Goal: Task Accomplishment & Management: Use online tool/utility

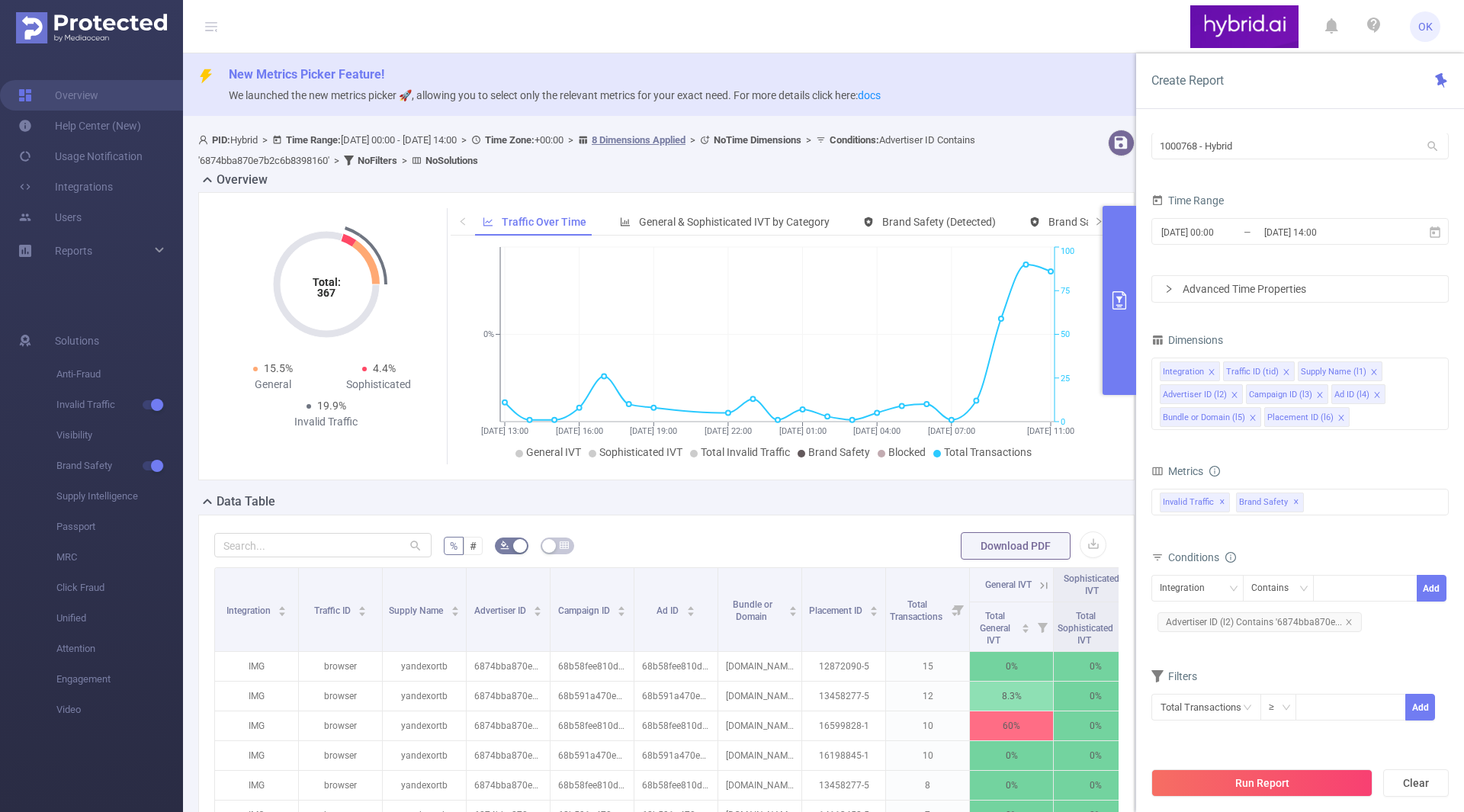
scroll to position [28, 0]
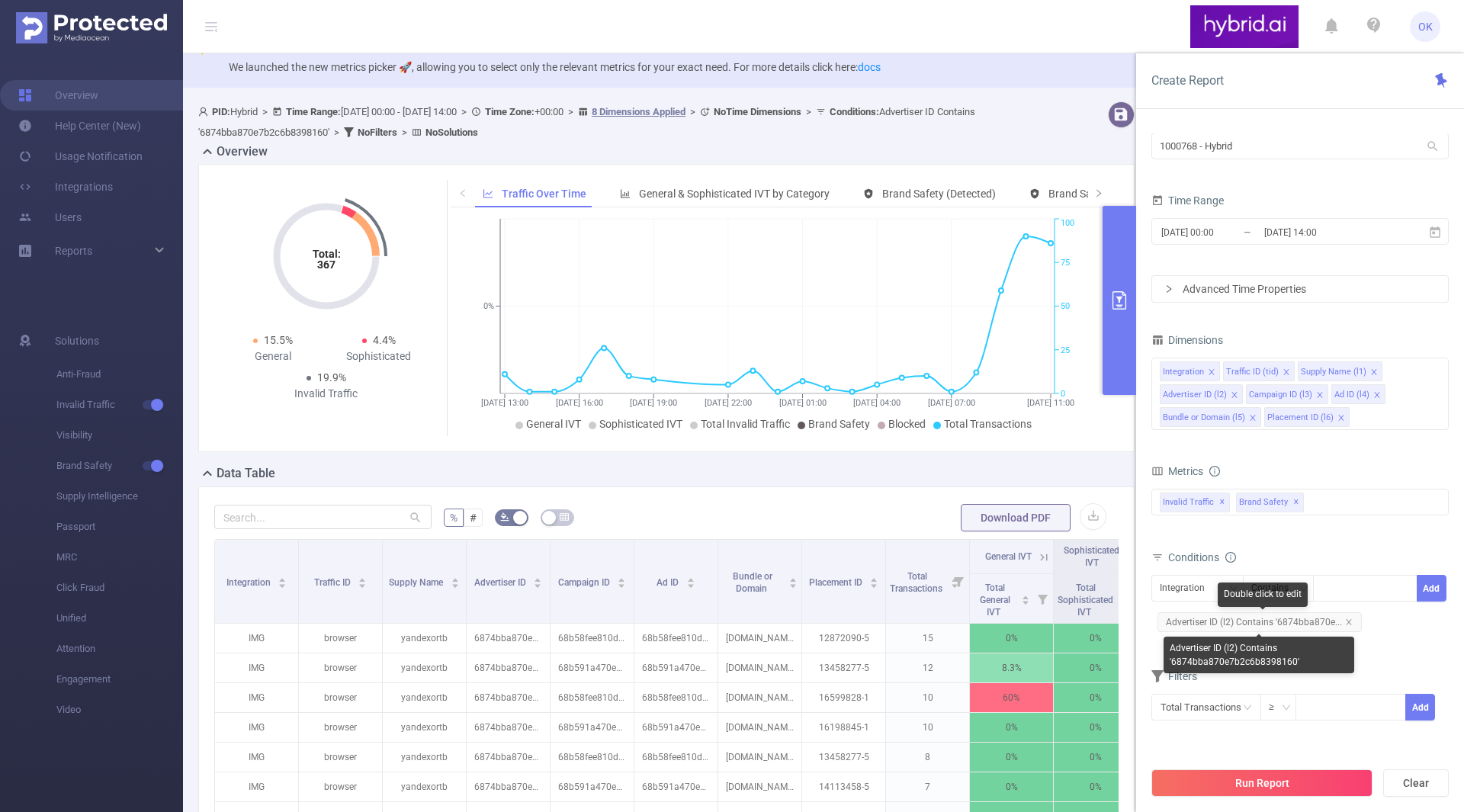
click at [1350, 620] on span "Advertiser ID (l2) Contains '6874bba870e..." at bounding box center [1259, 622] width 205 height 20
click at [1350, 619] on icon "icon: close" at bounding box center [1349, 622] width 8 height 8
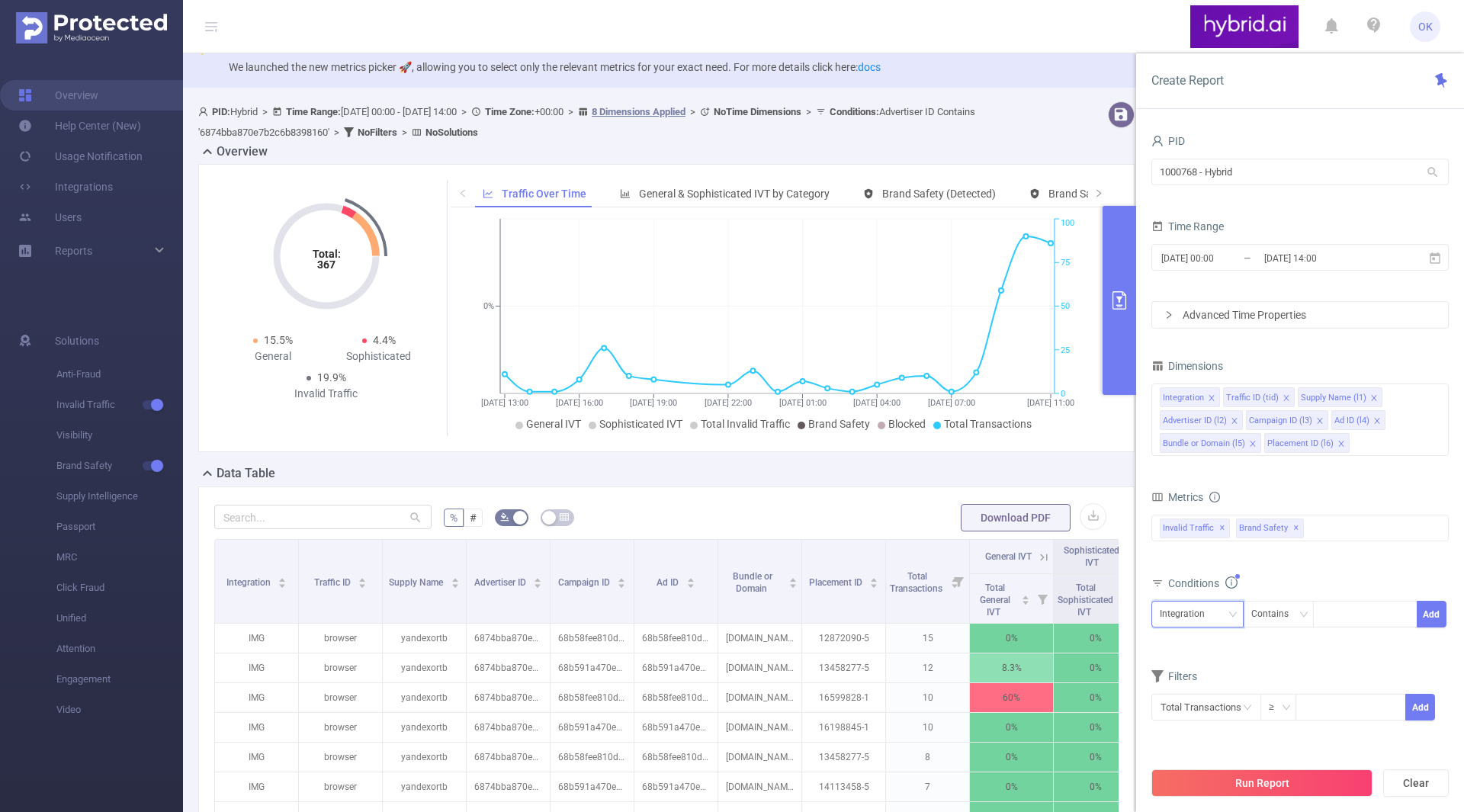
click at [1211, 614] on div "Integration" at bounding box center [1187, 614] width 56 height 25
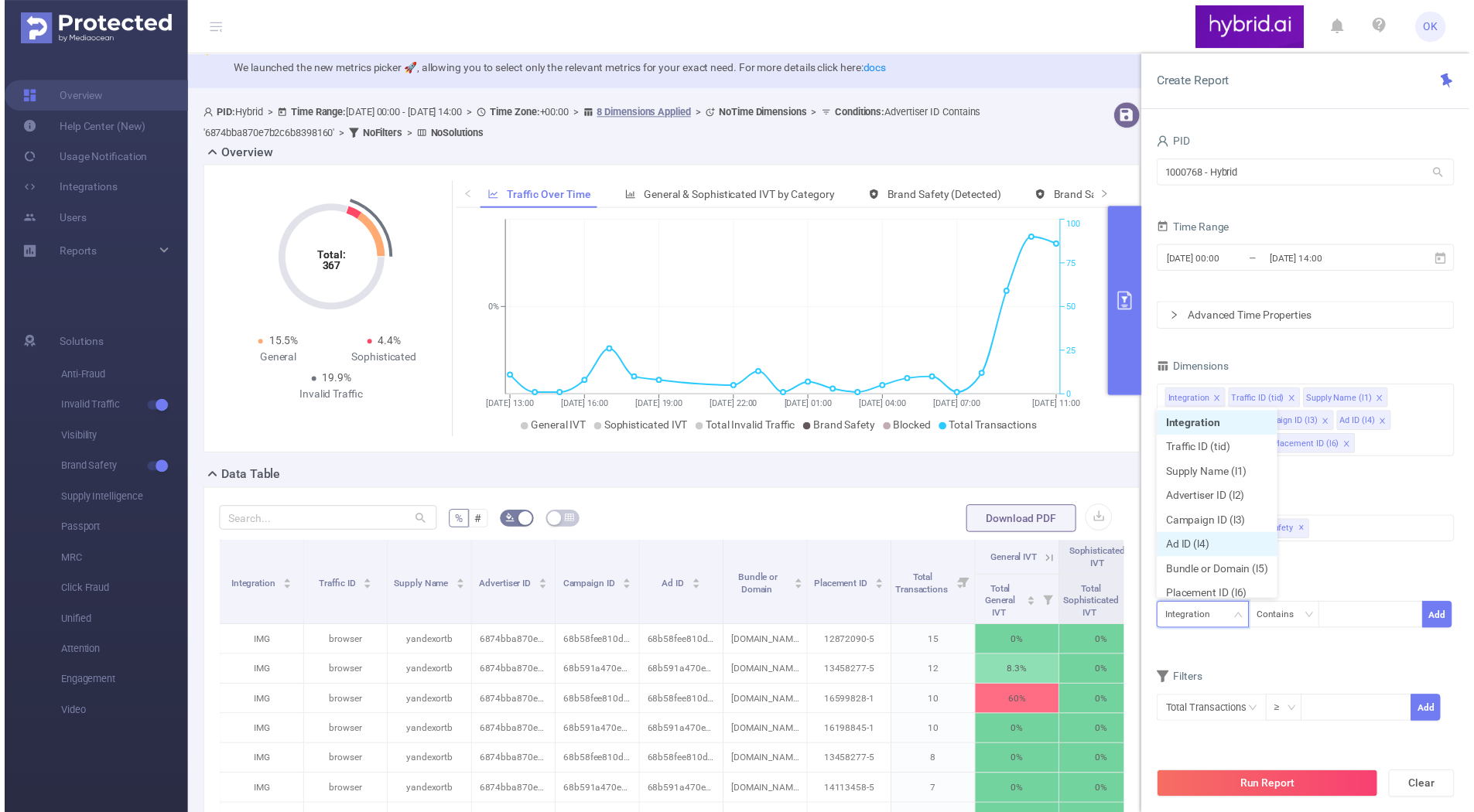
scroll to position [8, 0]
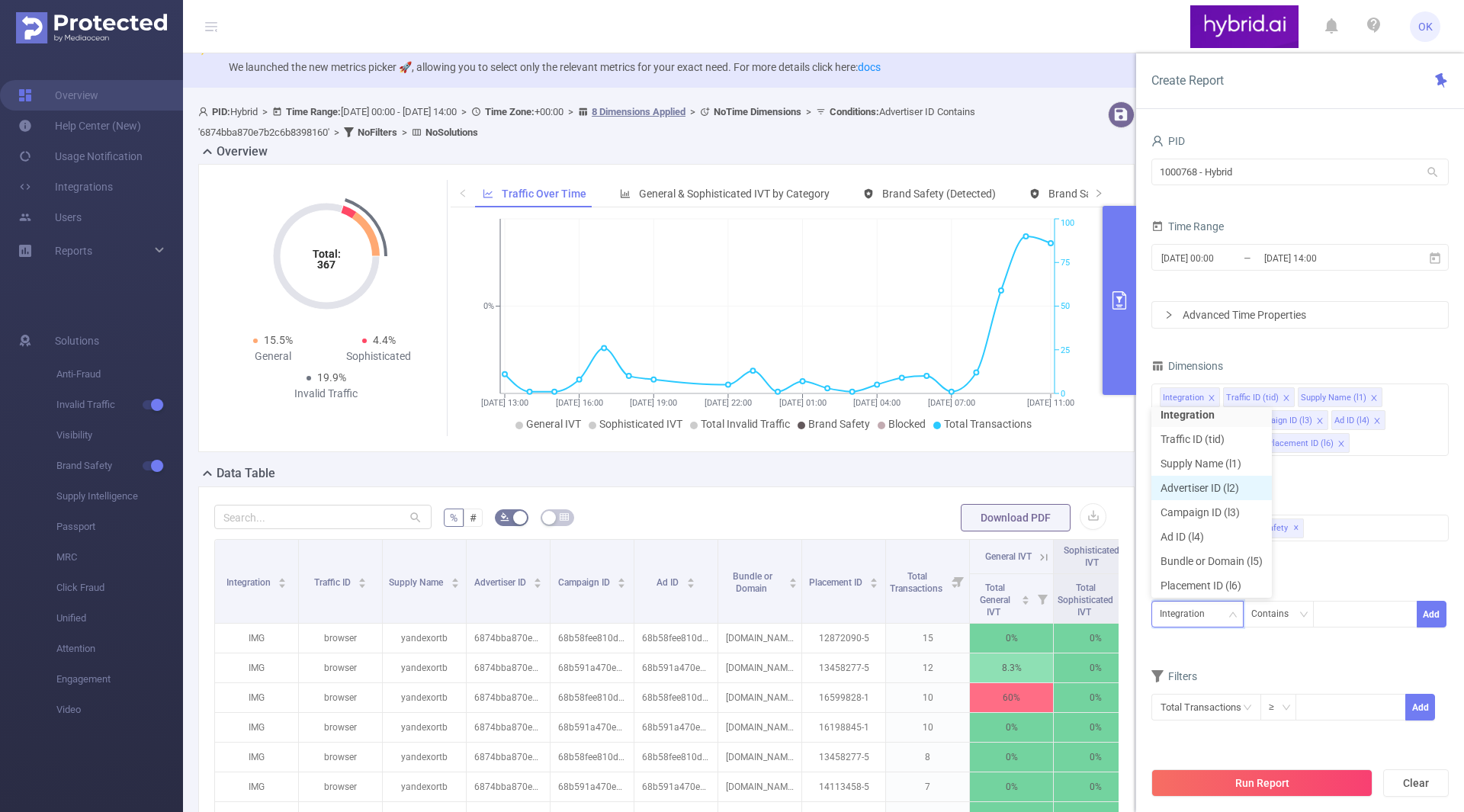
click at [1216, 491] on li "Advertiser ID (l2)" at bounding box center [1212, 487] width 120 height 24
click at [1337, 622] on div at bounding box center [1365, 614] width 88 height 25
paste input "6874bba870e7b2c6b8398160"
type input "6874bba870e7b2c6b8398160"
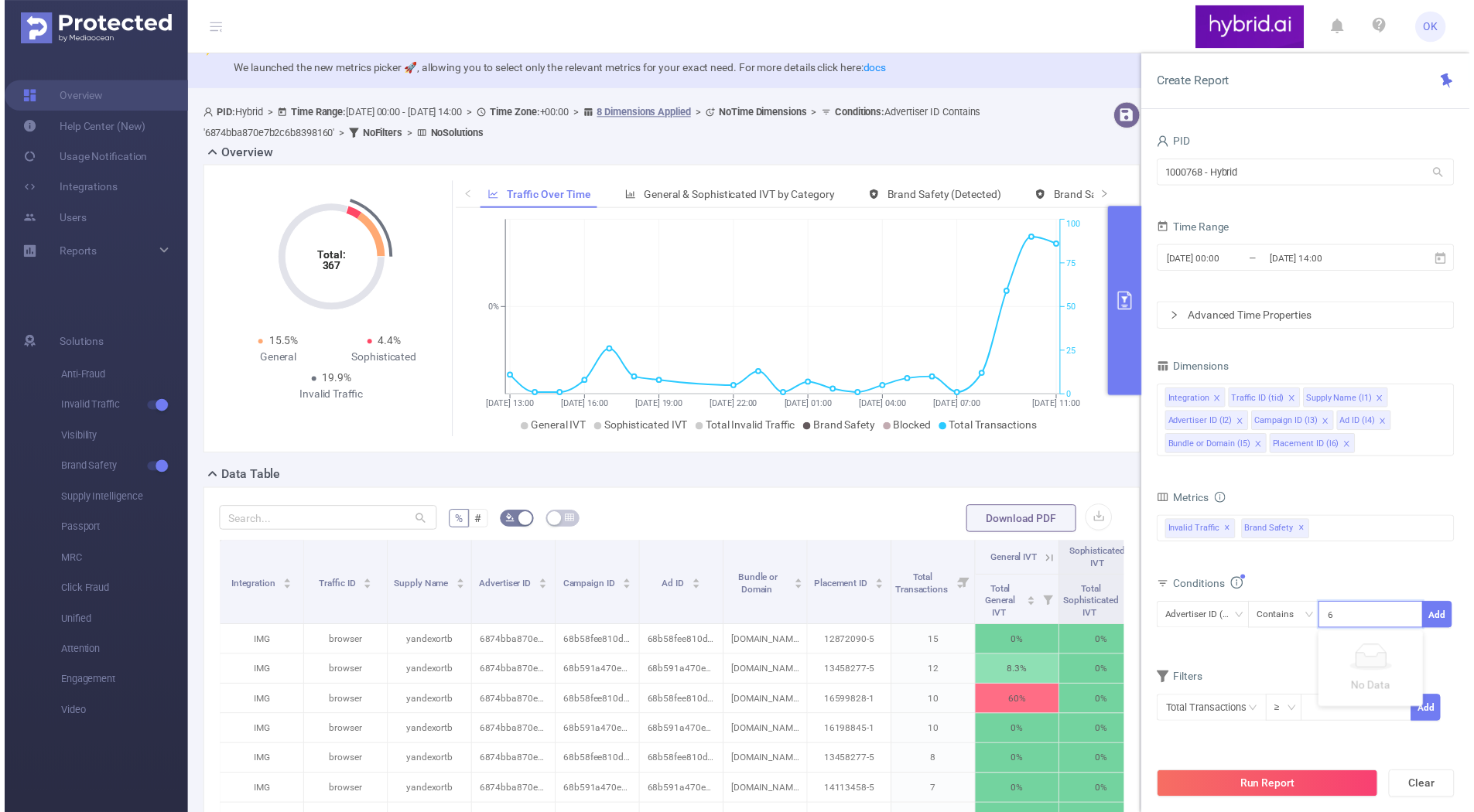
scroll to position [0, 37]
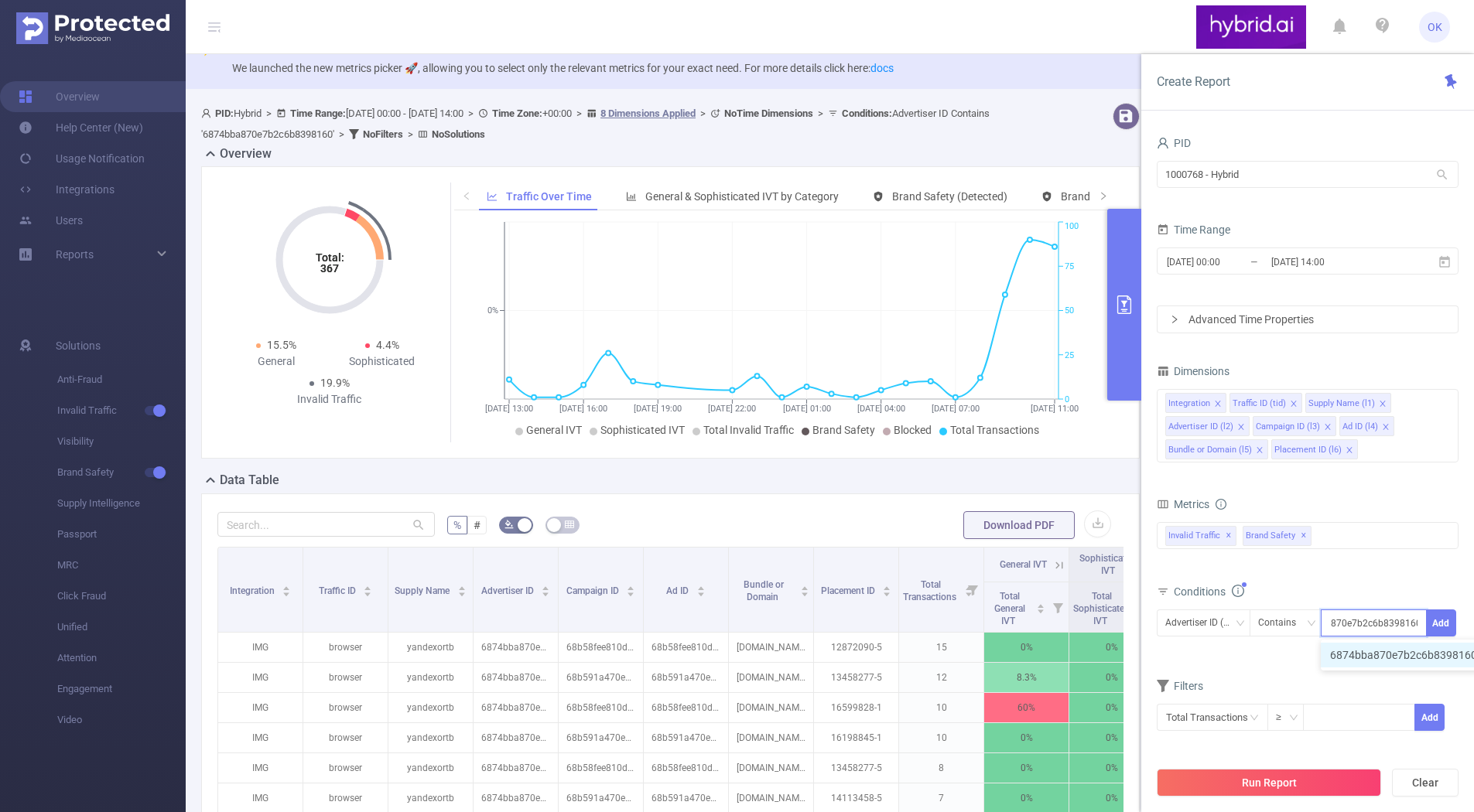
click at [1376, 655] on li "6874bba870e7b2c6b8398160" at bounding box center [1412, 654] width 181 height 25
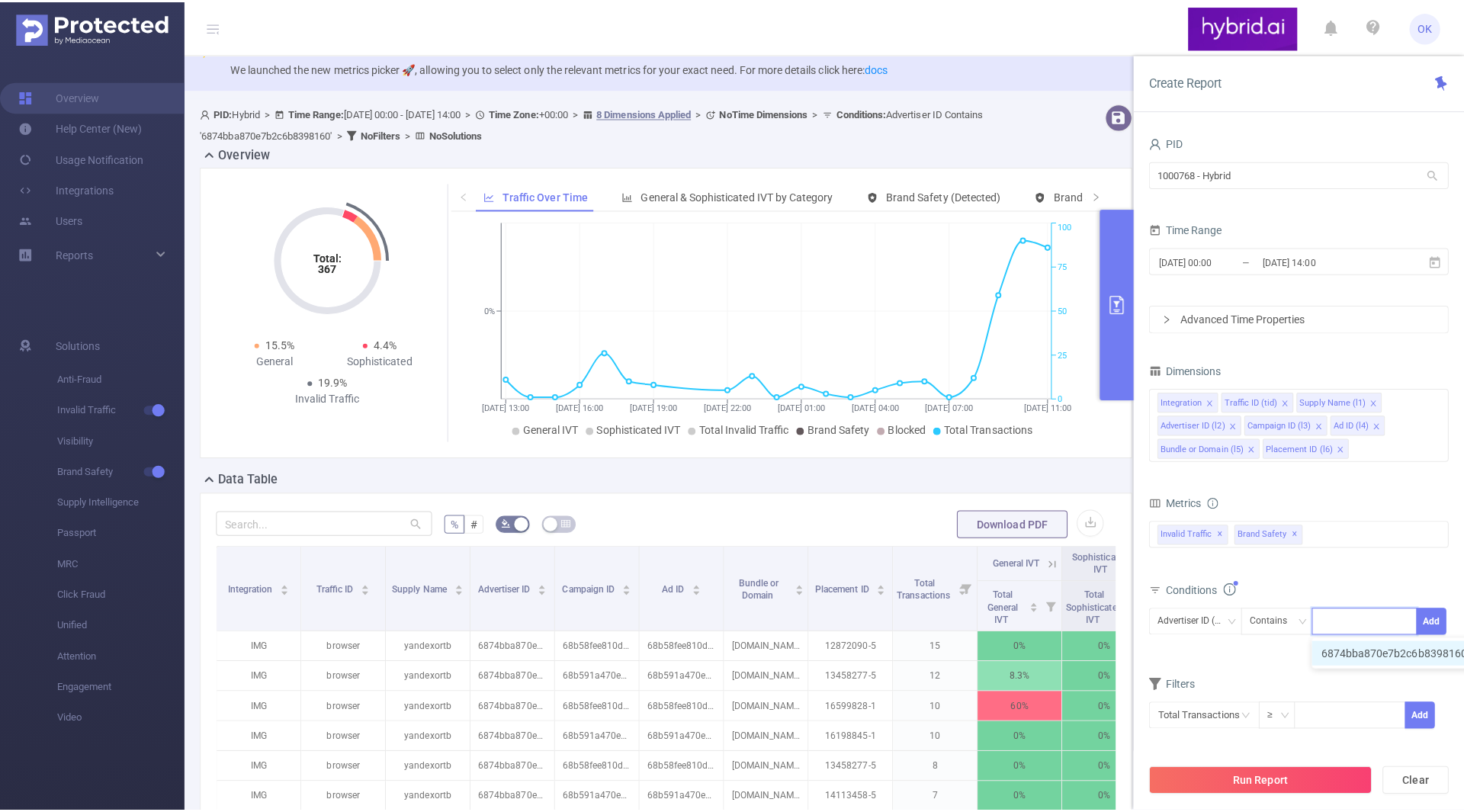
scroll to position [0, 0]
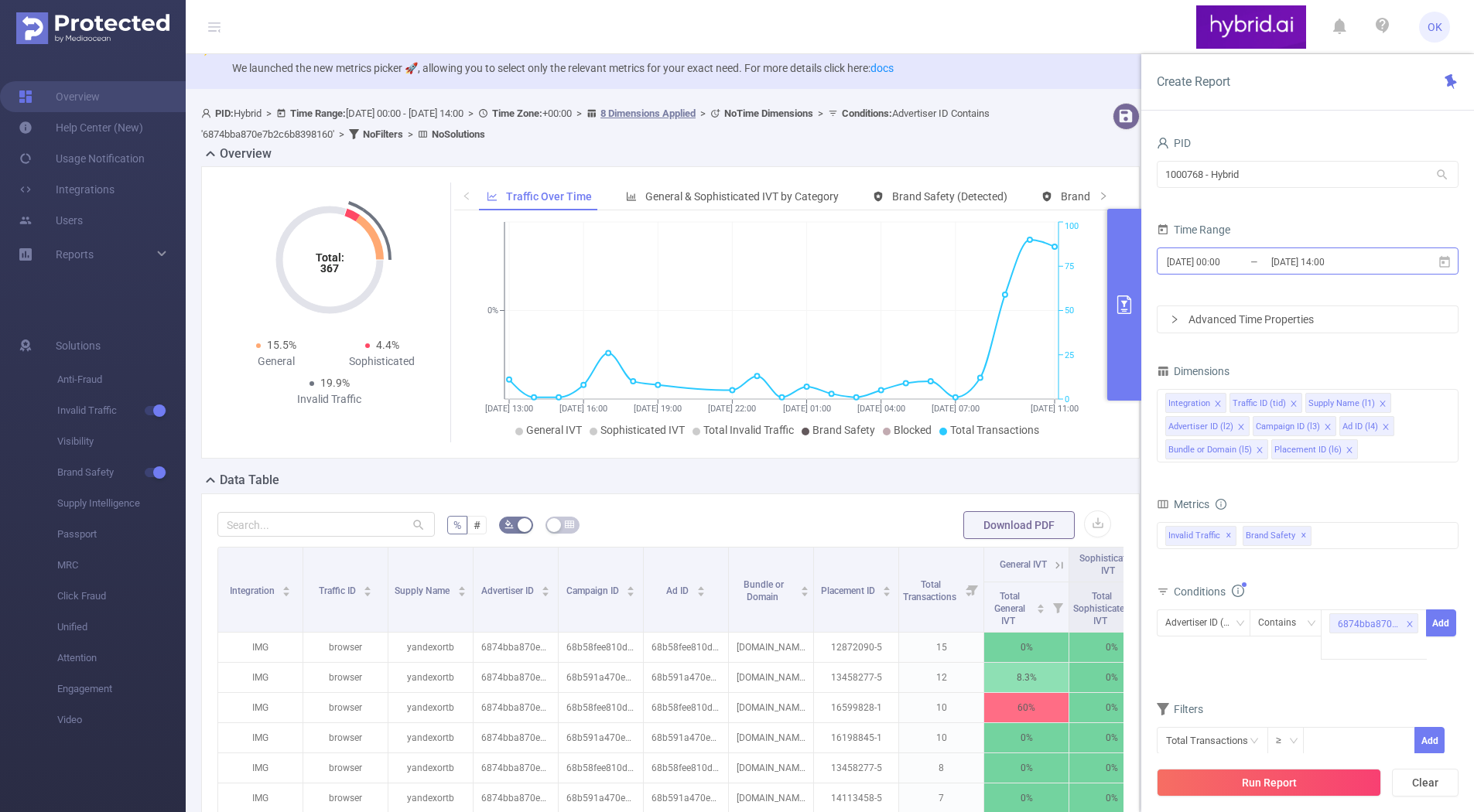
click at [1315, 268] on input "2025-09-02 14:00" at bounding box center [1332, 262] width 126 height 21
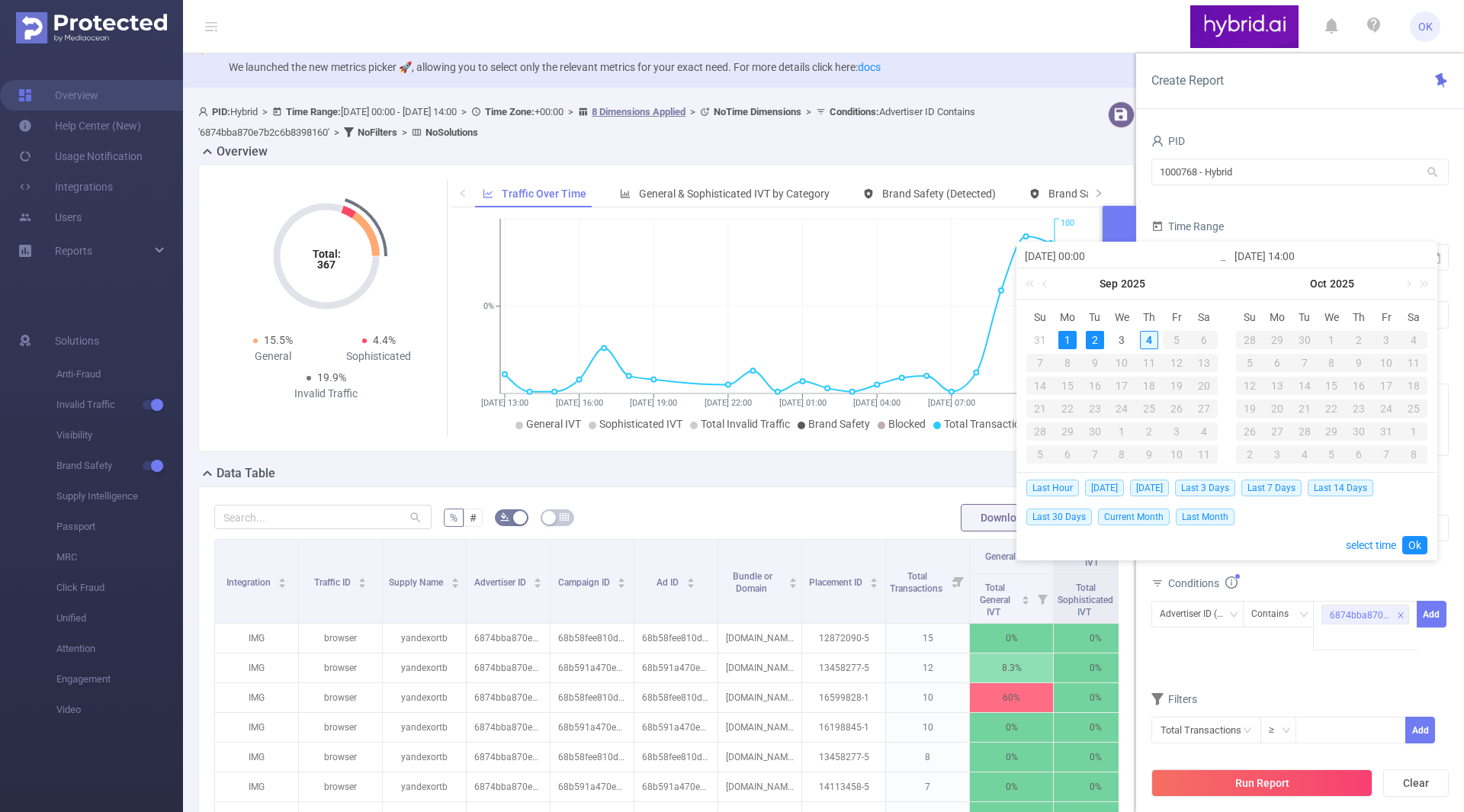
click at [1147, 339] on div "4" at bounding box center [1149, 340] width 18 height 18
click at [1081, 341] on div "1" at bounding box center [1079, 340] width 18 height 18
type input "2025-09-04 14:00"
click at [1432, 544] on link "Ok" at bounding box center [1426, 545] width 25 height 18
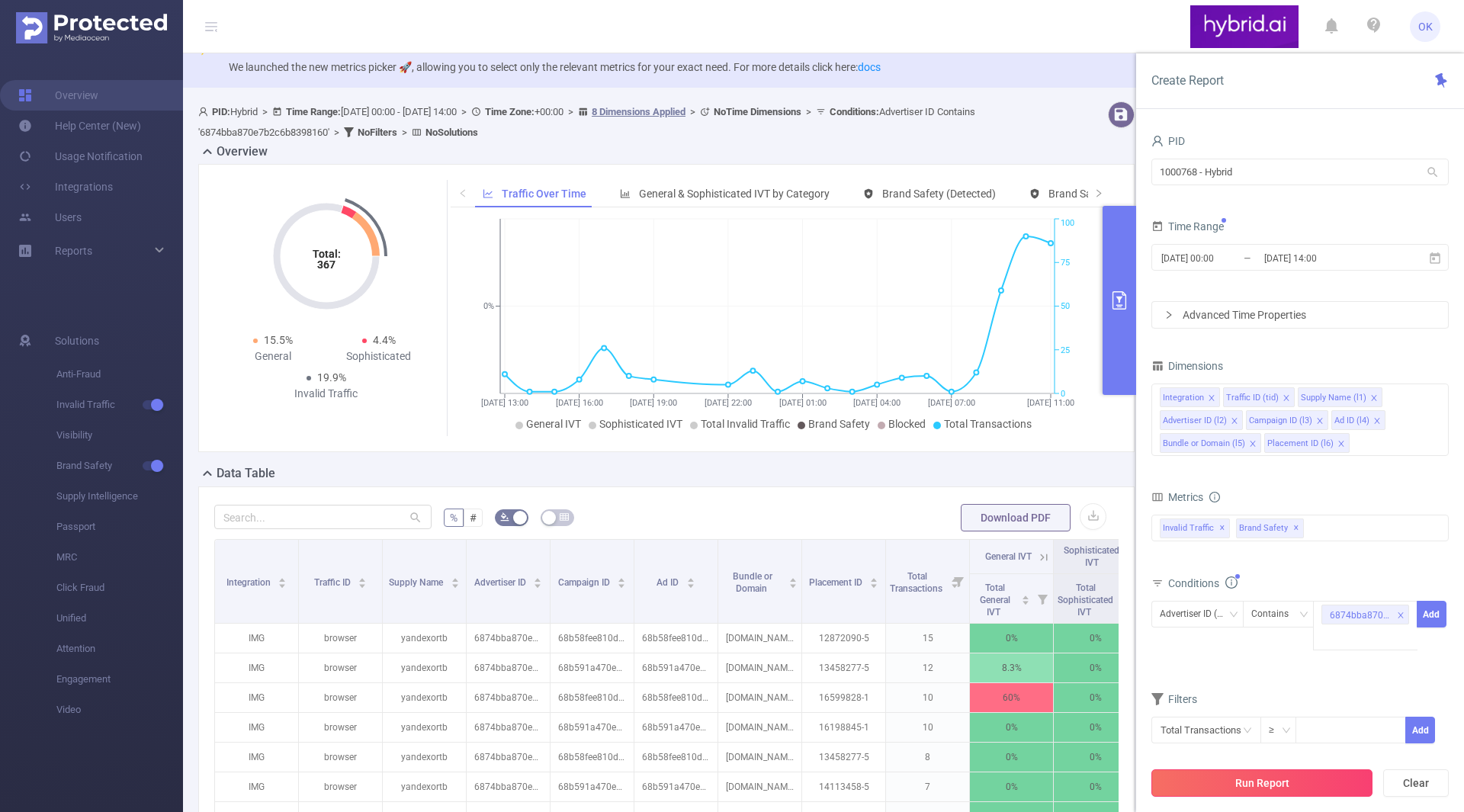
click at [1282, 782] on button "Run Report" at bounding box center [1262, 783] width 221 height 28
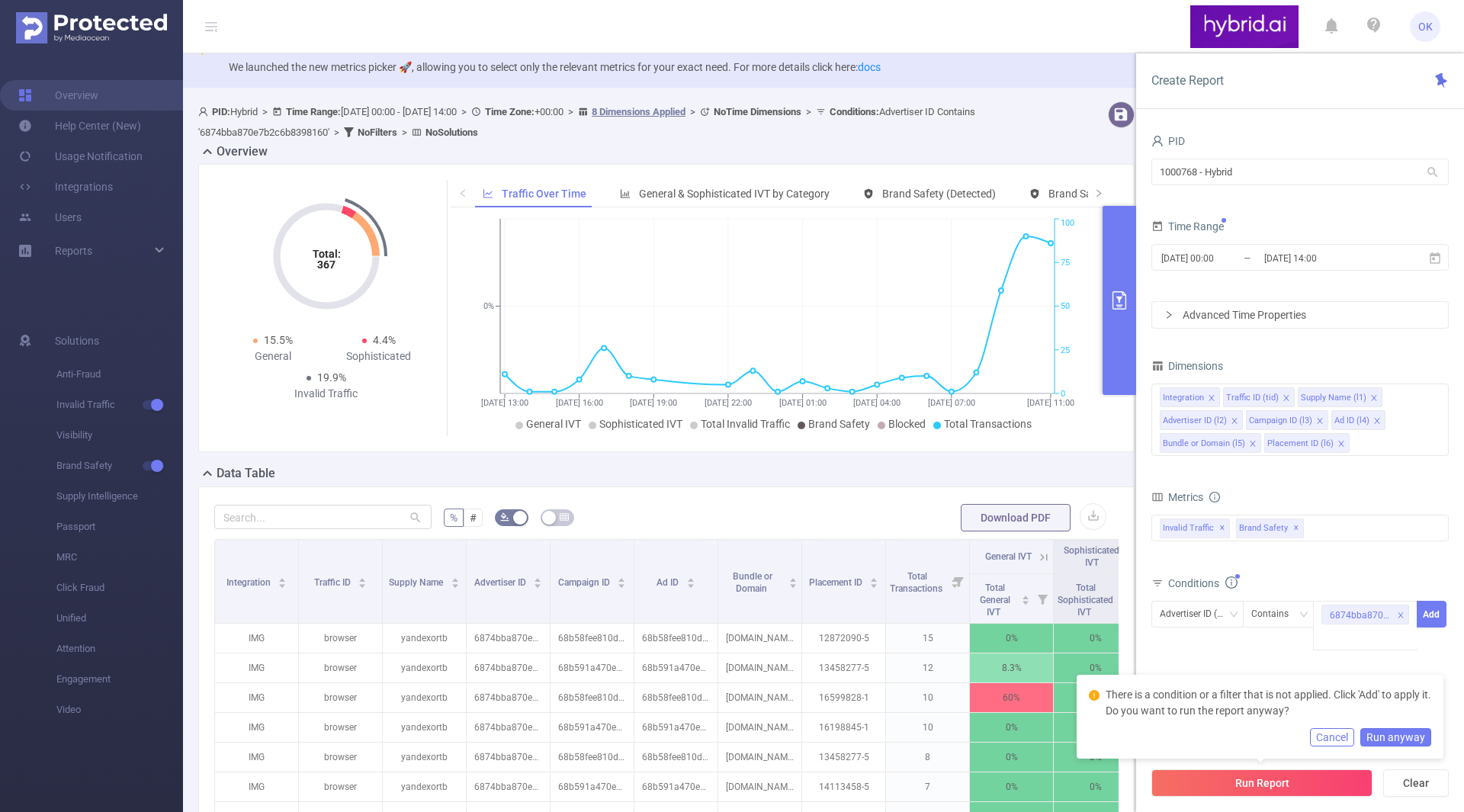
click at [1391, 734] on button "Run anyway" at bounding box center [1395, 737] width 71 height 18
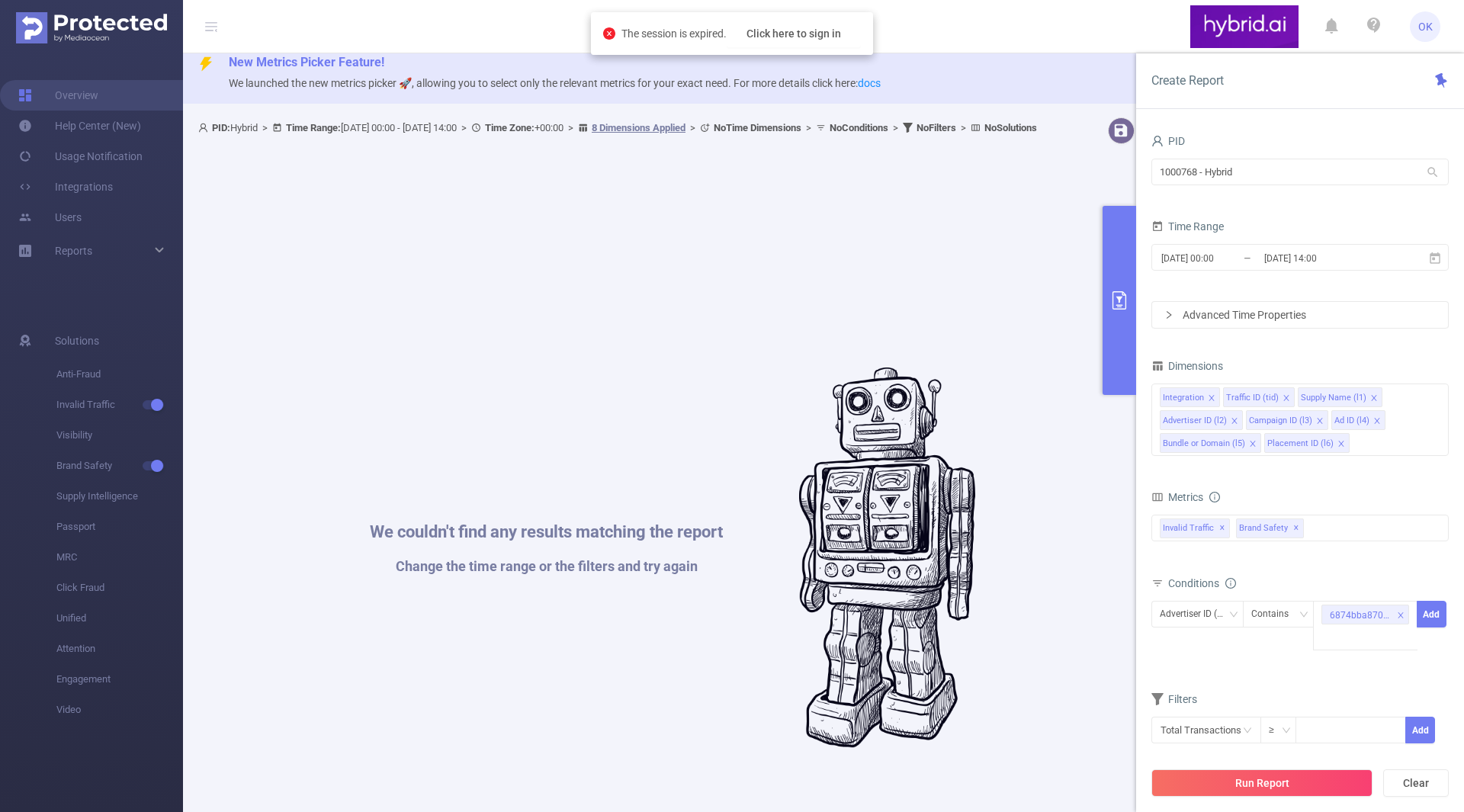
scroll to position [28, 0]
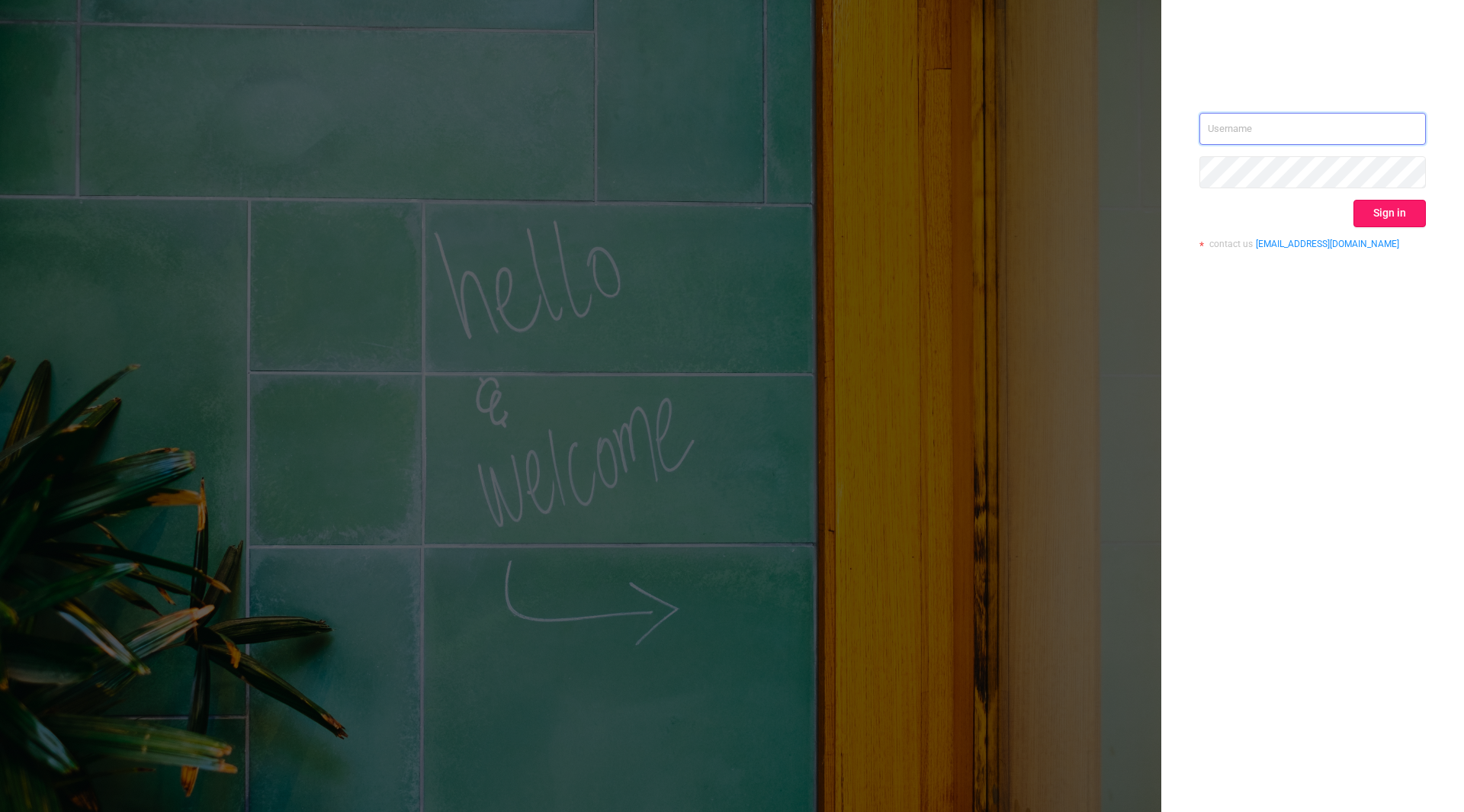
type input "[EMAIL_ADDRESS]"
click at [1395, 217] on button "Sign in" at bounding box center [1390, 213] width 73 height 28
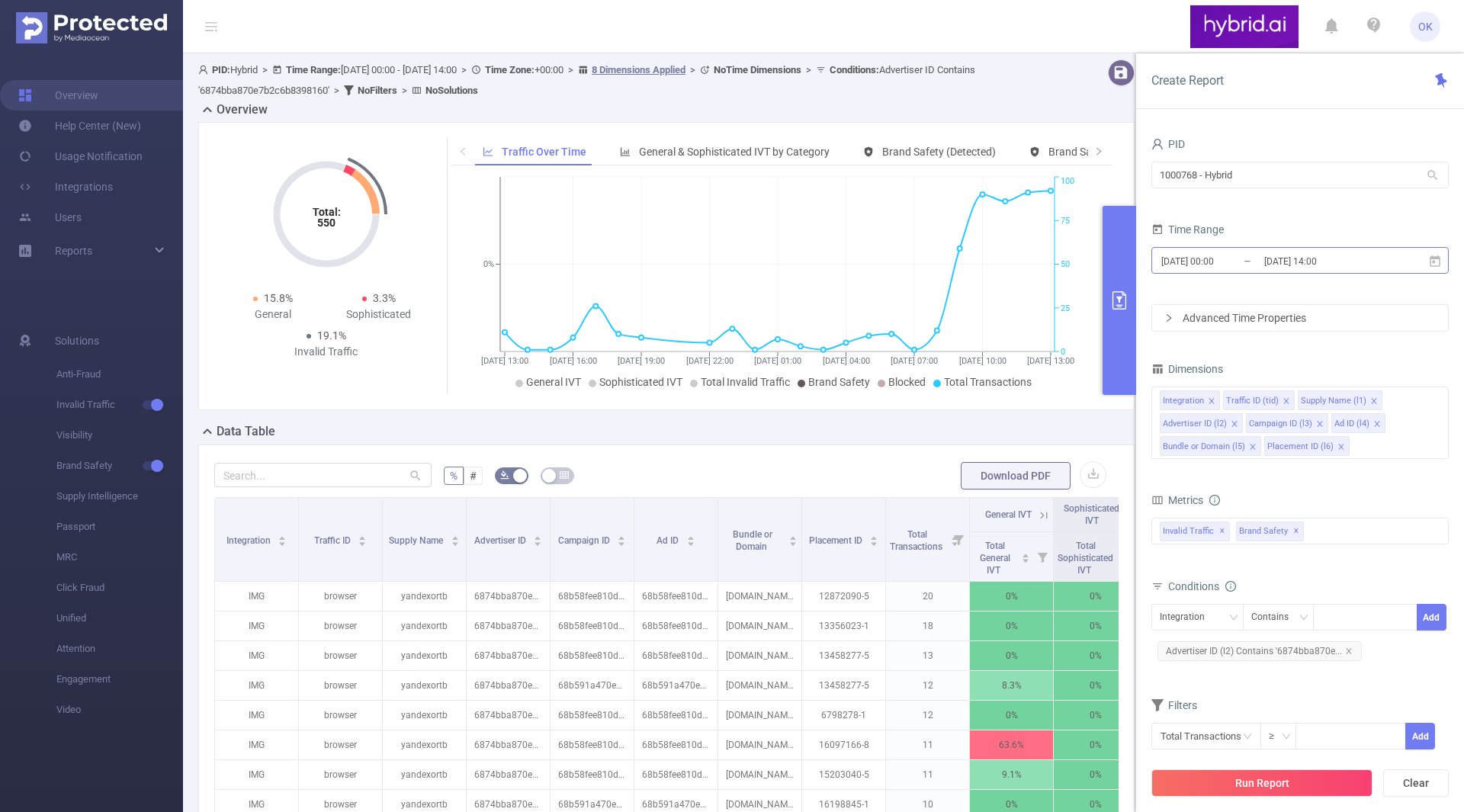
click at [1314, 253] on input "2025-09-02 14:00" at bounding box center [1324, 261] width 124 height 21
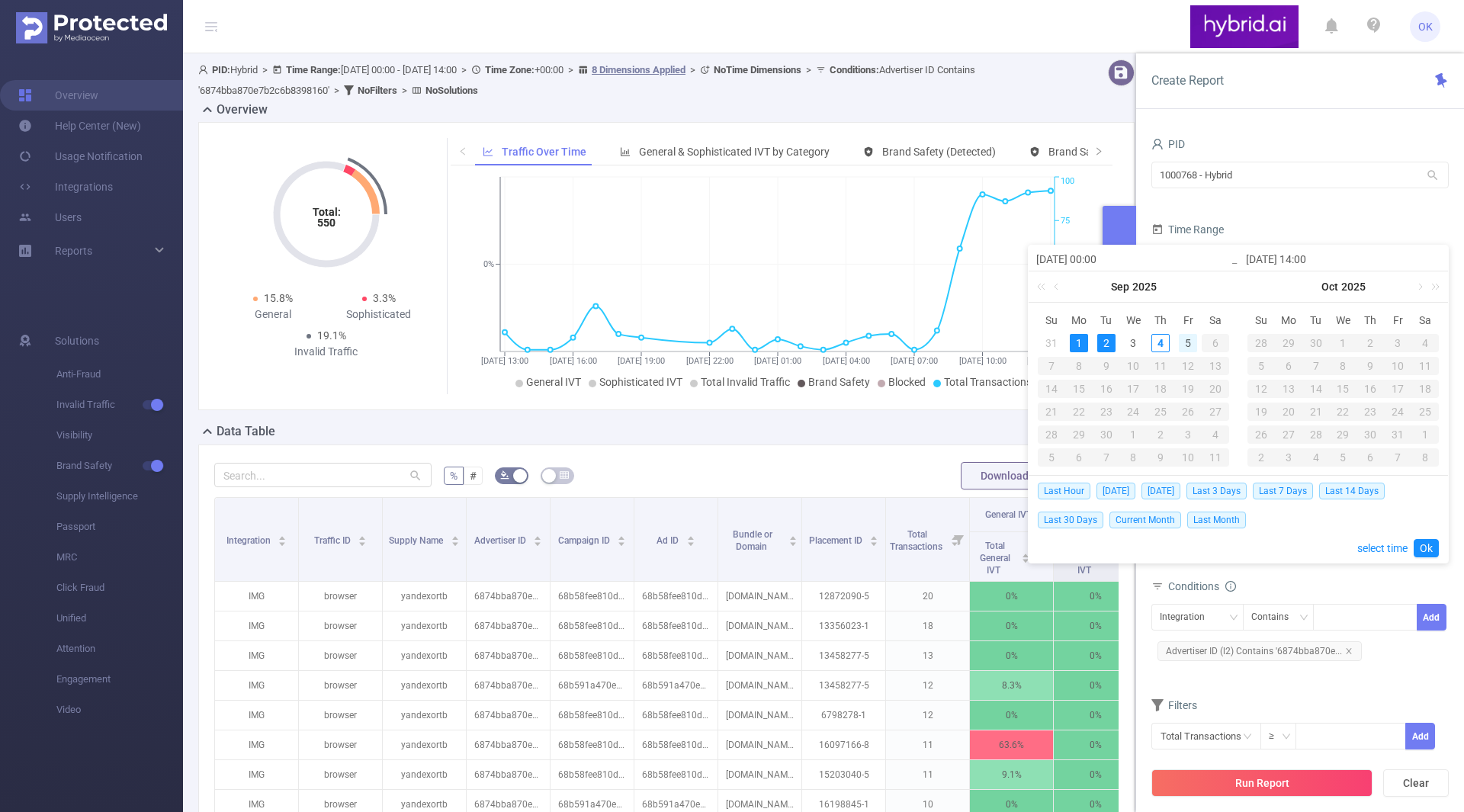
click at [1182, 343] on div "5" at bounding box center [1188, 343] width 18 height 18
click at [1077, 335] on div "1" at bounding box center [1079, 343] width 18 height 18
type input "2025-09-04 10:00"
click at [1424, 542] on link "Ok" at bounding box center [1426, 548] width 25 height 18
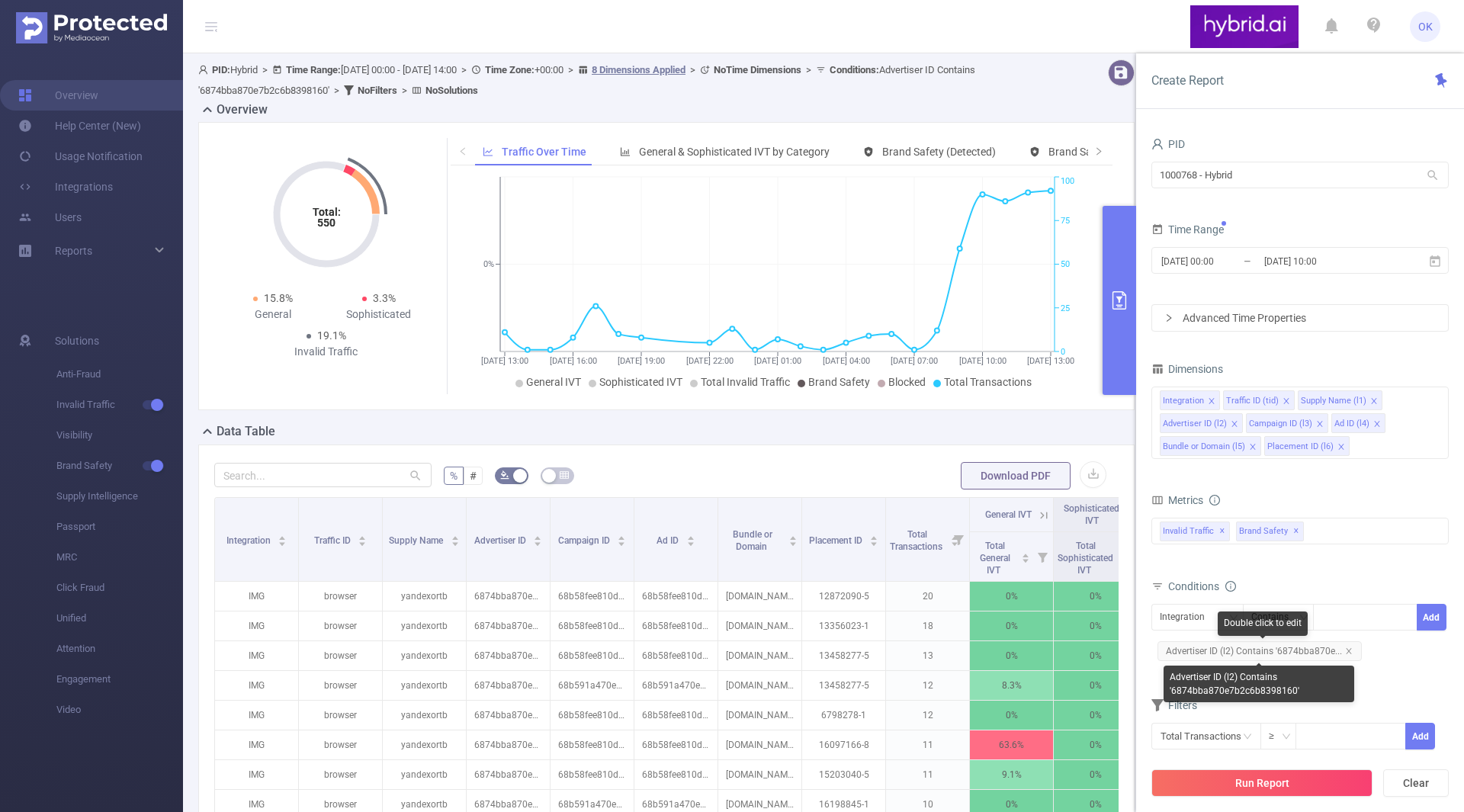
click at [1348, 644] on span "Advertiser ID (l2) Contains '6874bba870e..." at bounding box center [1259, 651] width 205 height 20
click at [1349, 647] on icon "icon: close" at bounding box center [1349, 651] width 8 height 8
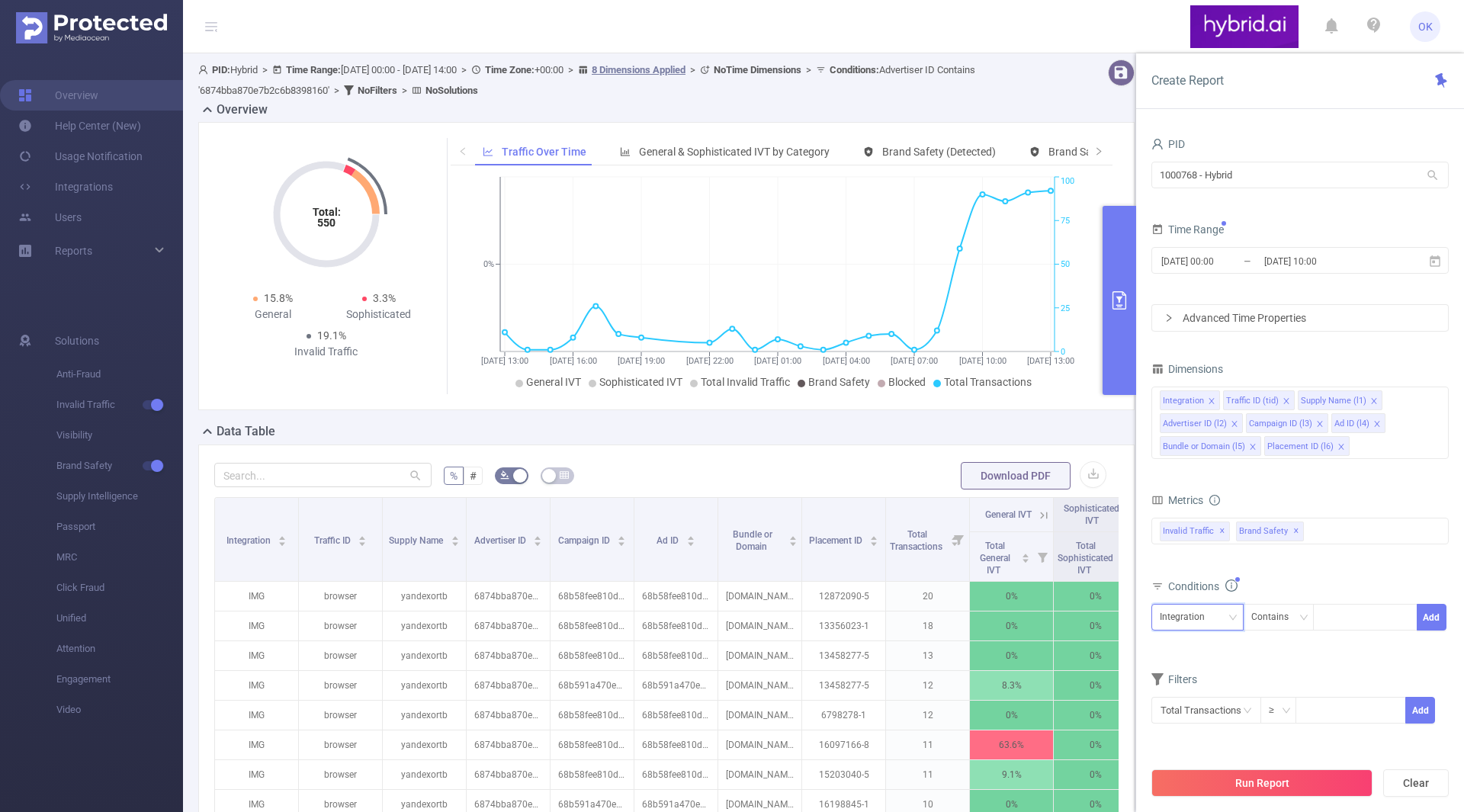
click at [1224, 611] on div "Integration" at bounding box center [1197, 617] width 75 height 25
click at [1208, 498] on li "Advertiser ID (l2)" at bounding box center [1212, 498] width 120 height 24
click at [1339, 622] on div at bounding box center [1365, 617] width 88 height 25
paste input "6874bba870e7b2c6b8398160"
type input "6874bba870e7b2c6b8398160"
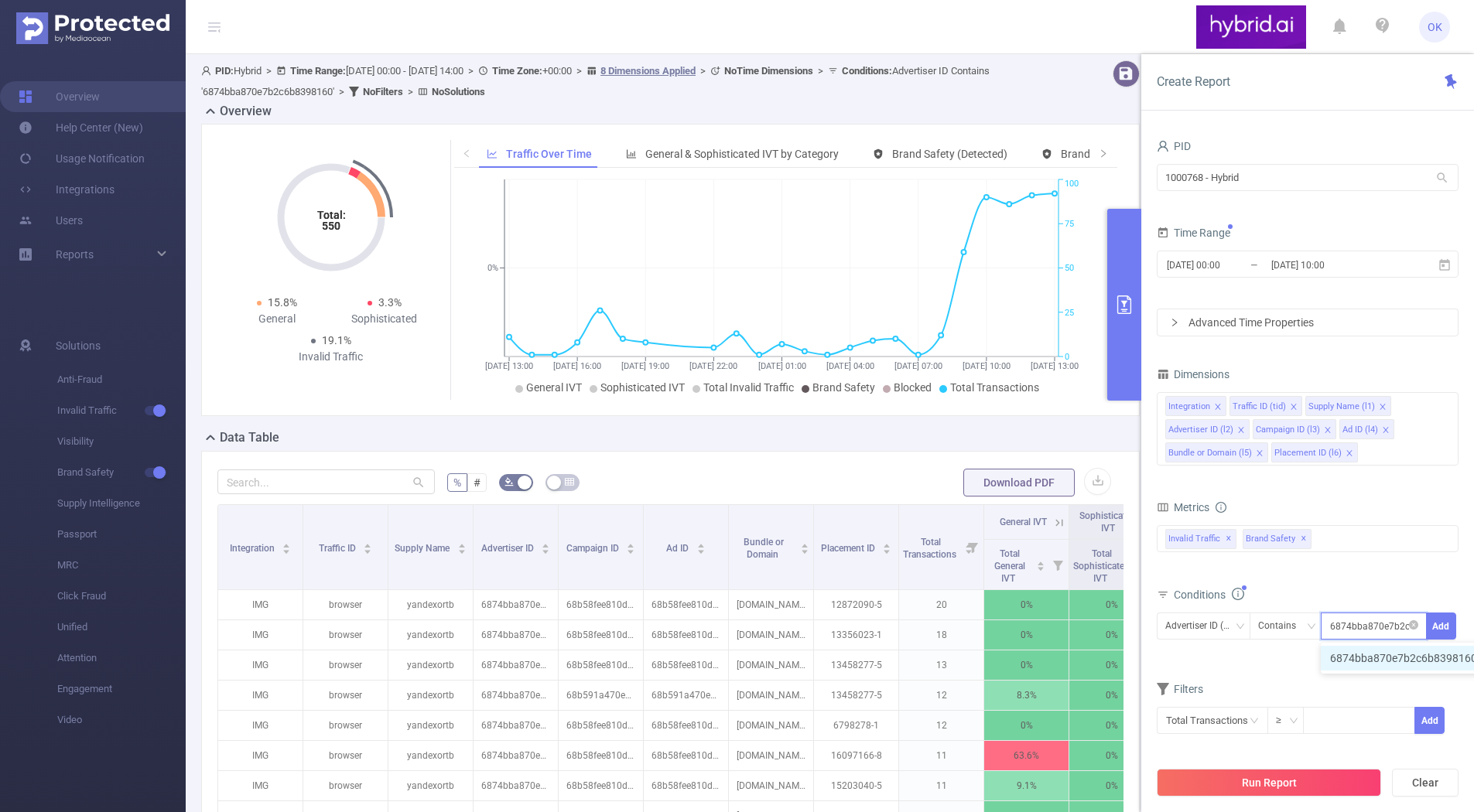
scroll to position [0, 37]
click at [1365, 659] on li "6874bba870e7b2c6b8398160" at bounding box center [1412, 658] width 181 height 25
click at [1271, 773] on button "Run Report" at bounding box center [1269, 782] width 225 height 28
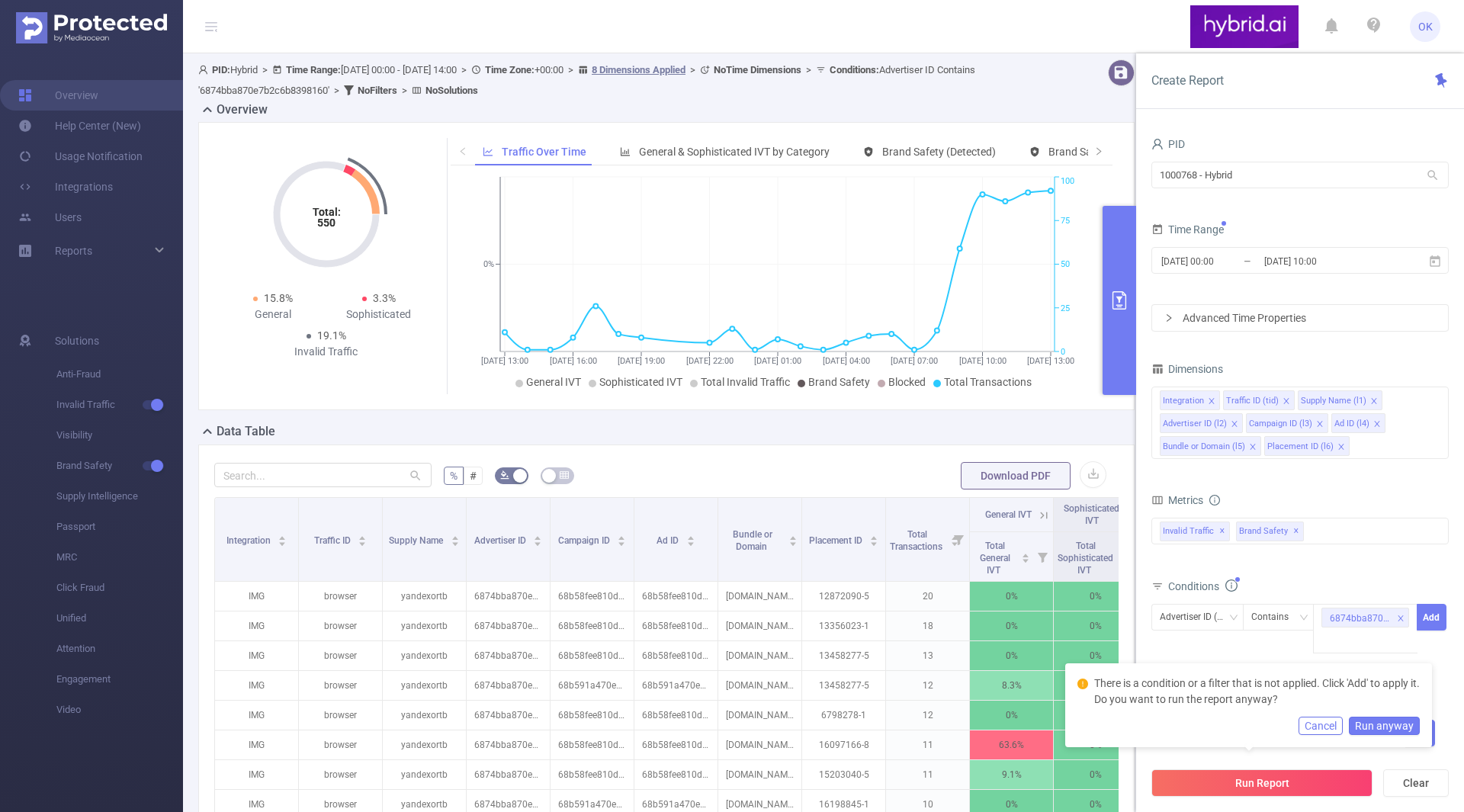
click at [1325, 720] on button "Cancel" at bounding box center [1320, 726] width 44 height 18
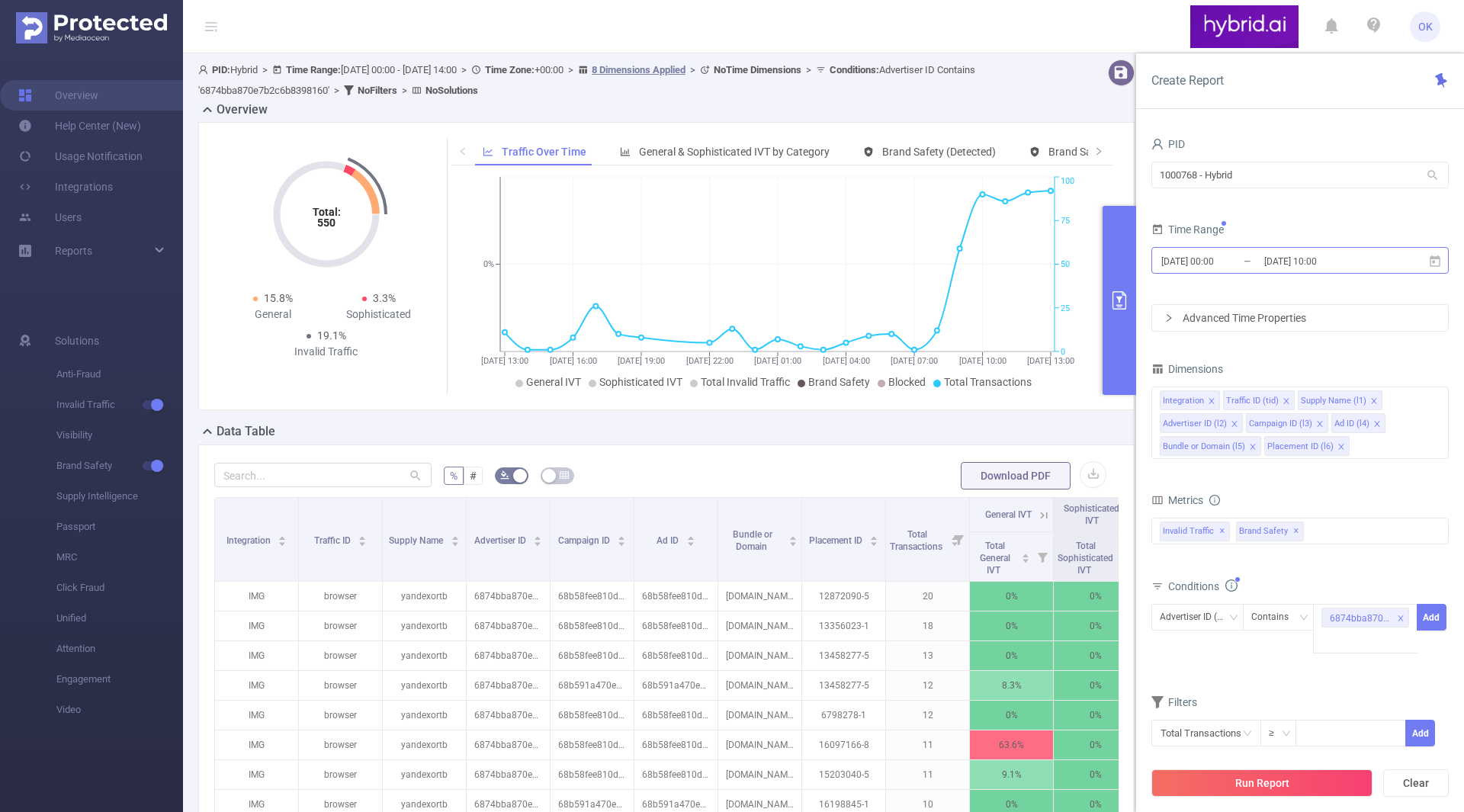
click at [1317, 264] on input "2025-09-04 10:00" at bounding box center [1324, 261] width 124 height 21
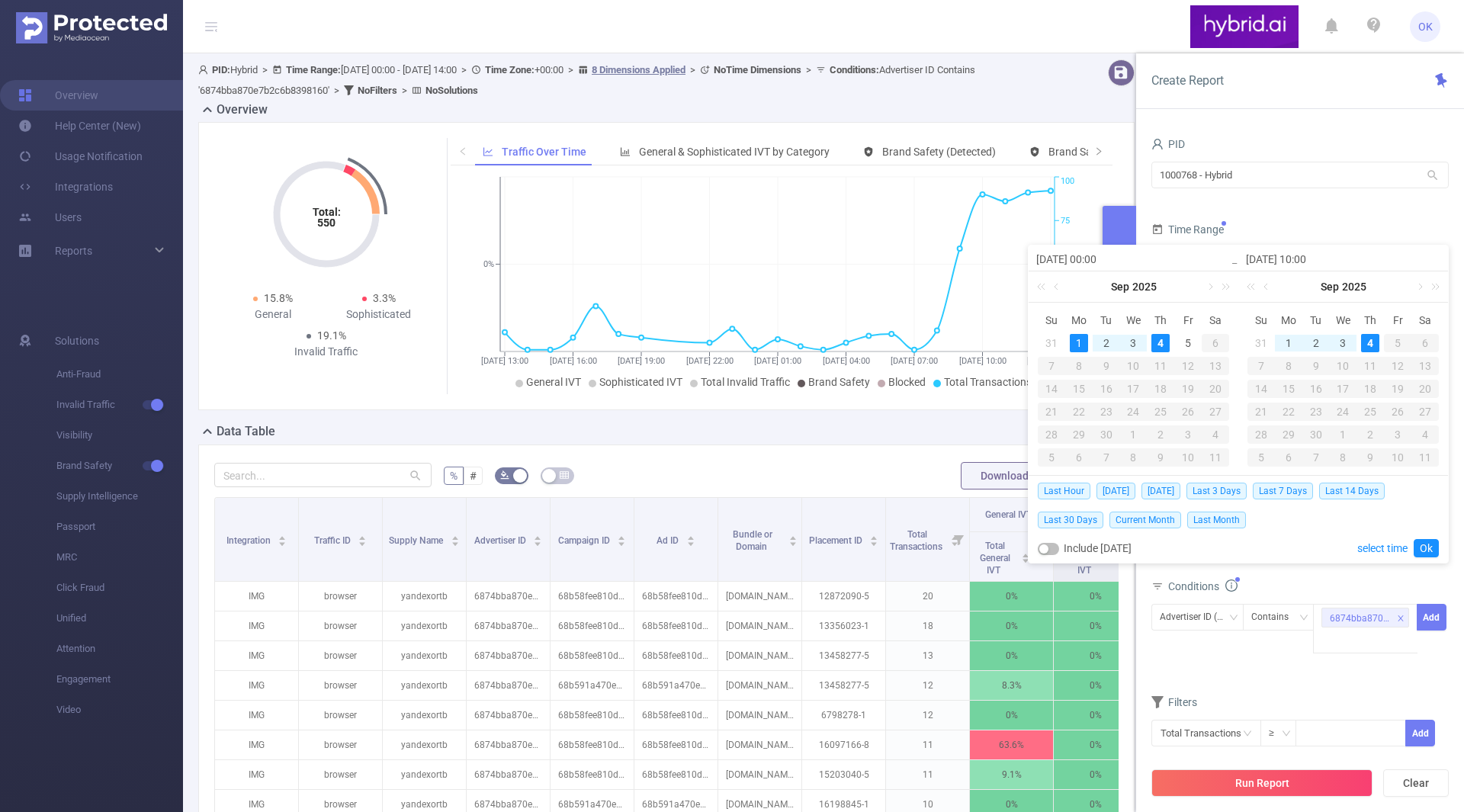
click at [1075, 338] on div "1" at bounding box center [1079, 343] width 18 height 18
click at [1153, 344] on div "4" at bounding box center [1161, 343] width 18 height 18
click at [1419, 553] on link "Ok" at bounding box center [1426, 548] width 25 height 18
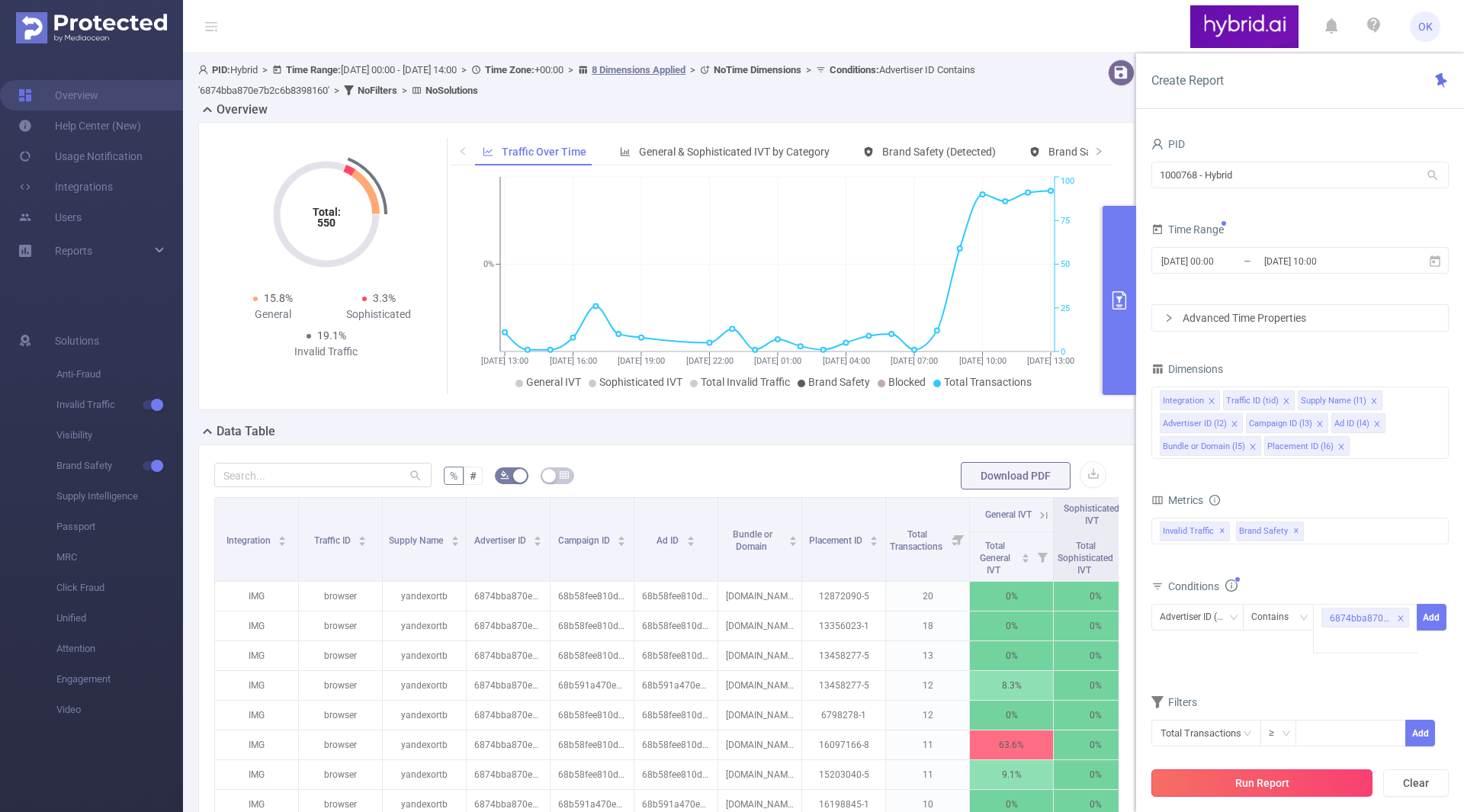
click at [1247, 779] on button "Run Report" at bounding box center [1262, 783] width 221 height 28
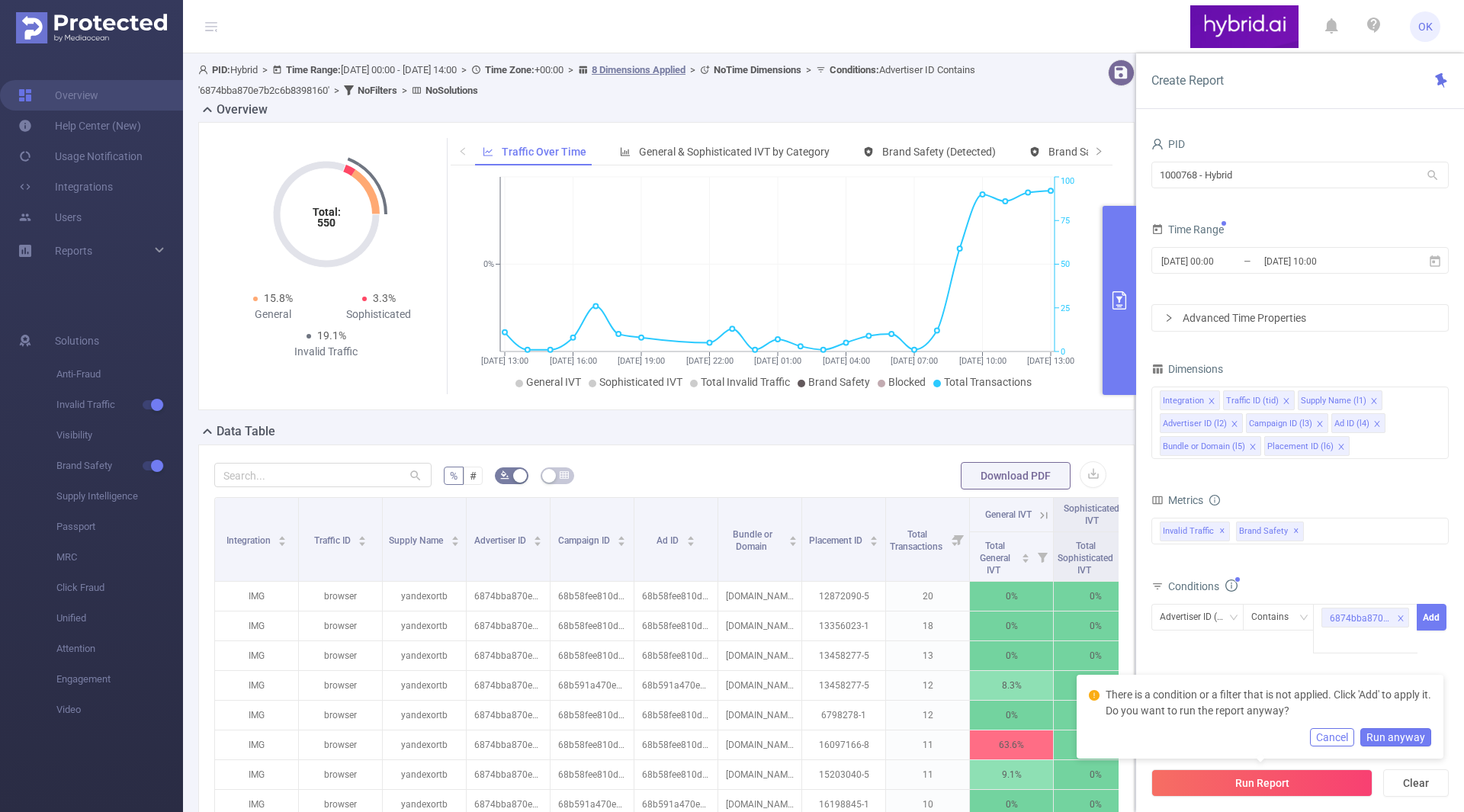
click at [1399, 736] on button "Run anyway" at bounding box center [1395, 737] width 71 height 18
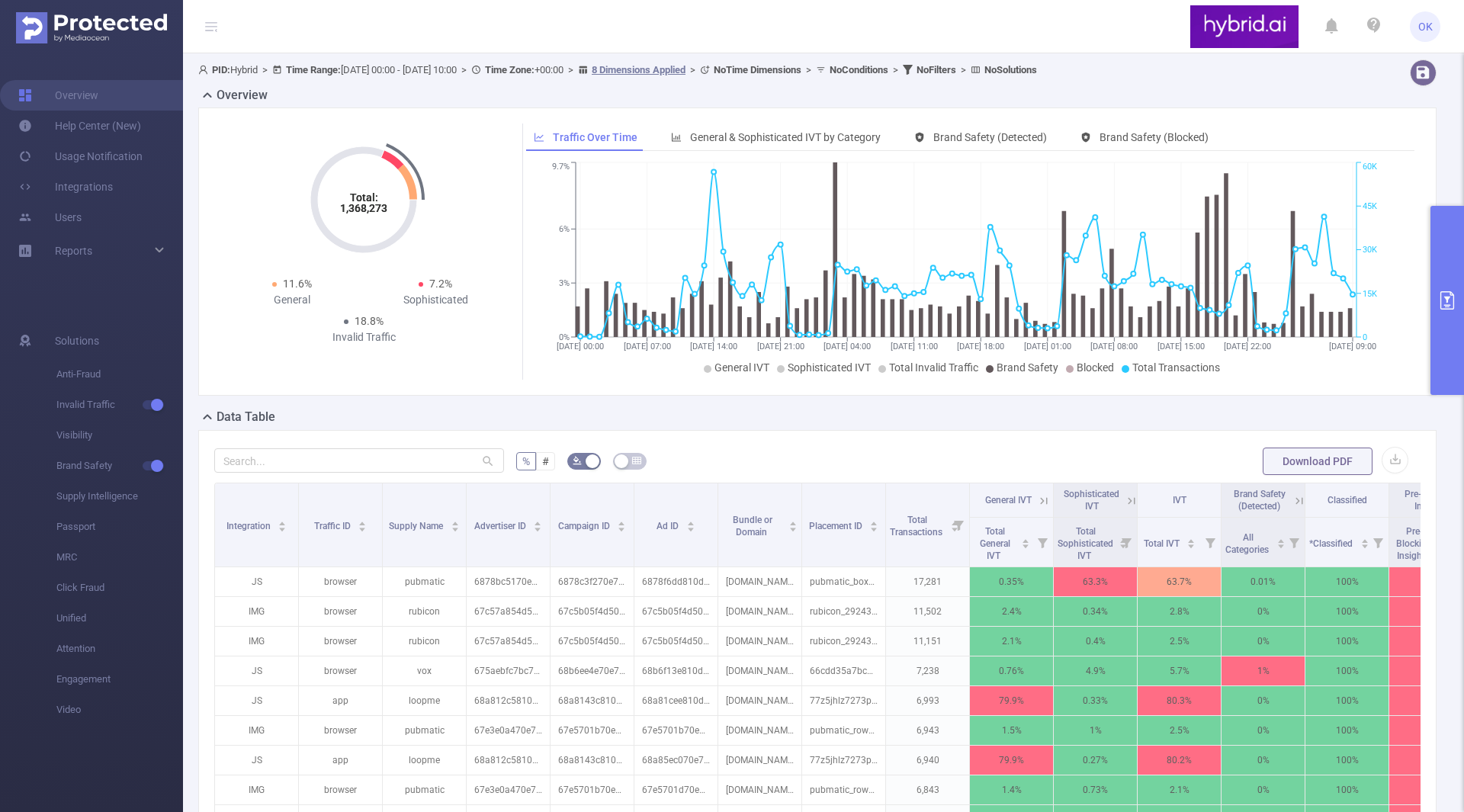
click at [1451, 307] on icon "primary" at bounding box center [1447, 301] width 18 height 18
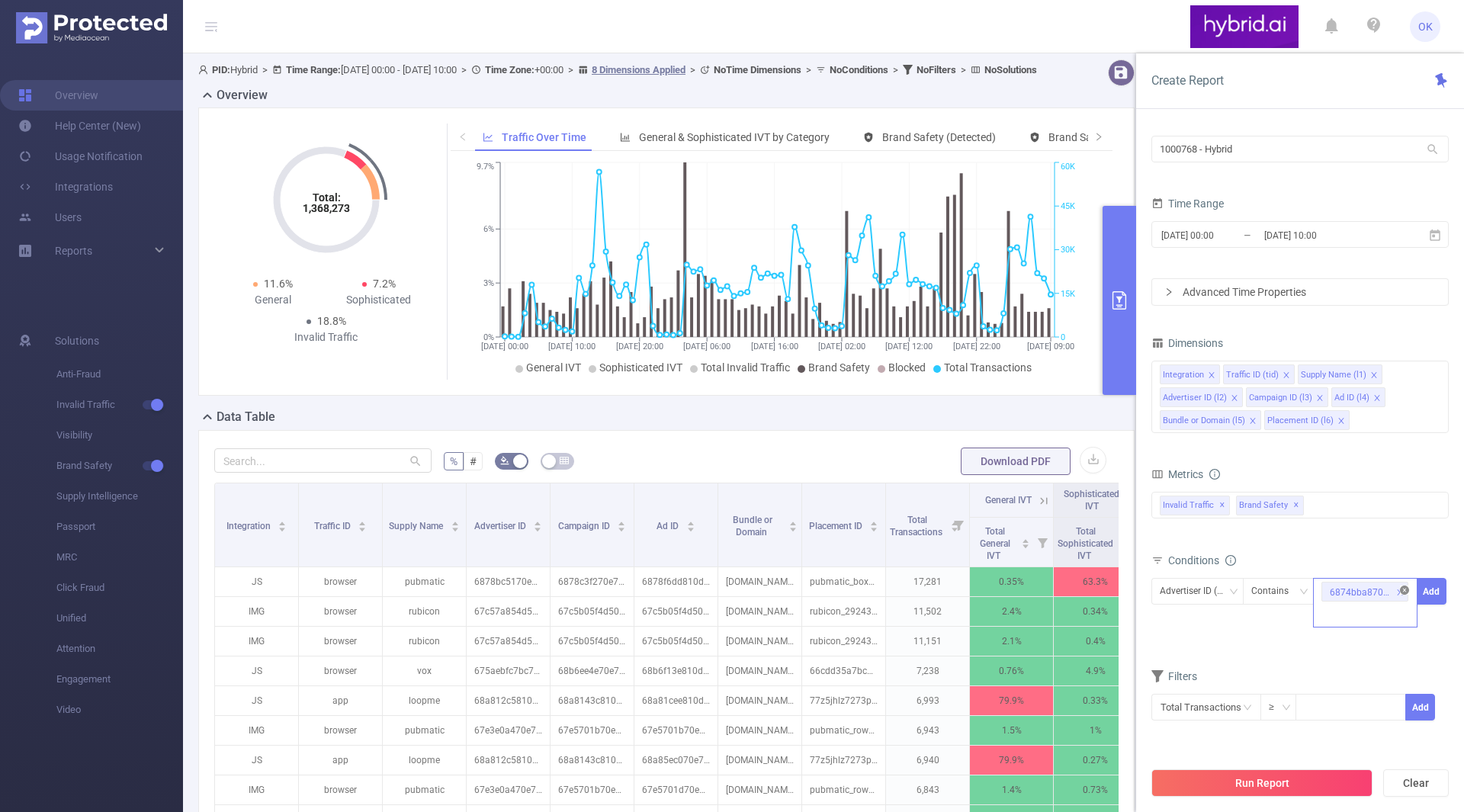
click at [1402, 591] on icon "icon: close-circle" at bounding box center [1404, 590] width 9 height 9
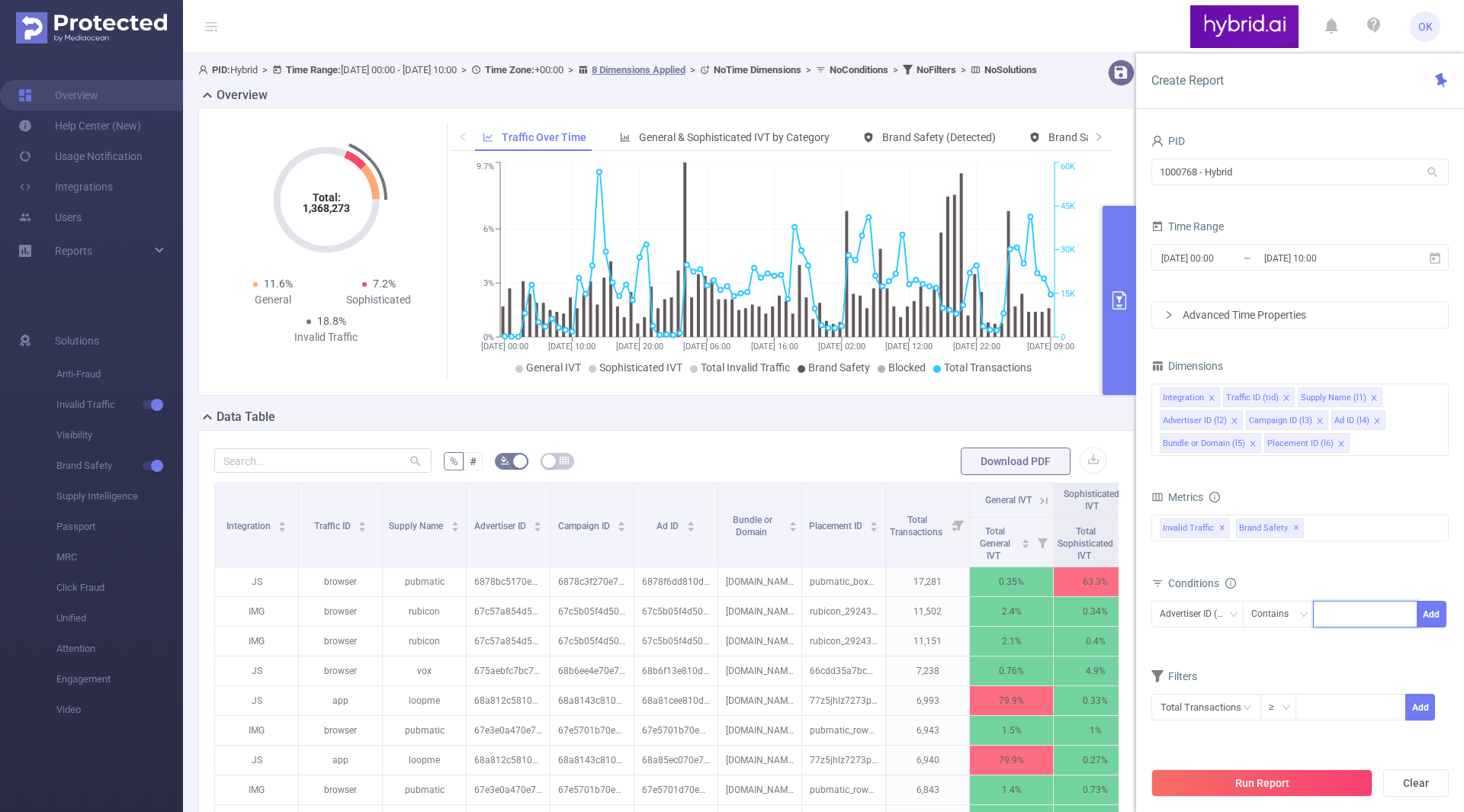
click at [1343, 613] on div at bounding box center [1365, 614] width 88 height 25
paste input "6874bba870e7b2c6b8398160"
type input "6874bba870e7b2c6b8398160"
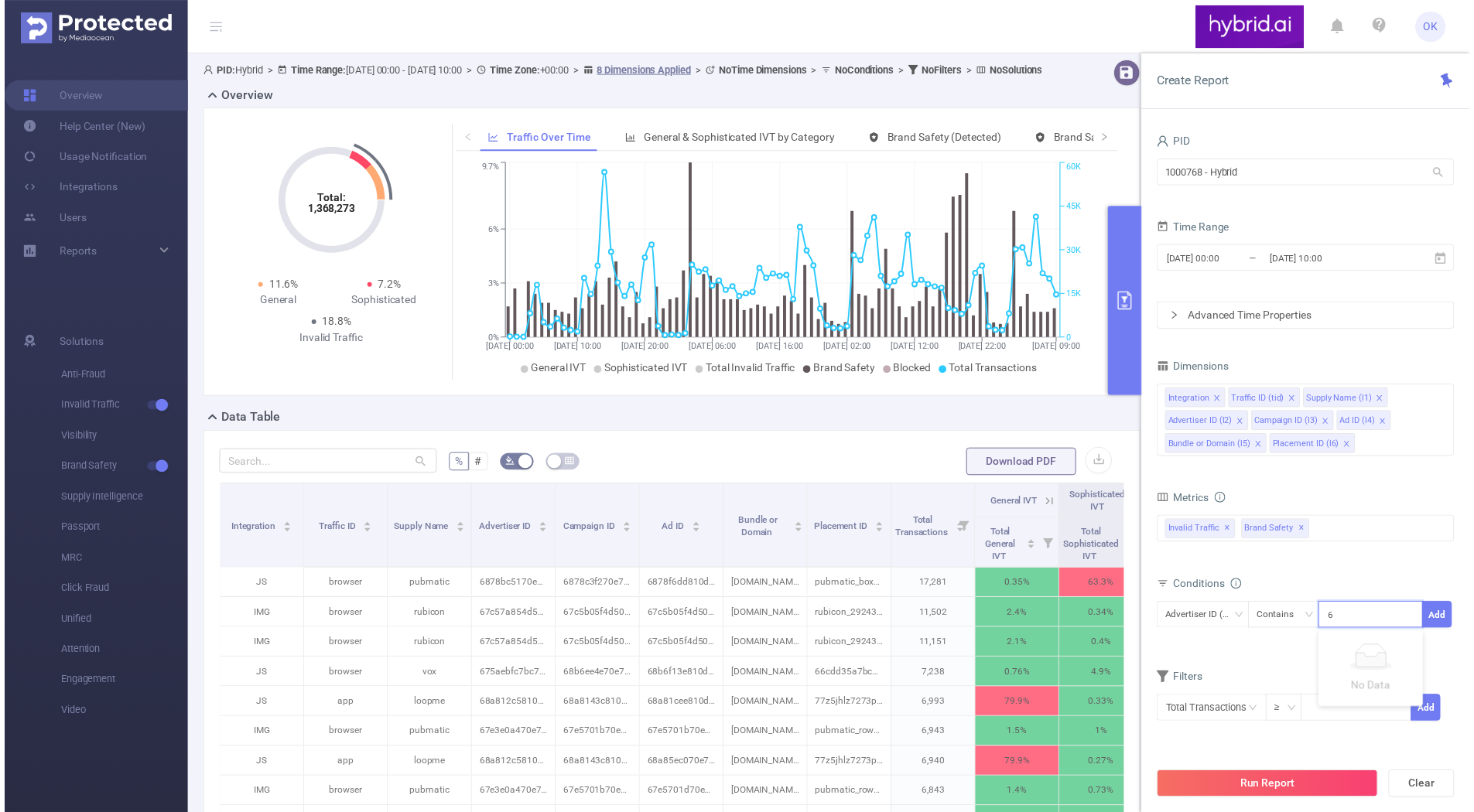
scroll to position [0, 37]
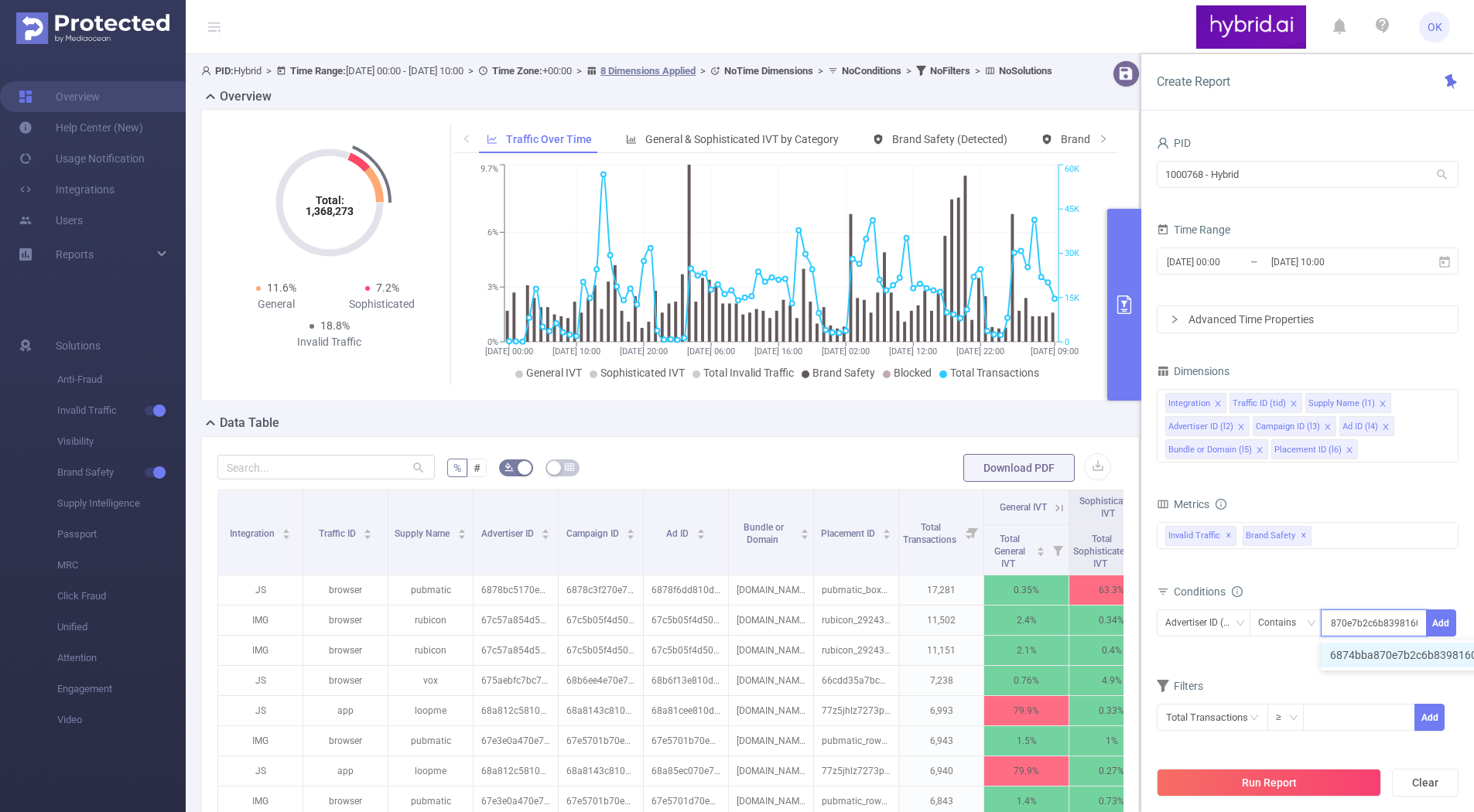
click at [1369, 655] on li "6874bba870e7b2c6b8398160" at bounding box center [1412, 654] width 181 height 25
click at [1406, 625] on icon "icon: close" at bounding box center [1409, 624] width 8 height 8
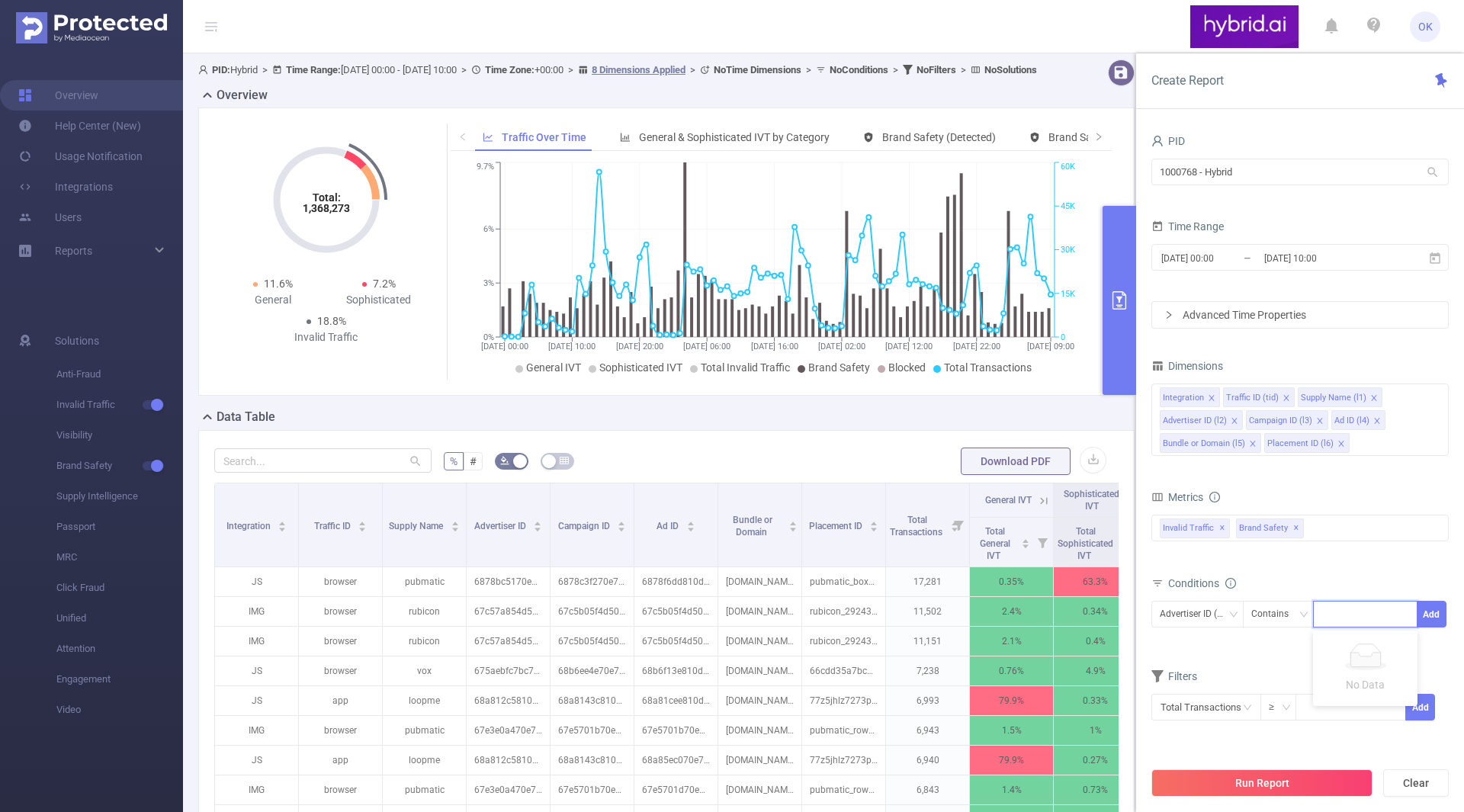
click at [1375, 612] on div at bounding box center [1365, 614] width 88 height 25
paste input "6874bba870e7b2c6b8398160"
type input "6874bba870e7b2c6b8398160"
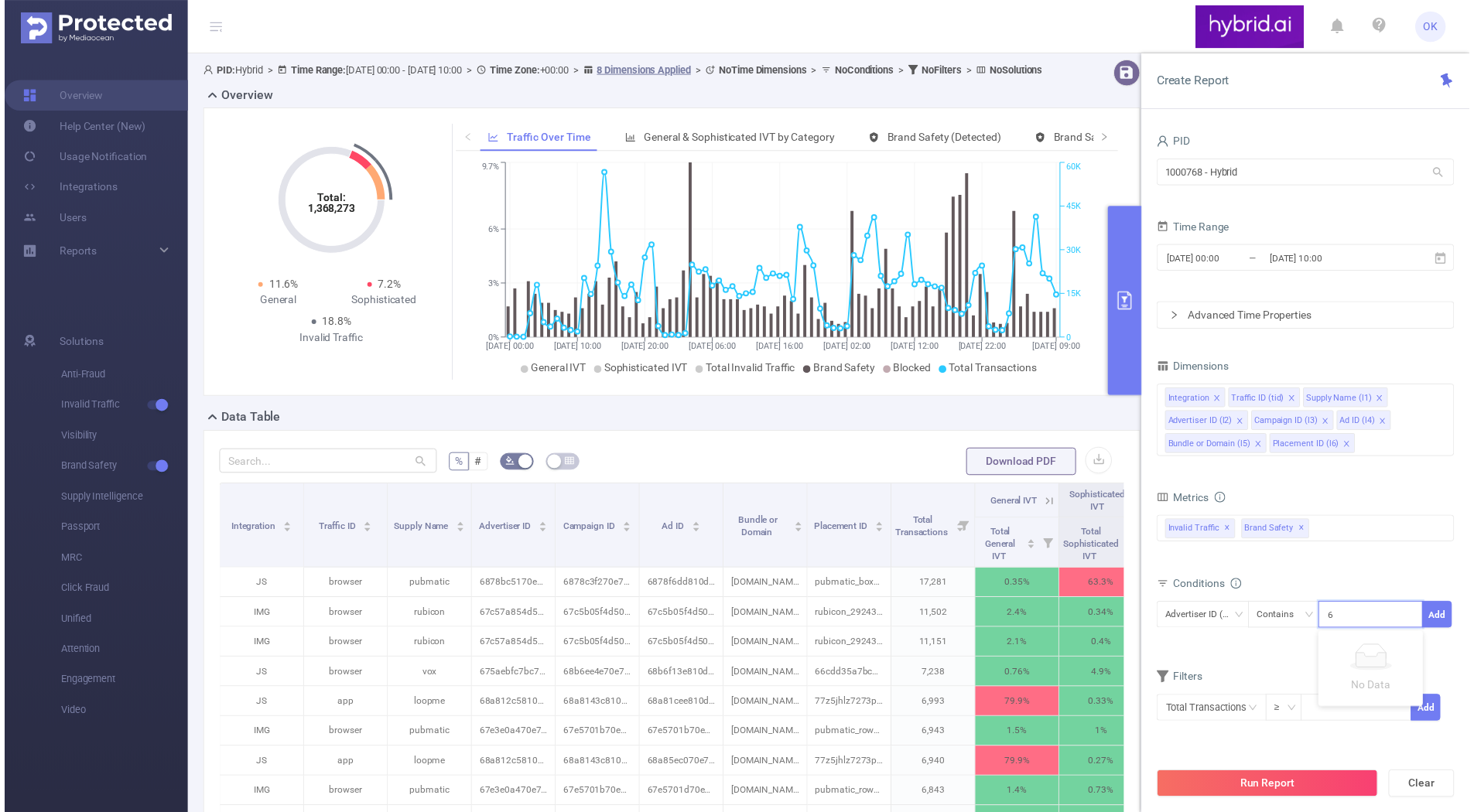
scroll to position [0, 37]
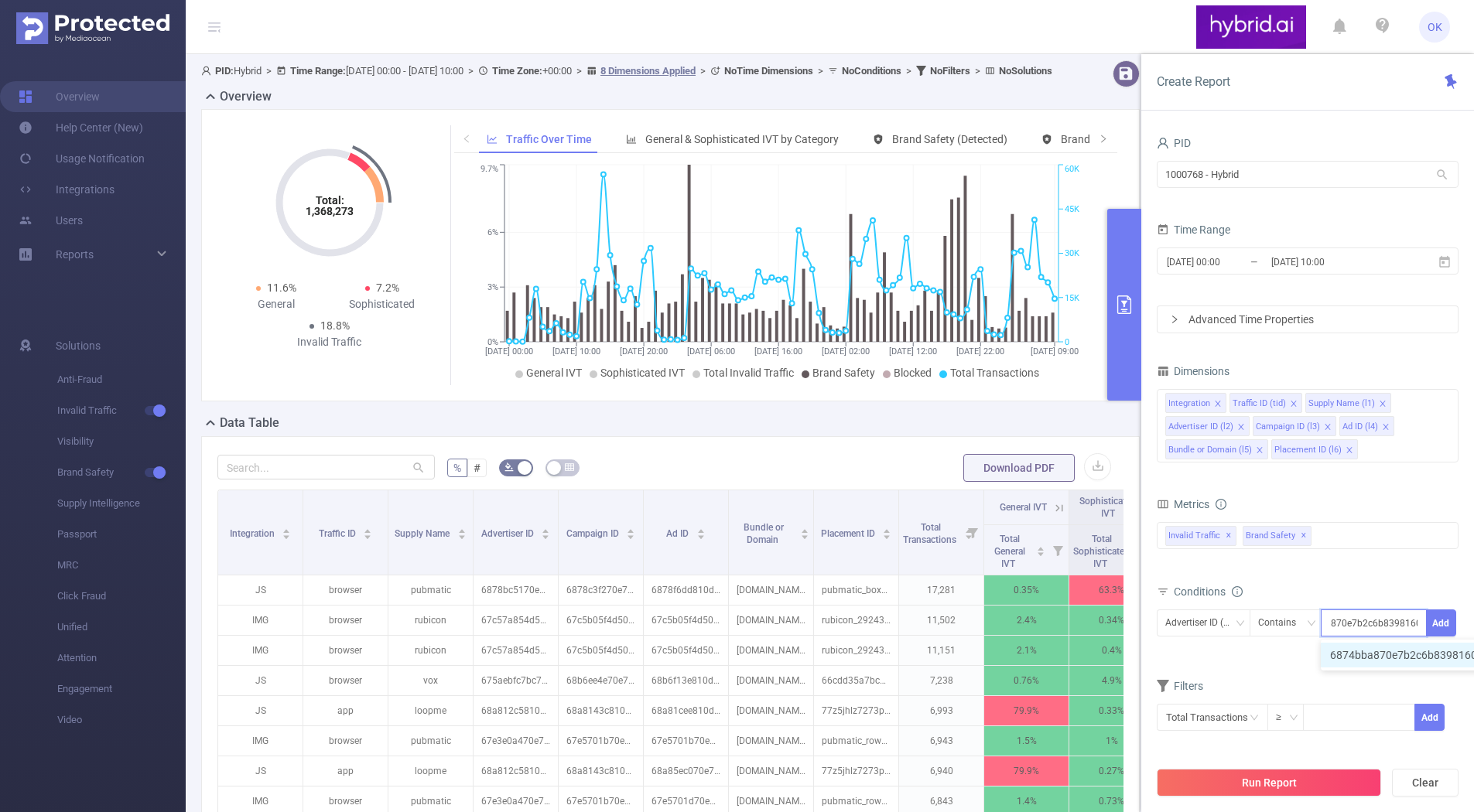
click at [1400, 653] on li "6874bba870e7b2c6b8398160" at bounding box center [1412, 654] width 181 height 25
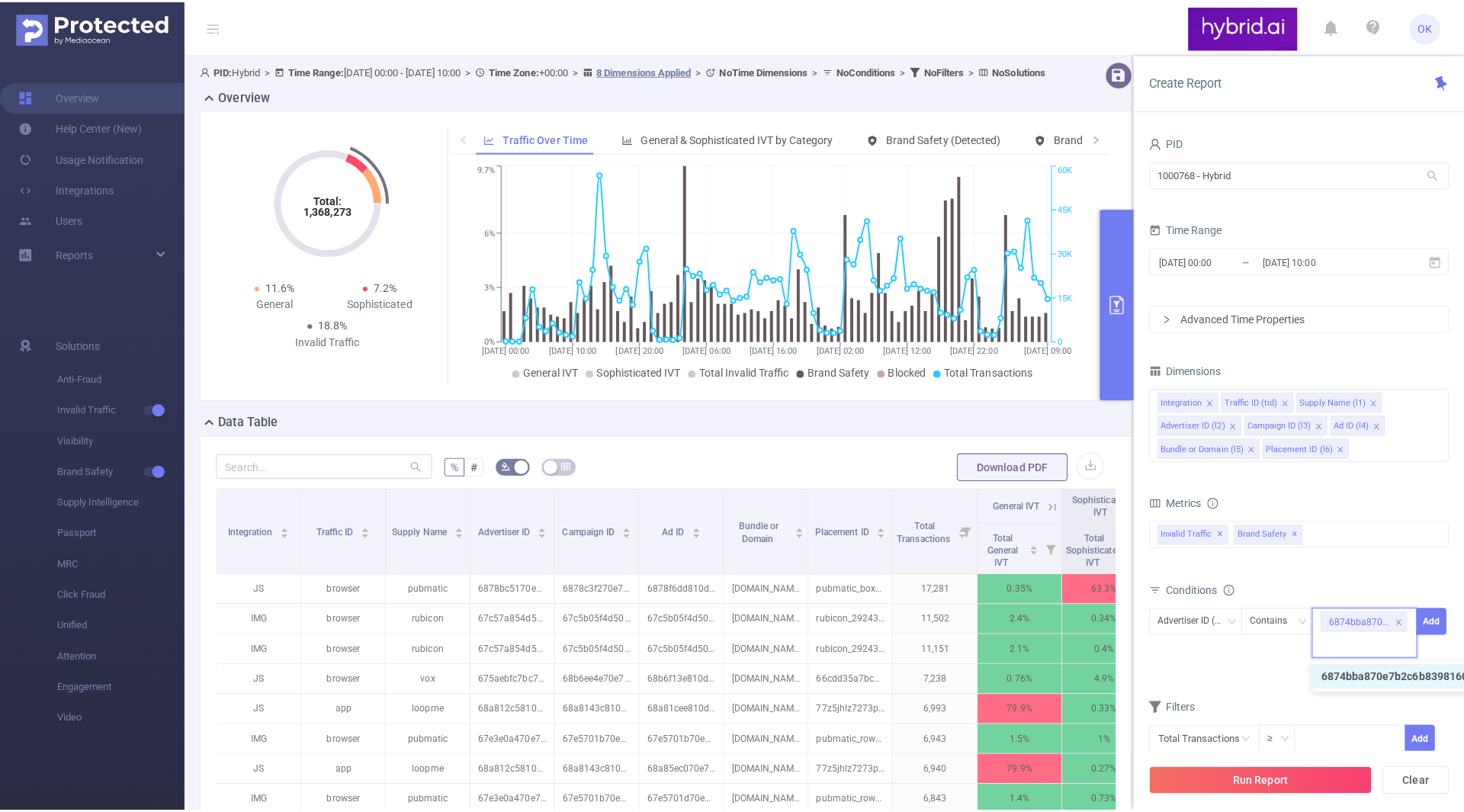
scroll to position [0, 0]
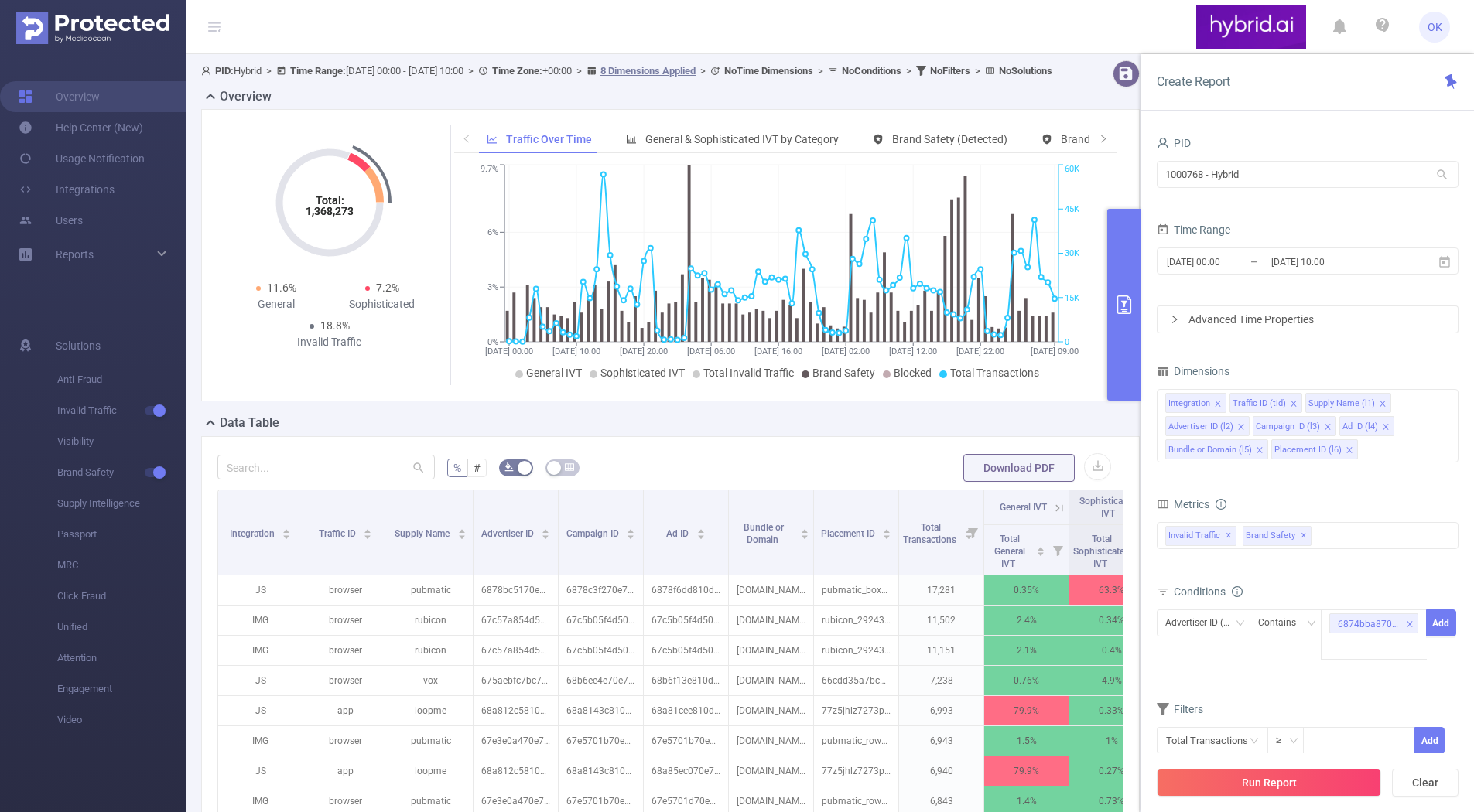
click at [1256, 692] on form "Dimensions Integration Traffic ID (tid) Supply Name (l1) Advertiser ID (l2) Cam…" at bounding box center [1308, 567] width 302 height 414
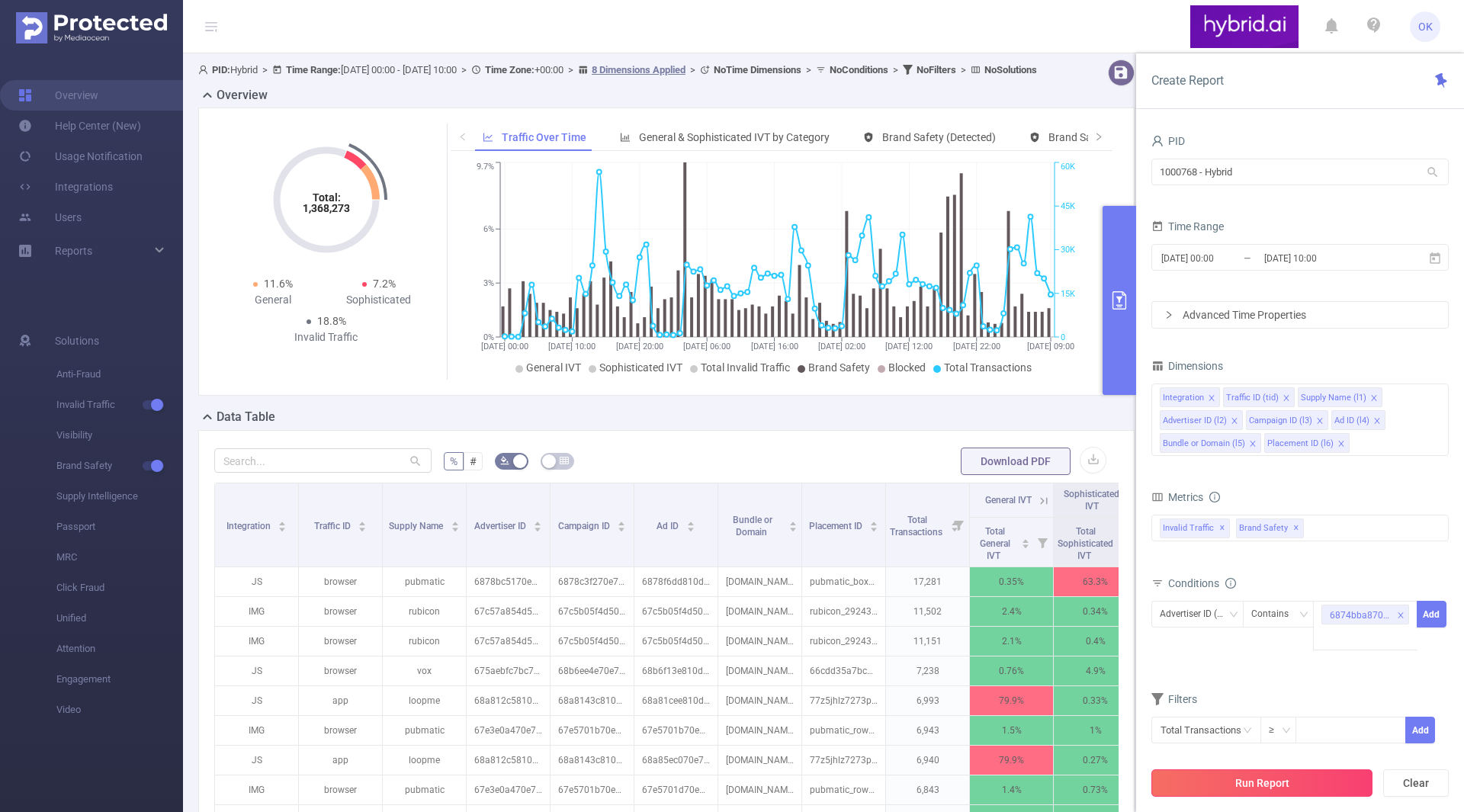
click at [1230, 776] on button "Run Report" at bounding box center [1262, 783] width 221 height 28
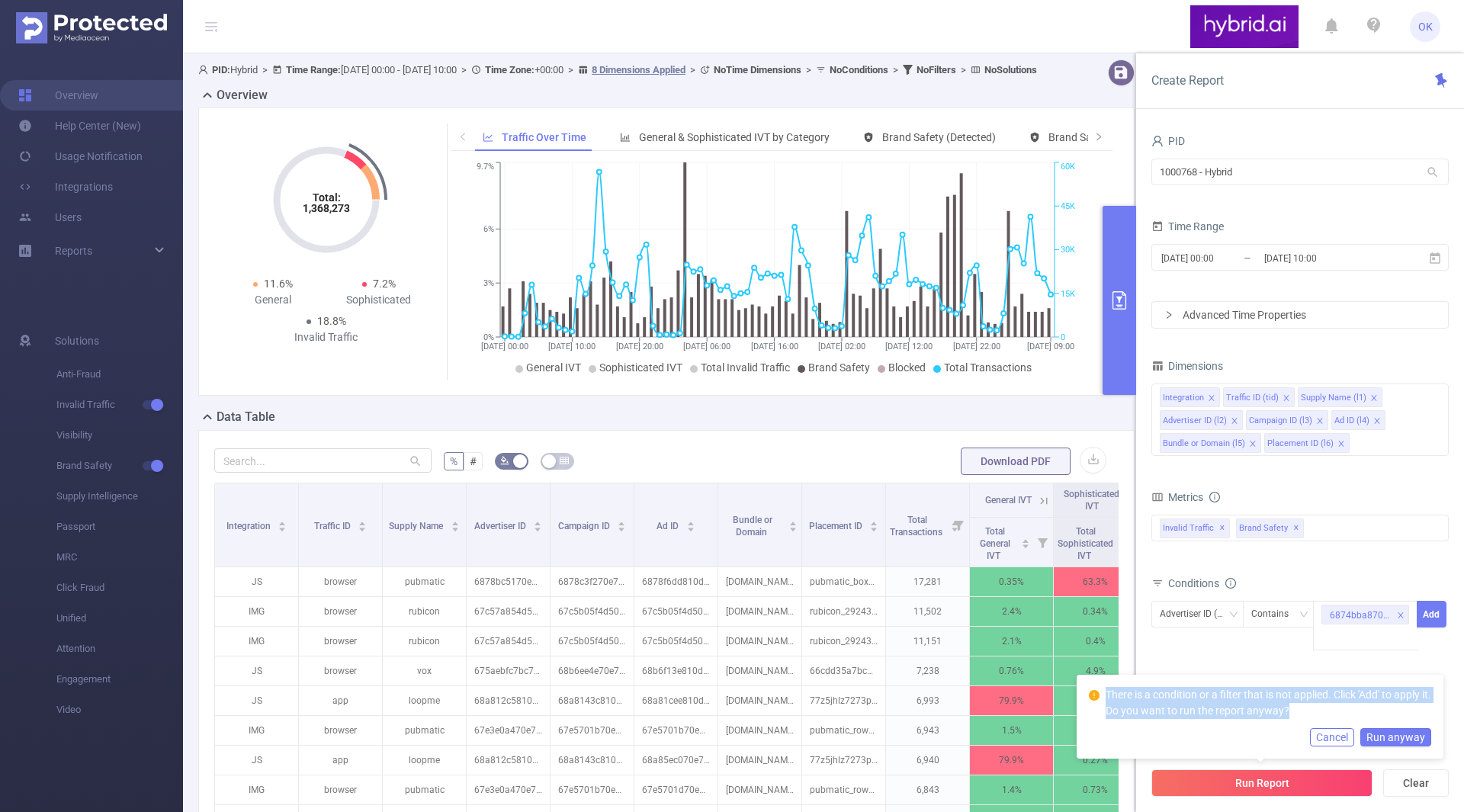
drag, startPoint x: 1291, startPoint y: 708, endPoint x: 1104, endPoint y: 683, distance: 188.7
click at [1104, 683] on div "There is a condition or a filter that is not applied. Click 'Add' to apply it. …" at bounding box center [1260, 705] width 343 height 44
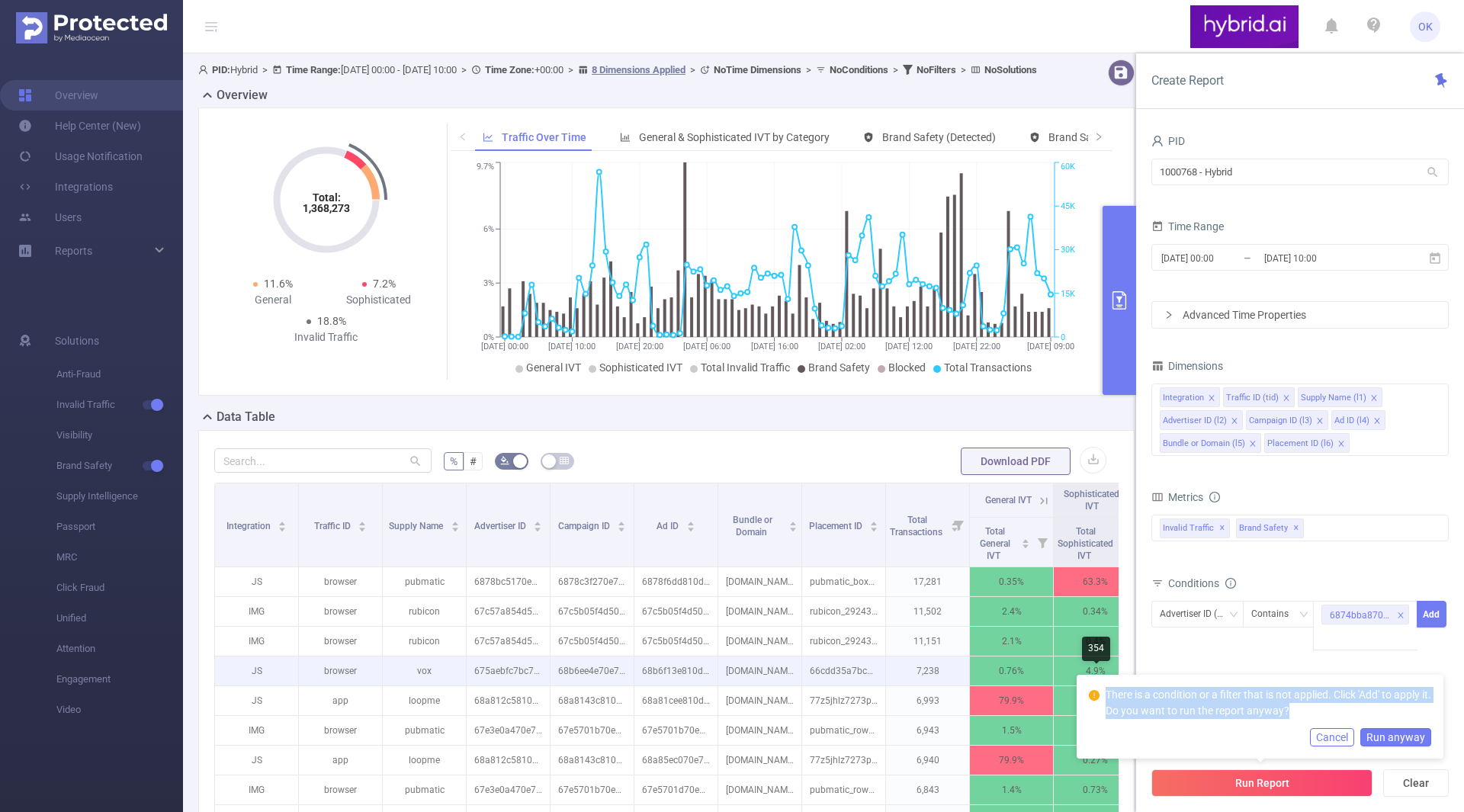
copy p "There is a condition or a filter that is not applied. Click 'Add' to apply it. …"
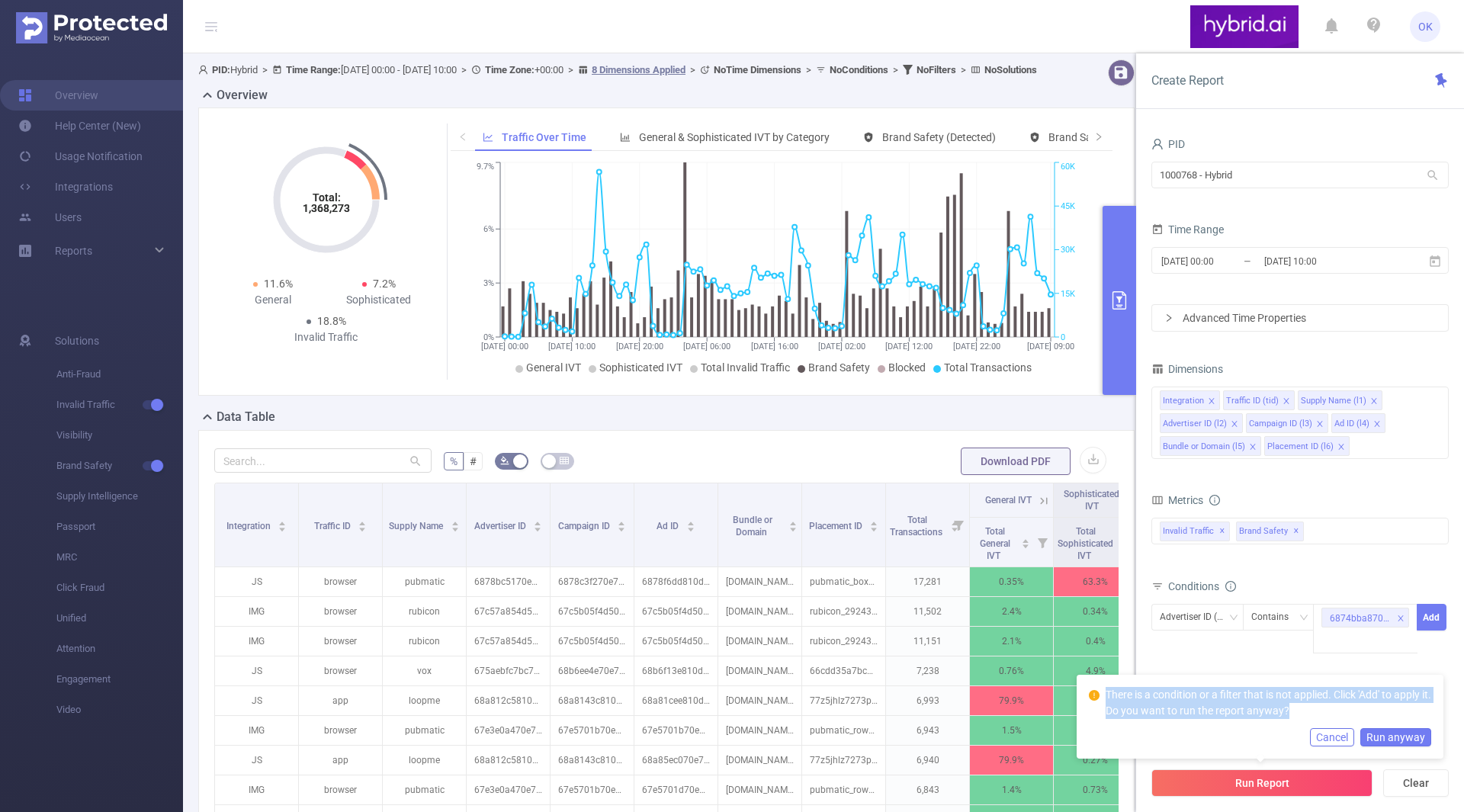
click at [1409, 738] on button "Run anyway" at bounding box center [1395, 737] width 71 height 18
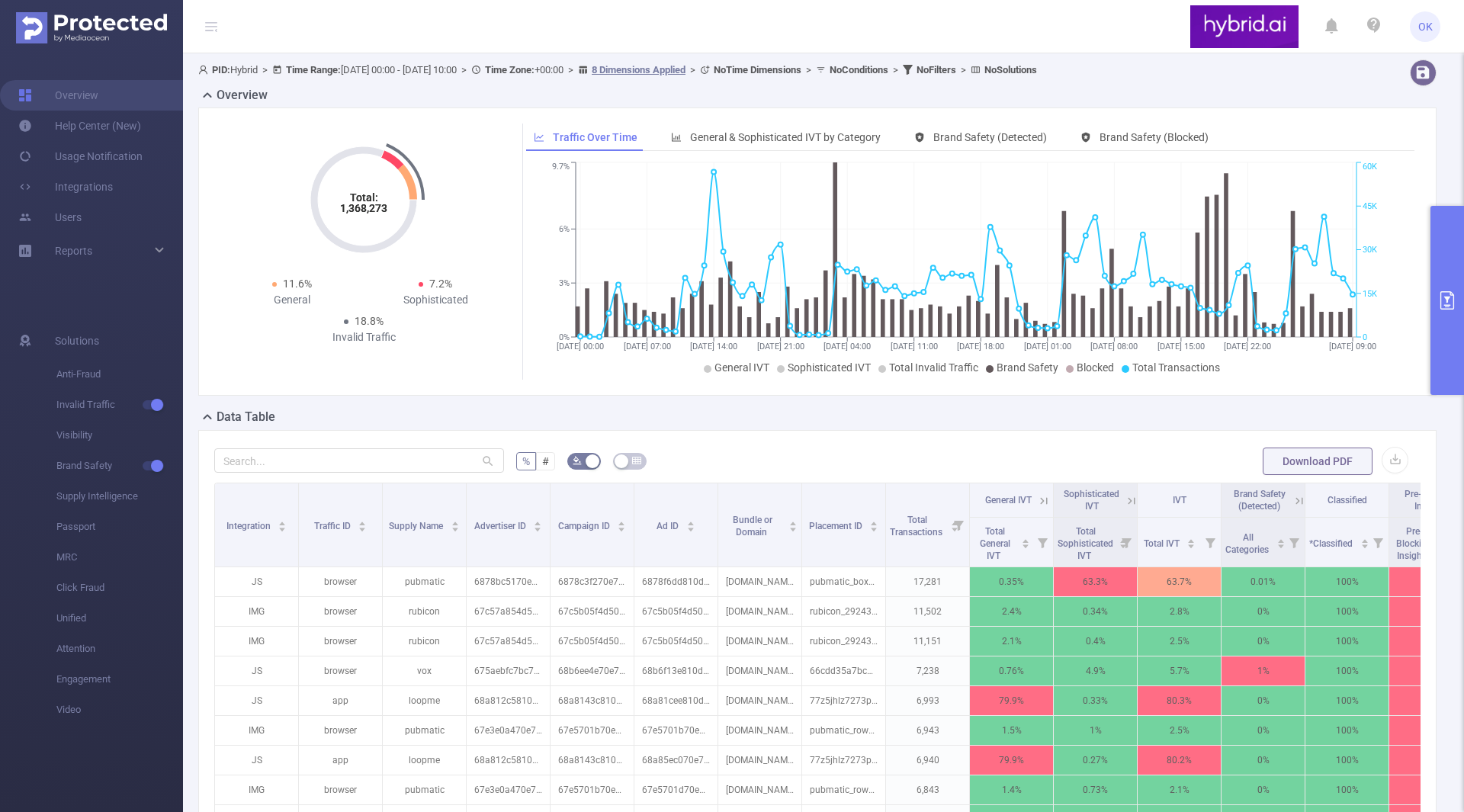
click at [1449, 368] on button "primary" at bounding box center [1447, 300] width 33 height 189
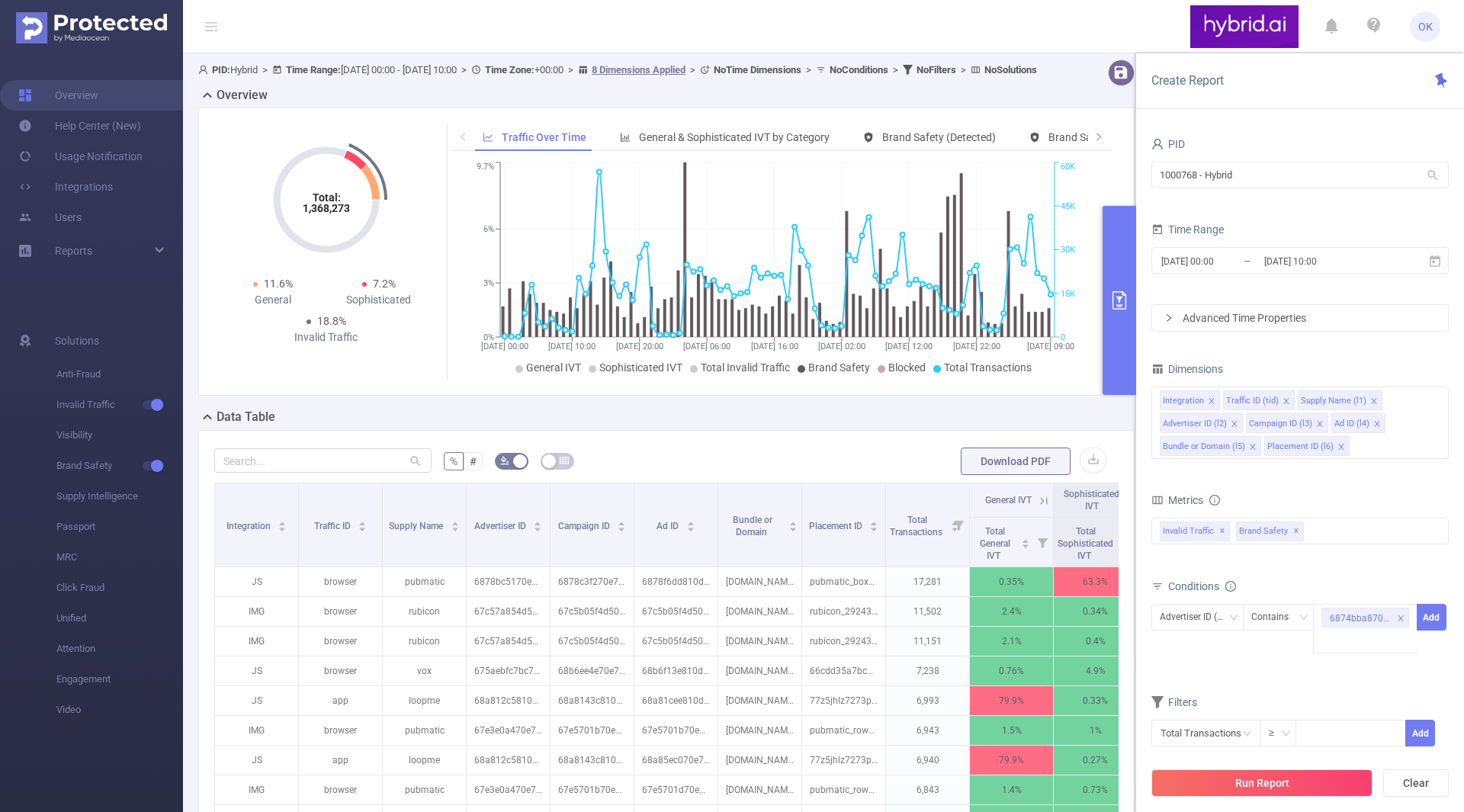
click at [1251, 318] on div "Advanced Time Properties" at bounding box center [1300, 317] width 296 height 26
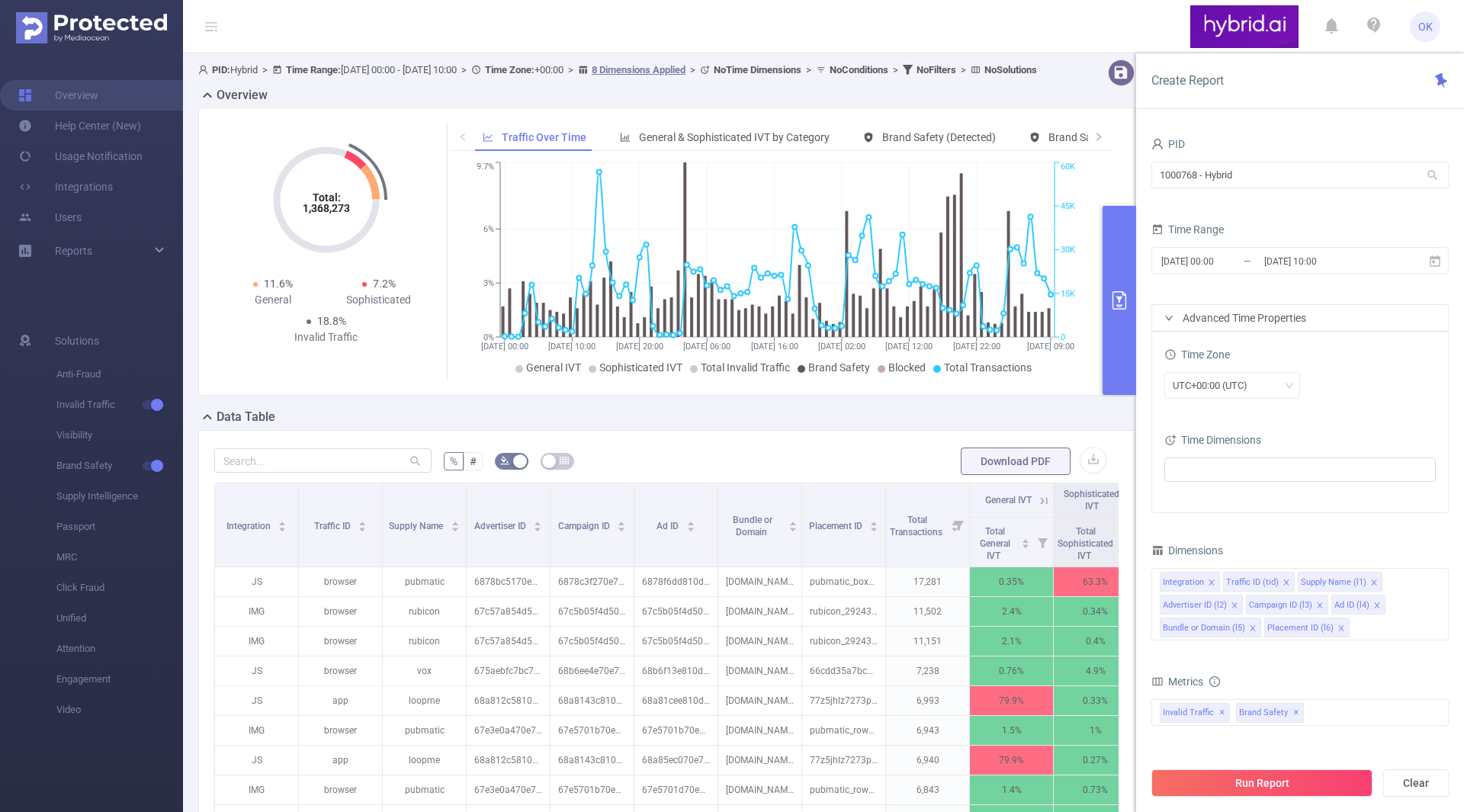
click at [1251, 318] on div "Advanced Time Properties" at bounding box center [1300, 317] width 296 height 26
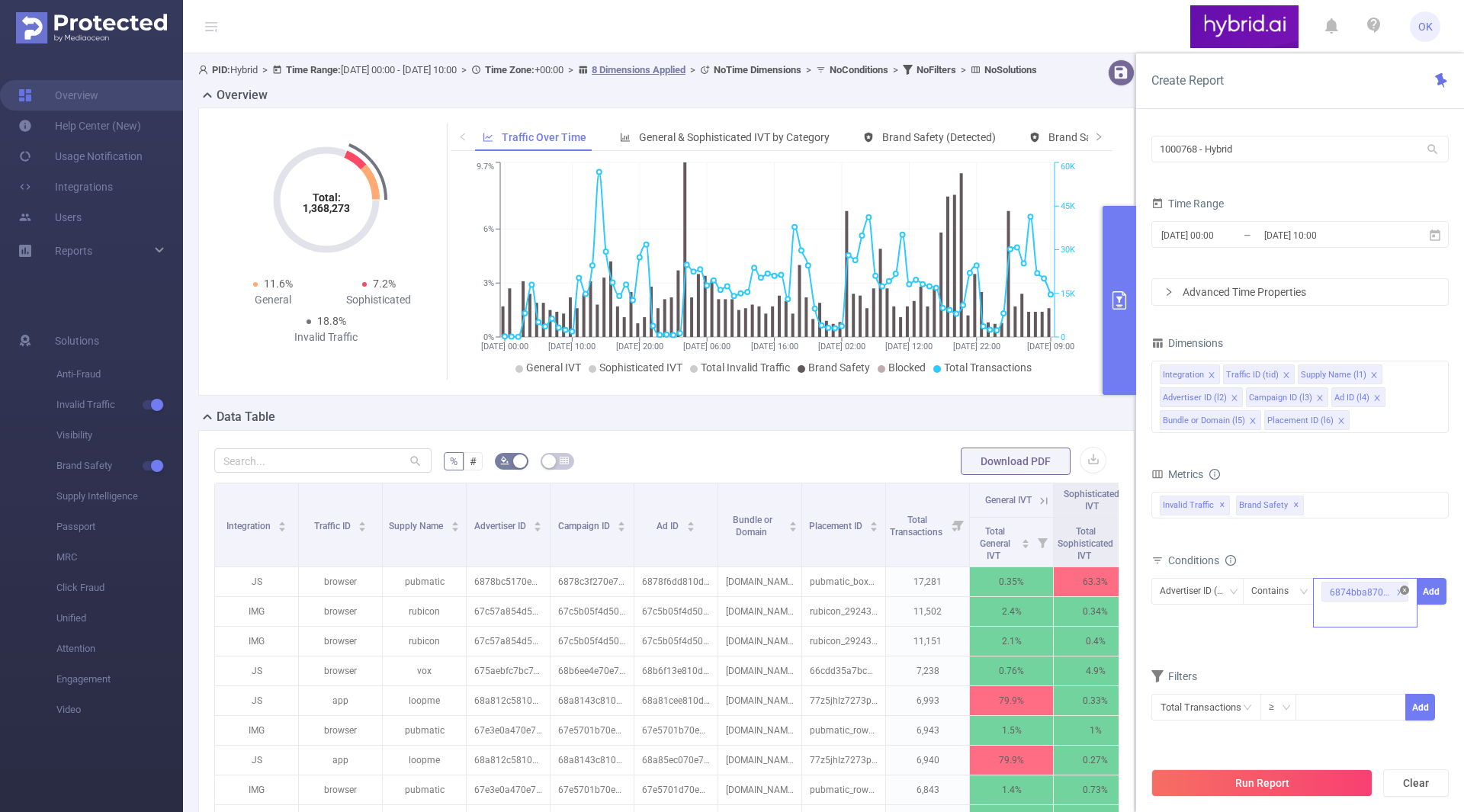
click at [1401, 593] on icon "icon: close-circle" at bounding box center [1404, 590] width 9 height 9
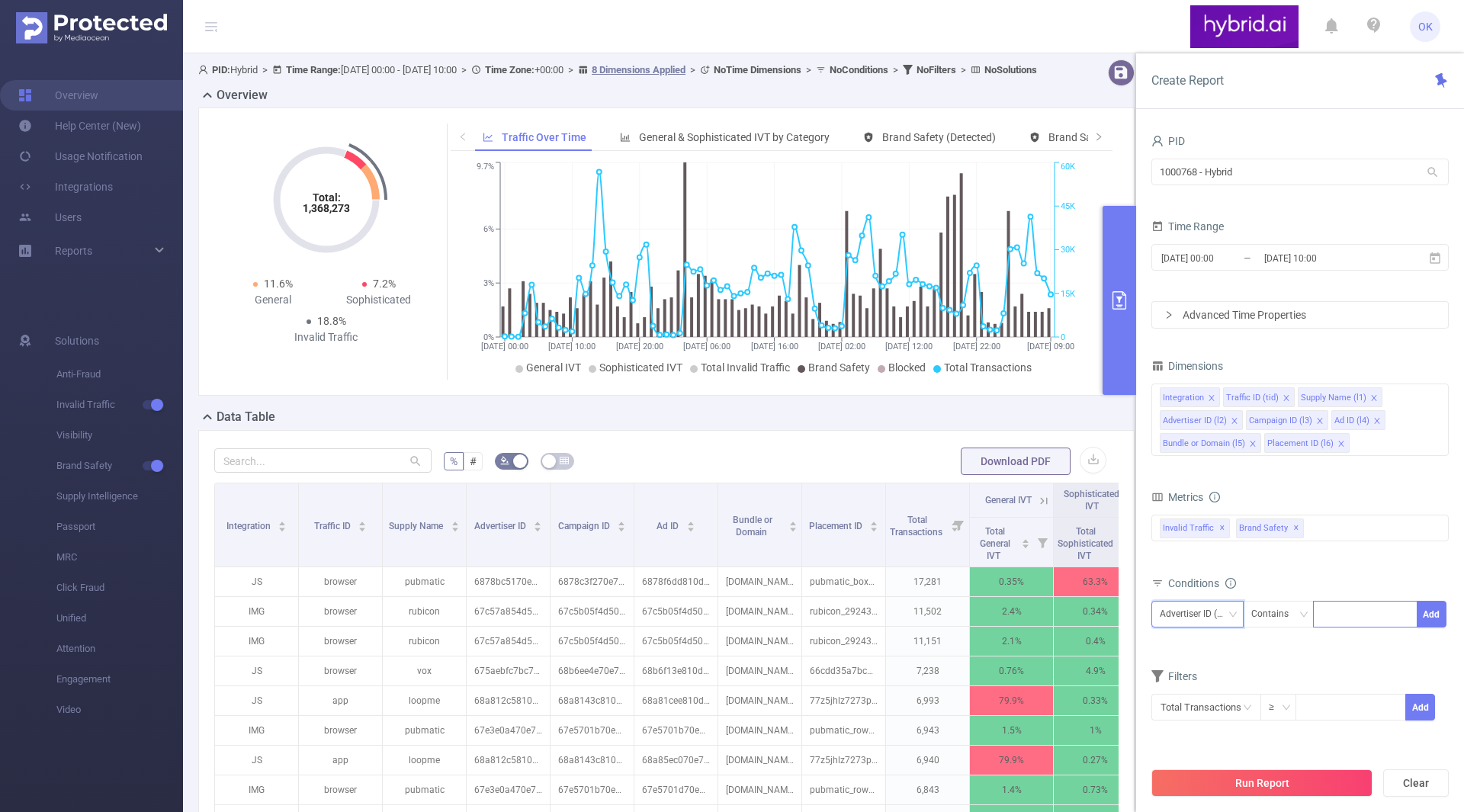
click at [1205, 617] on div "Advertiser ID (l2)" at bounding box center [1197, 614] width 75 height 25
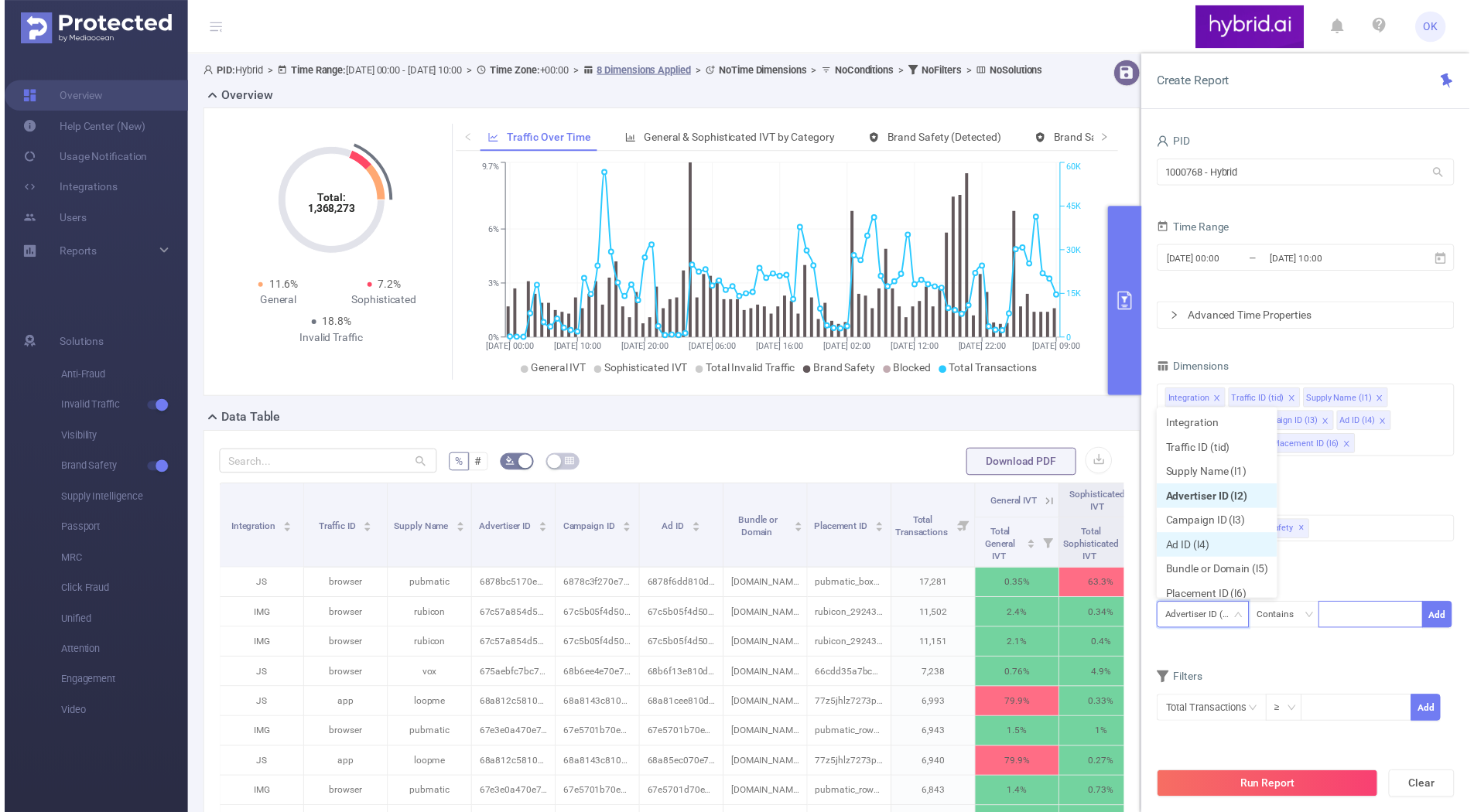
scroll to position [8, 0]
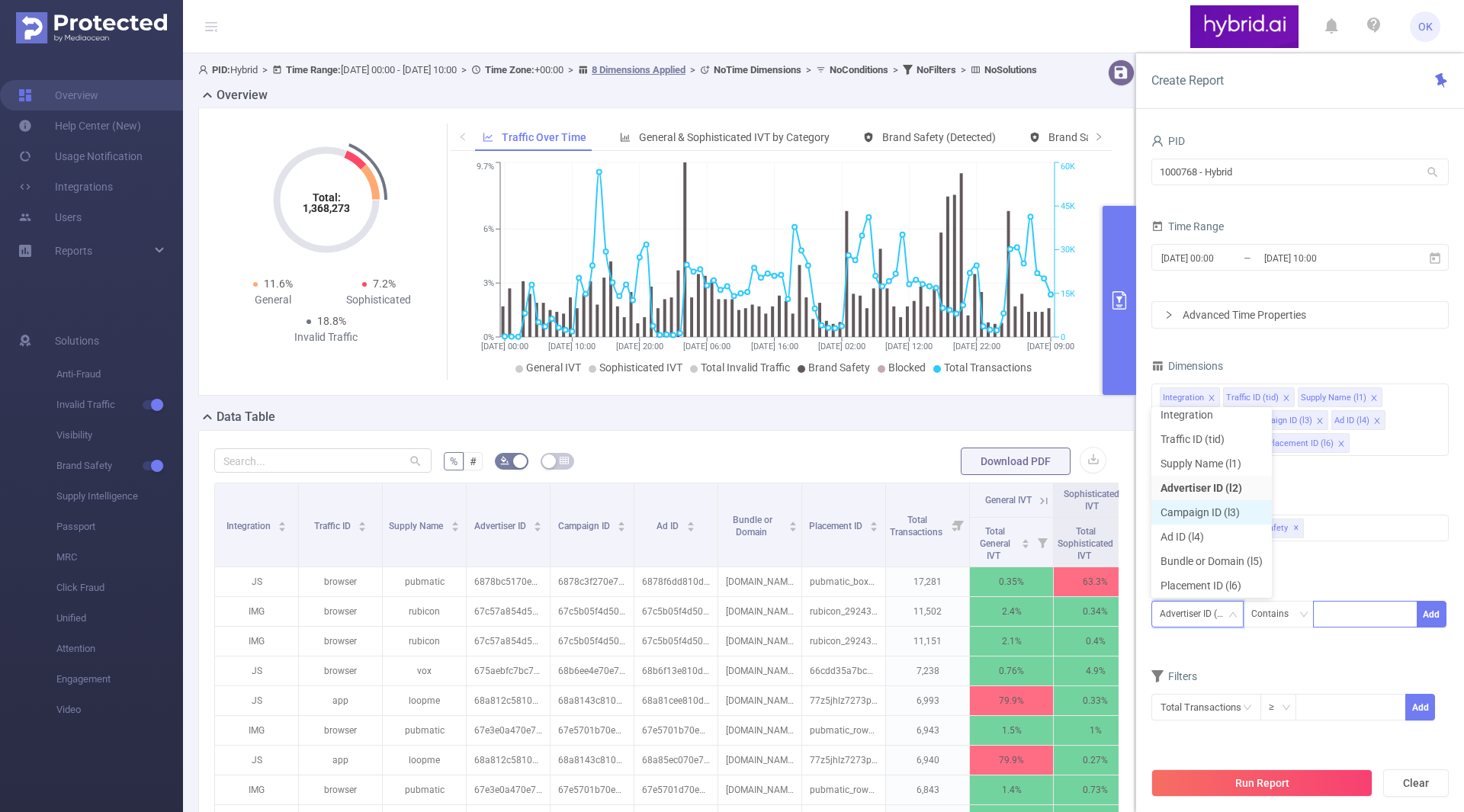
click at [1207, 517] on li "Campaign ID (l3)" at bounding box center [1212, 512] width 120 height 24
click at [1346, 616] on div at bounding box center [1365, 614] width 88 height 25
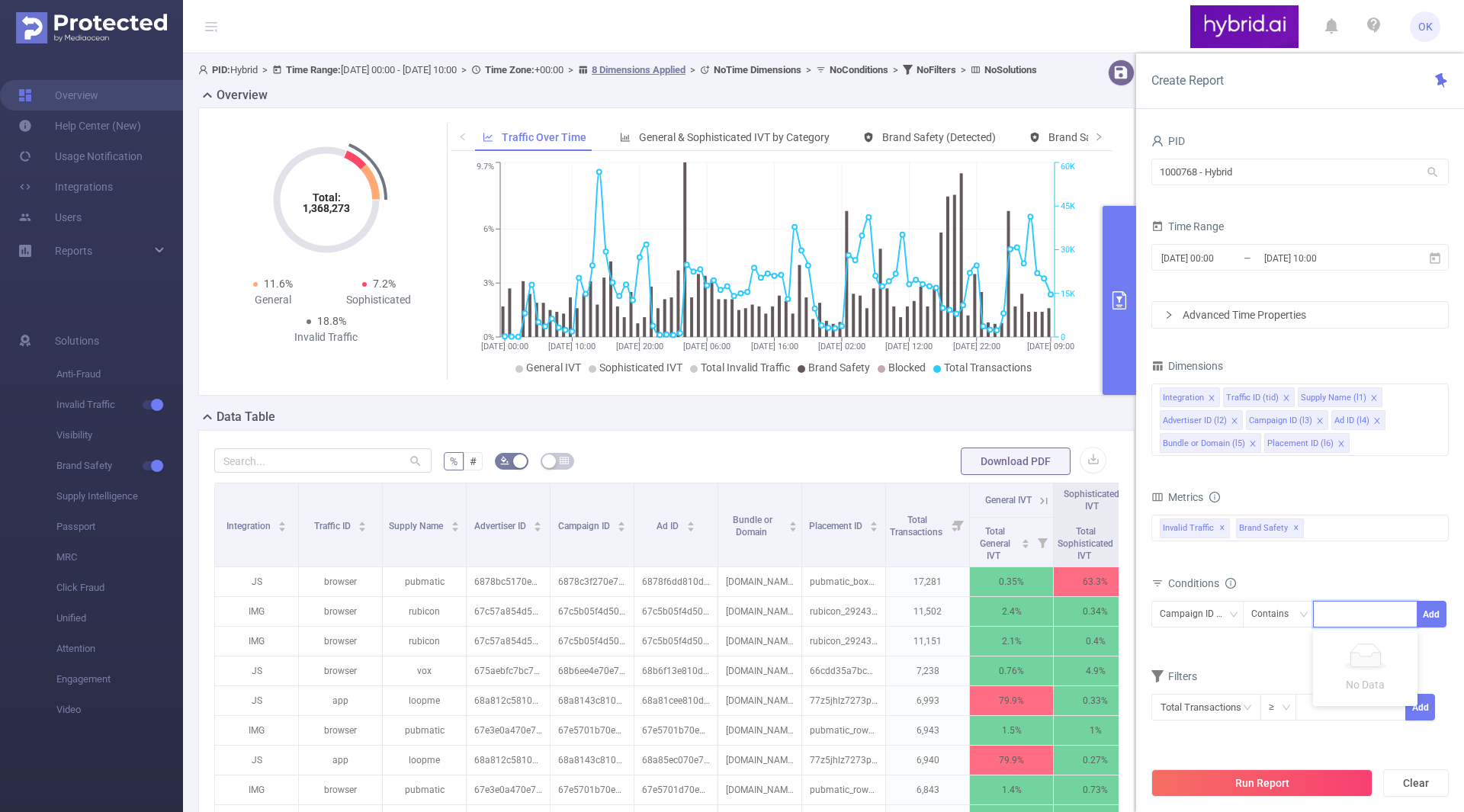
paste input "68b58fee810d984a4c50eff2"
type input "68b58fee810d984a4c50eff2"
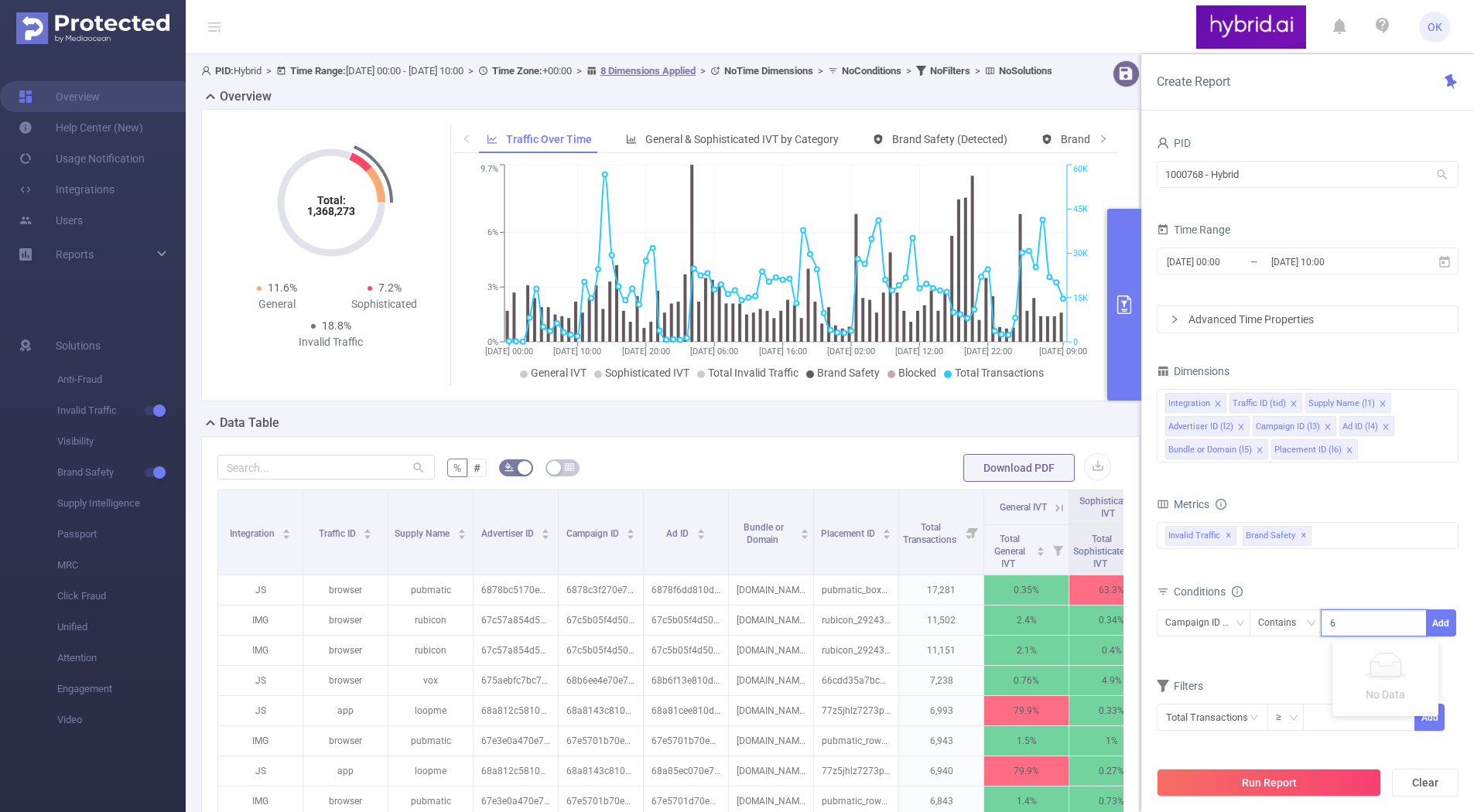
scroll to position [0, 31]
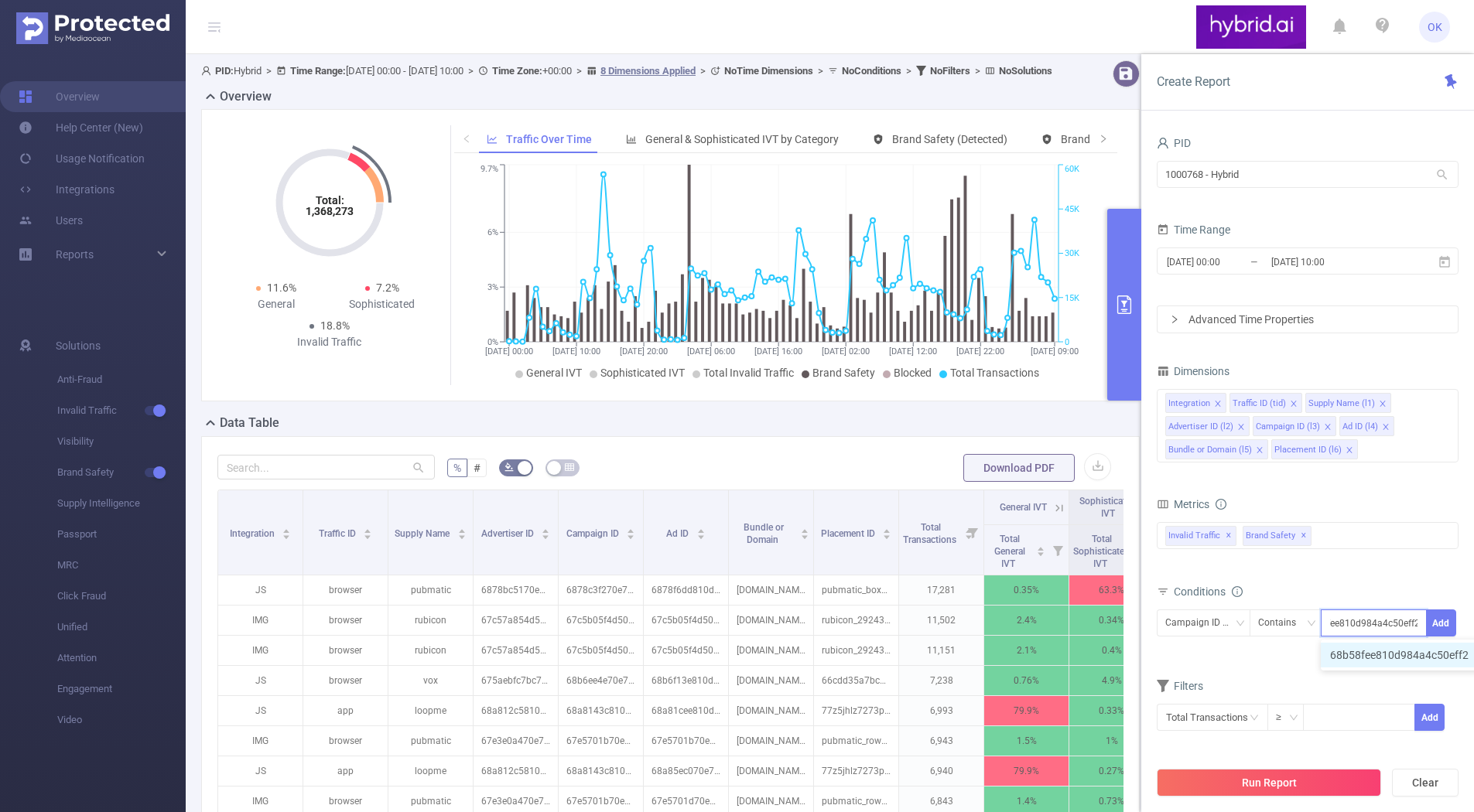
click at [1375, 652] on li "68b58fee810d984a4c50eff2" at bounding box center [1407, 654] width 172 height 25
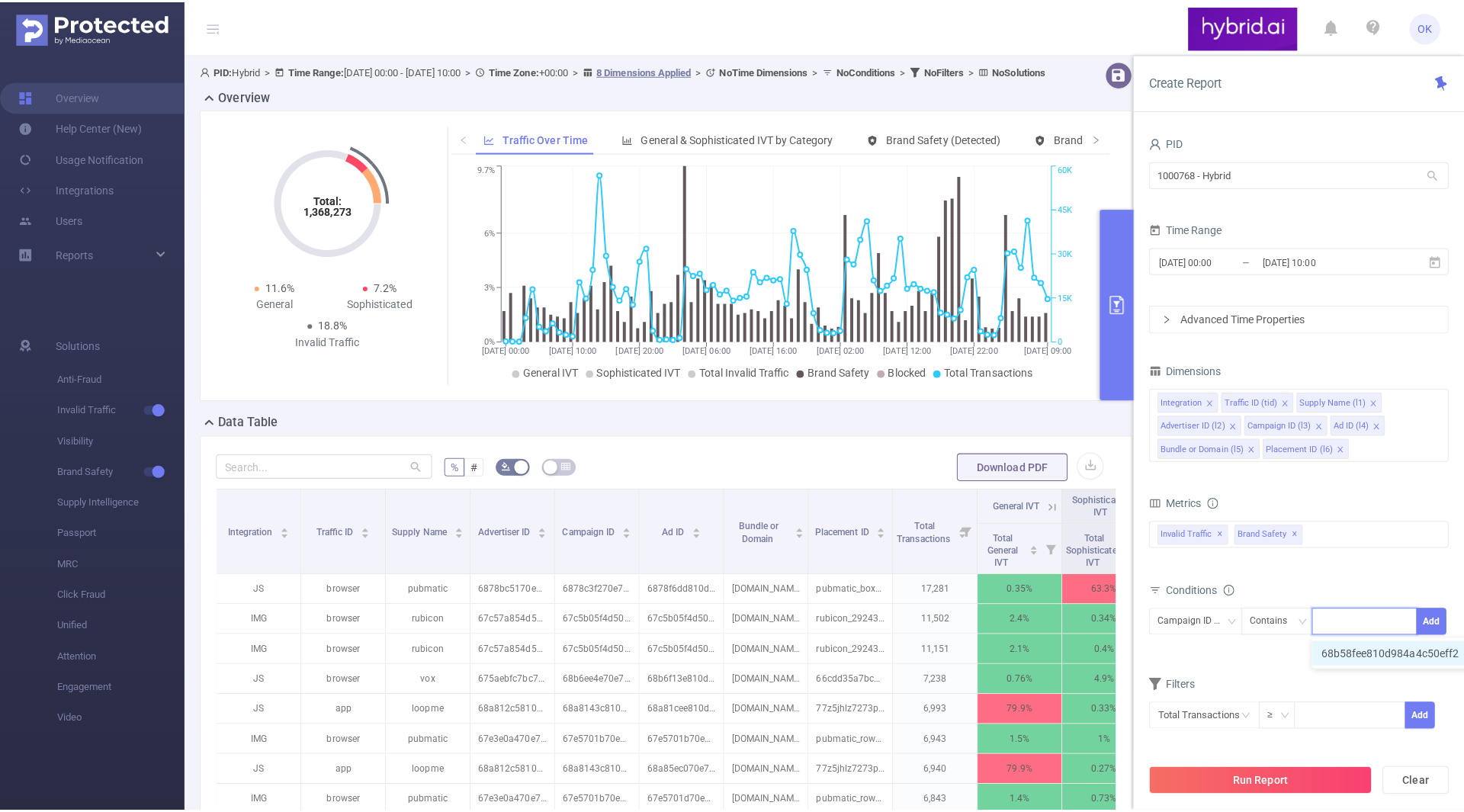
scroll to position [0, 0]
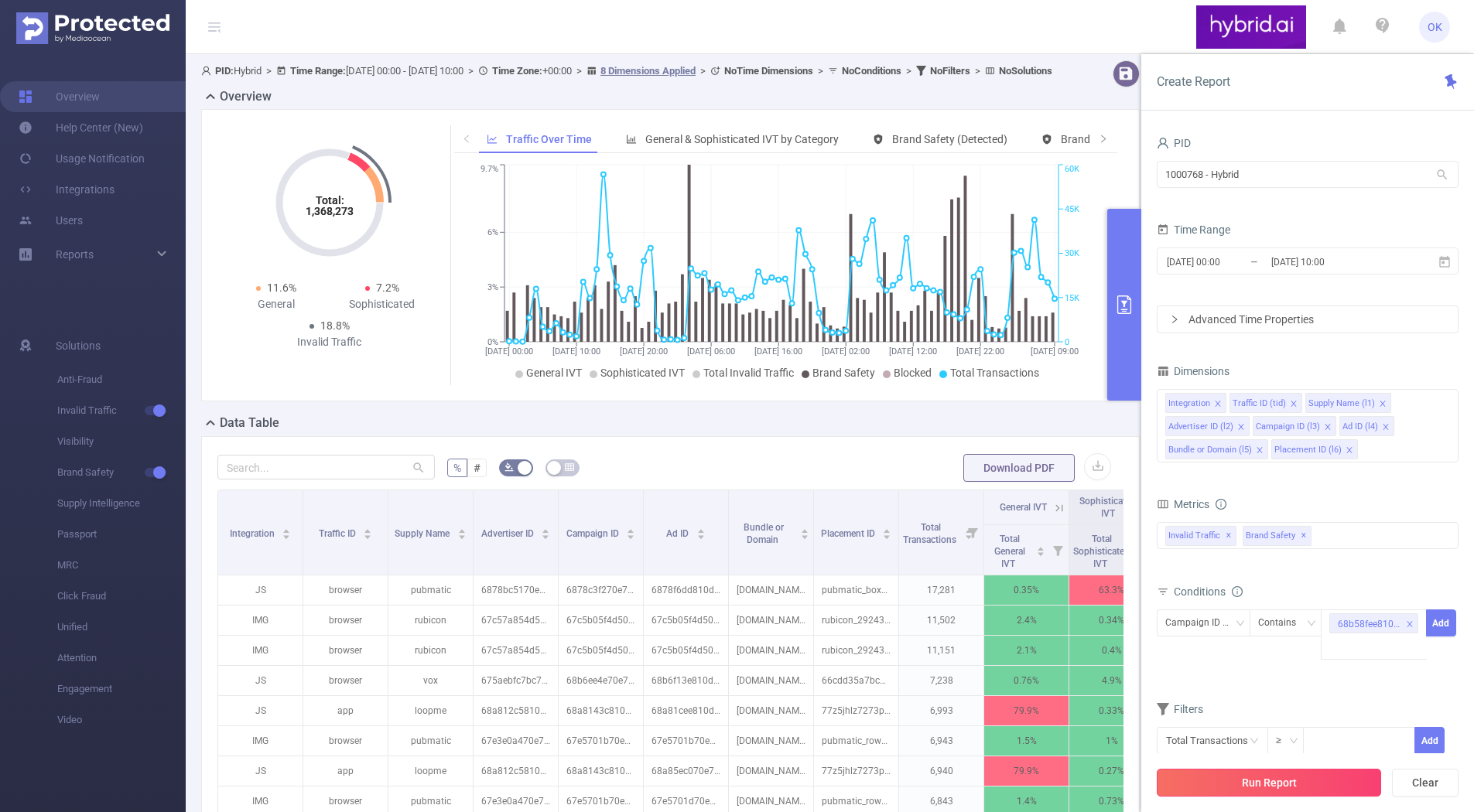
click at [1262, 783] on button "Run Report" at bounding box center [1269, 782] width 225 height 28
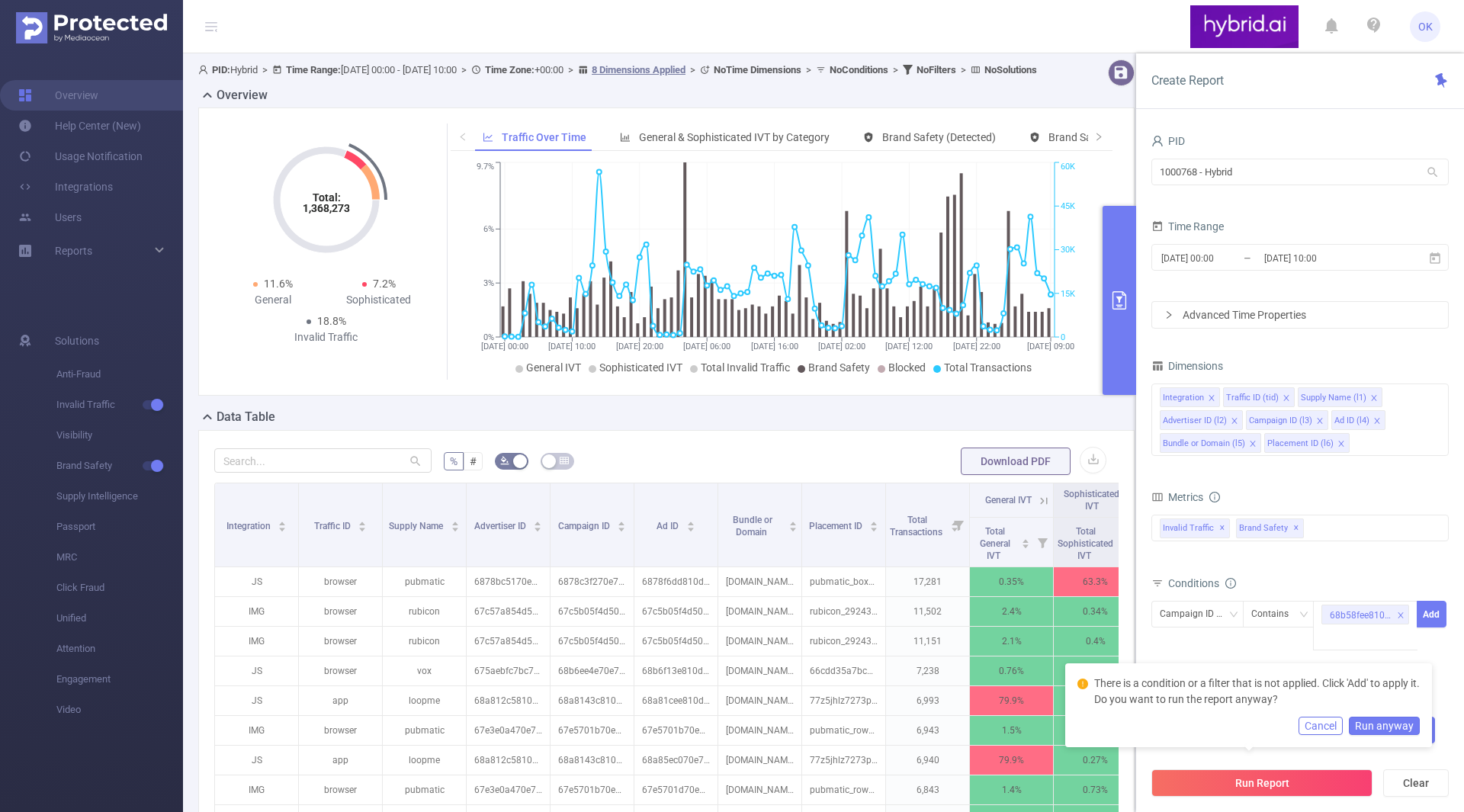
click at [1380, 728] on button "Run anyway" at bounding box center [1384, 726] width 71 height 18
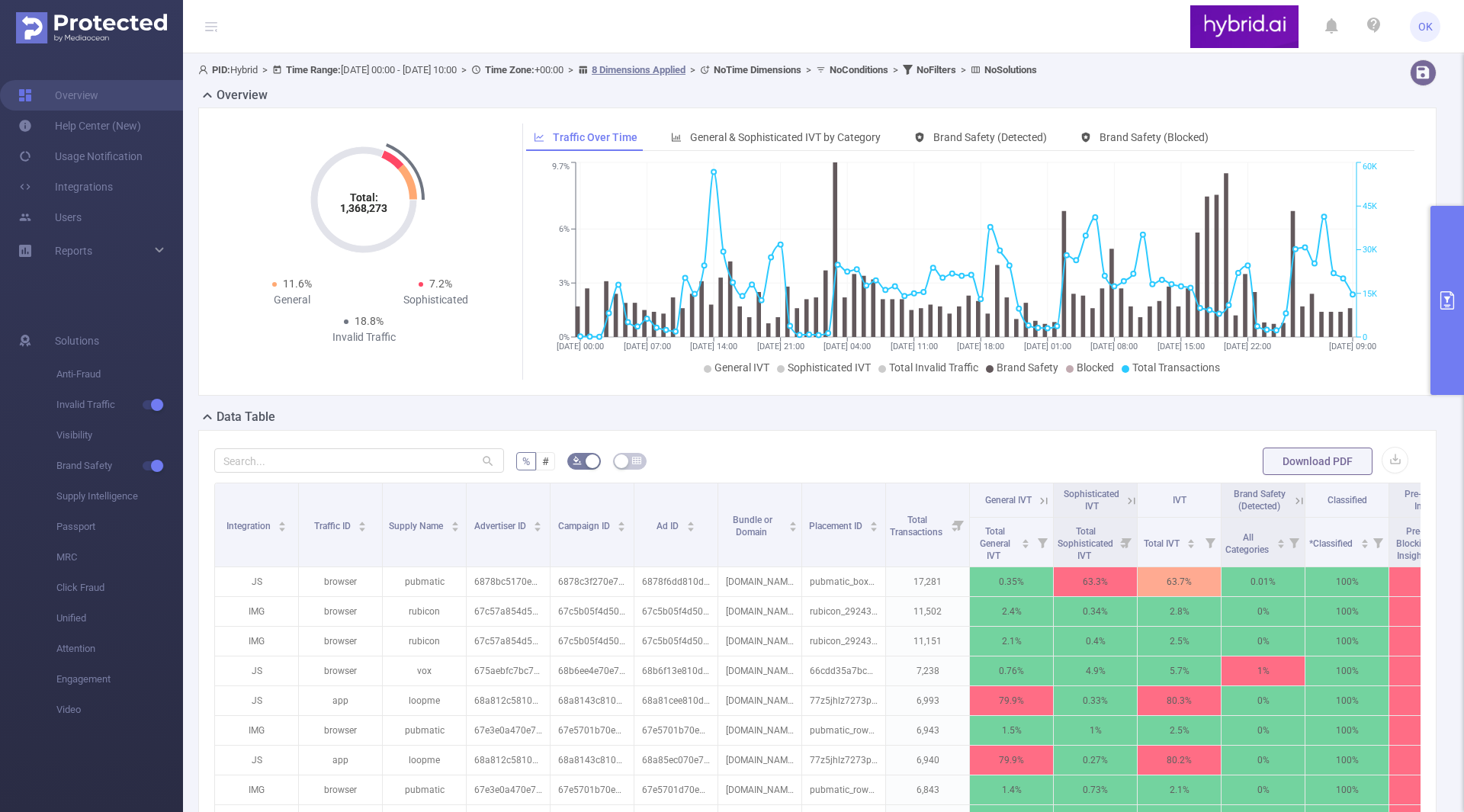
click at [1449, 291] on button "primary" at bounding box center [1447, 300] width 33 height 189
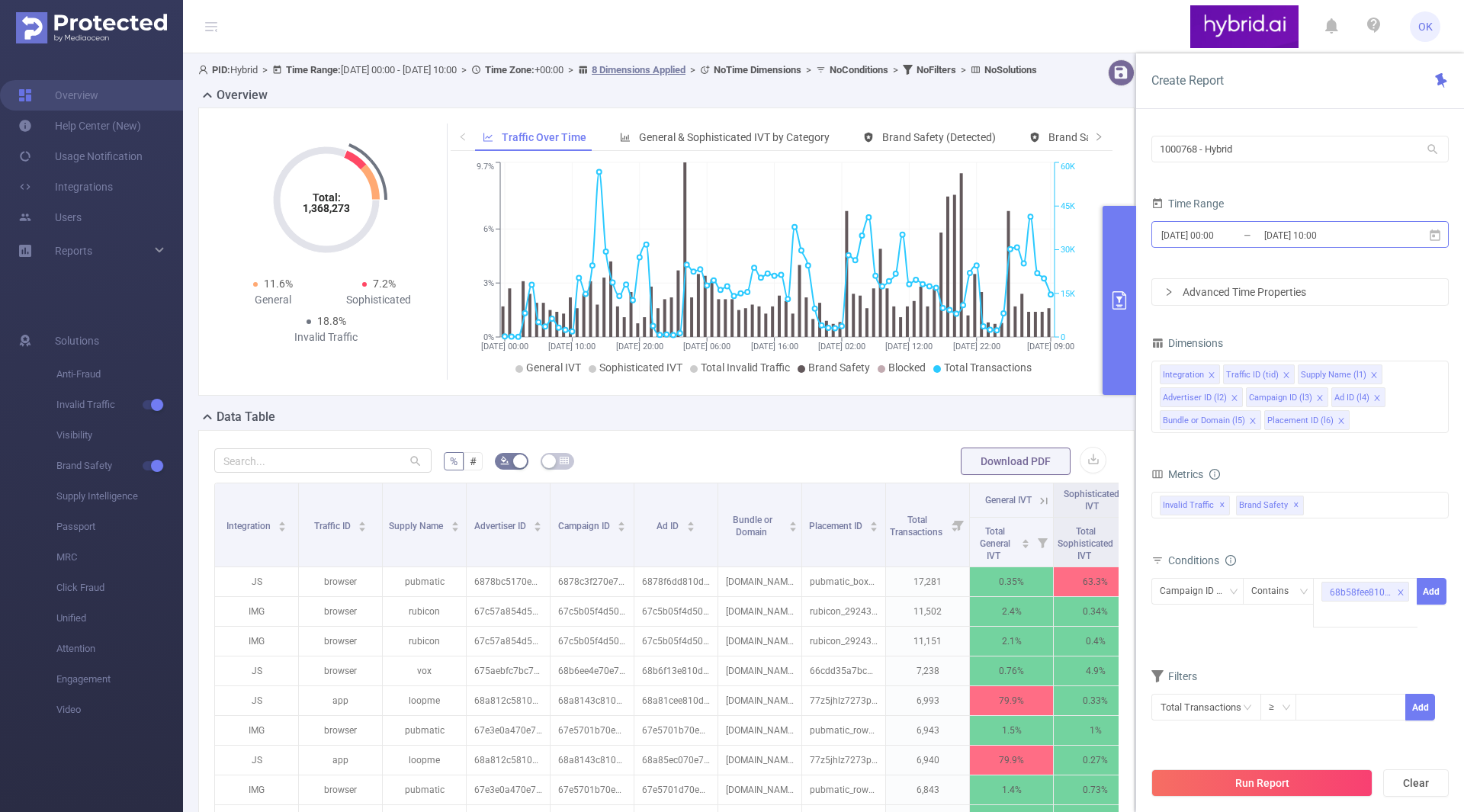
click at [1319, 232] on input "2025-09-04 10:00" at bounding box center [1324, 235] width 124 height 21
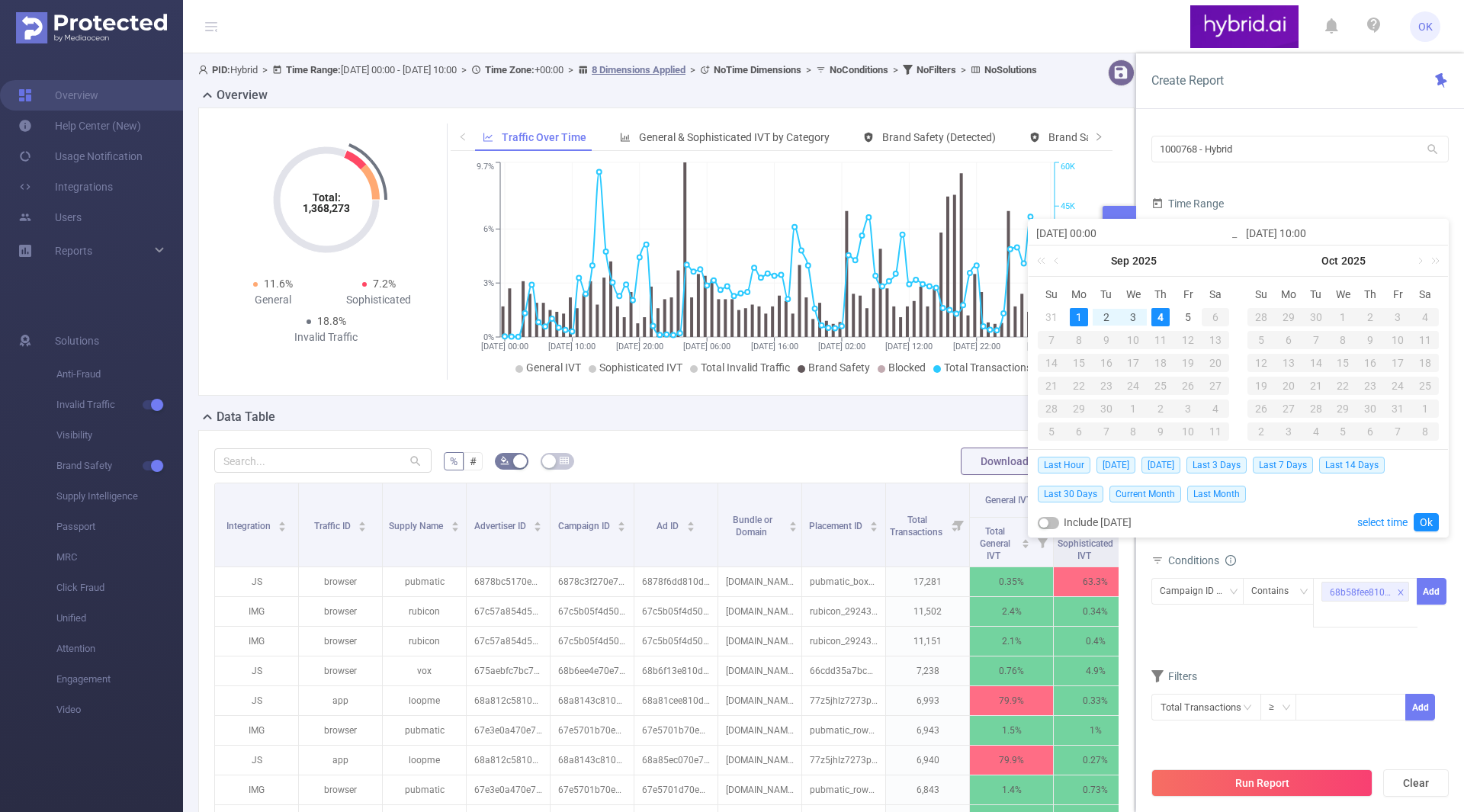
click at [1081, 316] on div "1" at bounding box center [1079, 317] width 18 height 18
click at [1154, 315] on div "4" at bounding box center [1161, 317] width 18 height 18
click at [1425, 525] on link "Ok" at bounding box center [1426, 522] width 25 height 18
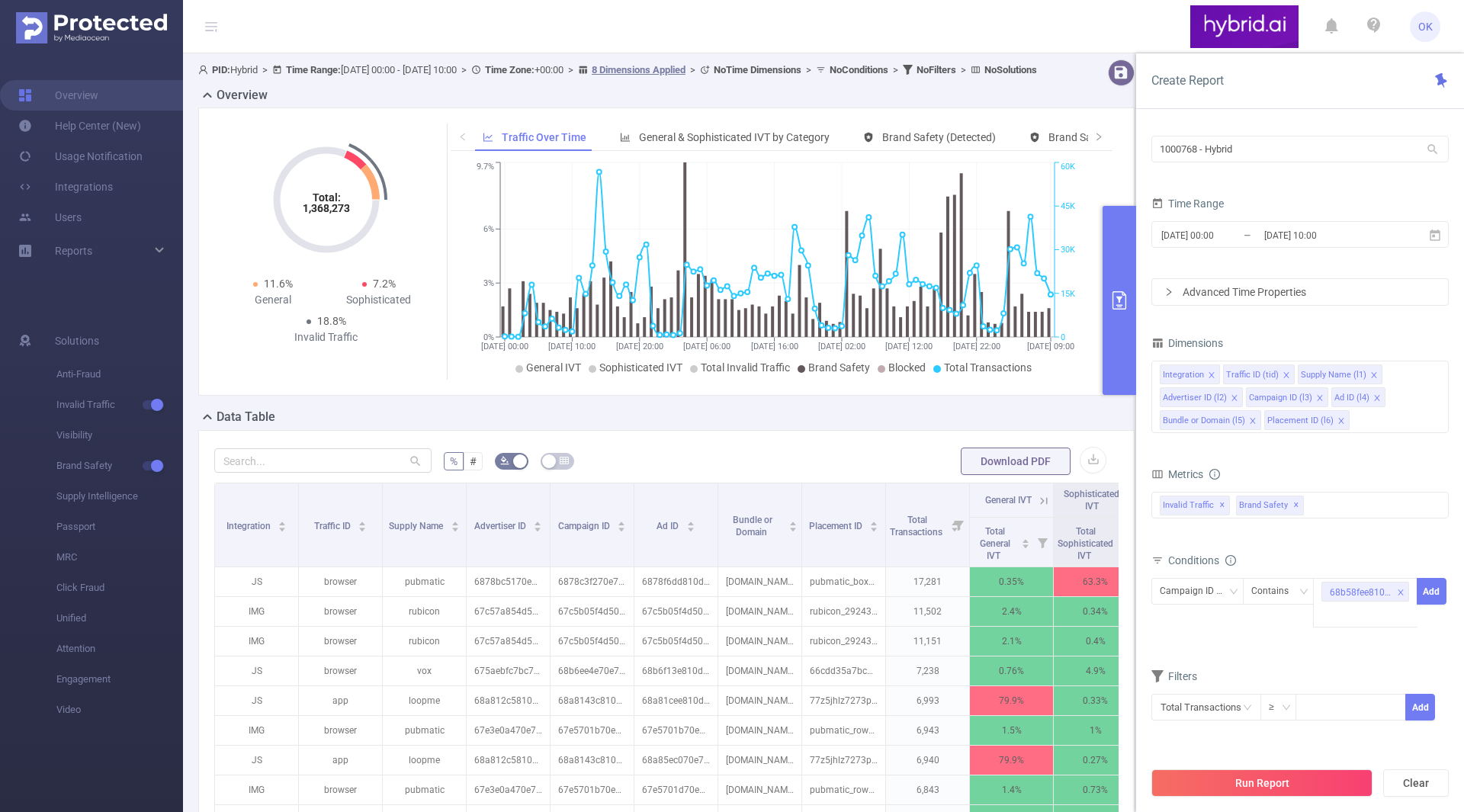
click at [1167, 290] on icon "icon: right" at bounding box center [1168, 292] width 9 height 9
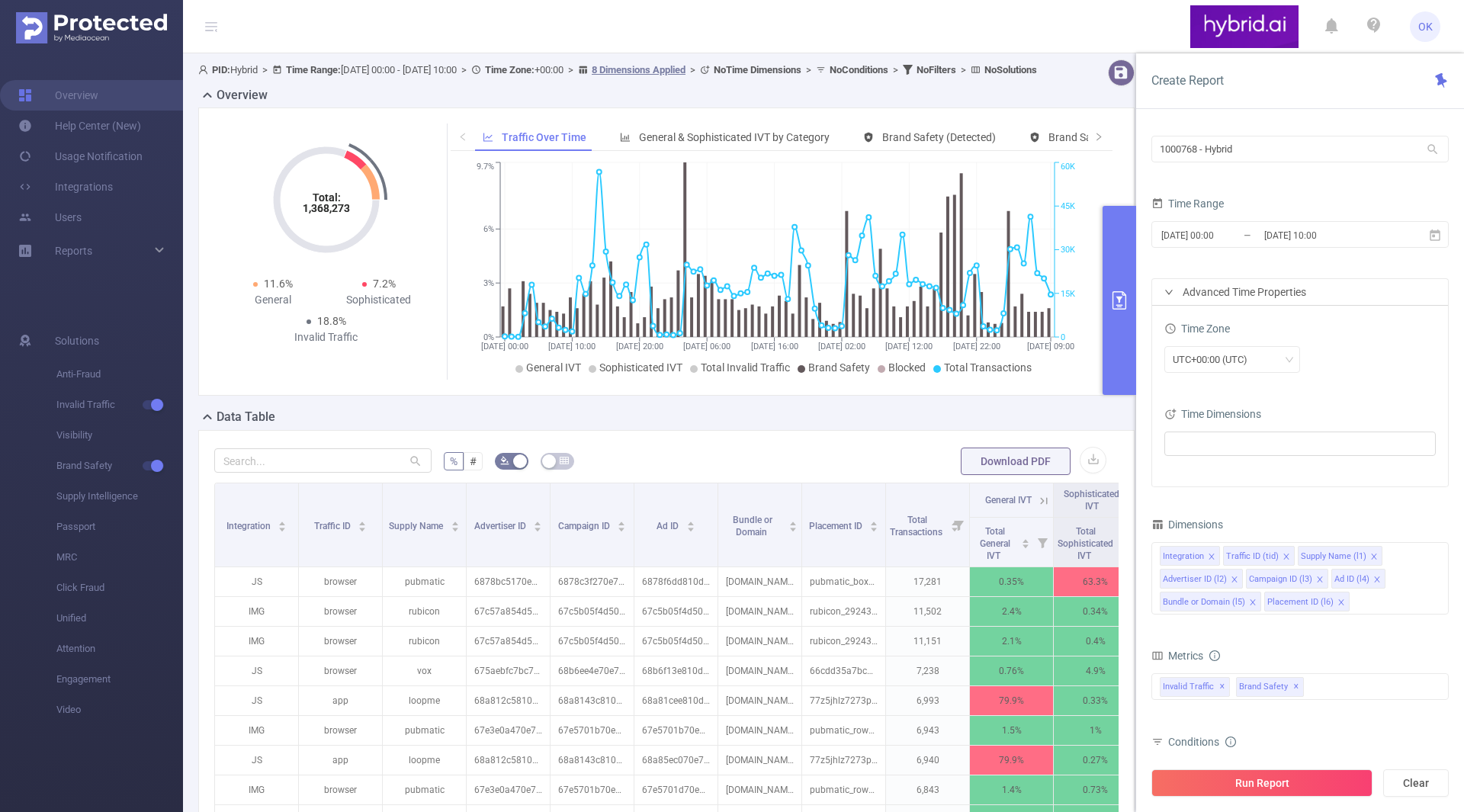
click at [1167, 290] on icon "icon: right" at bounding box center [1168, 292] width 9 height 9
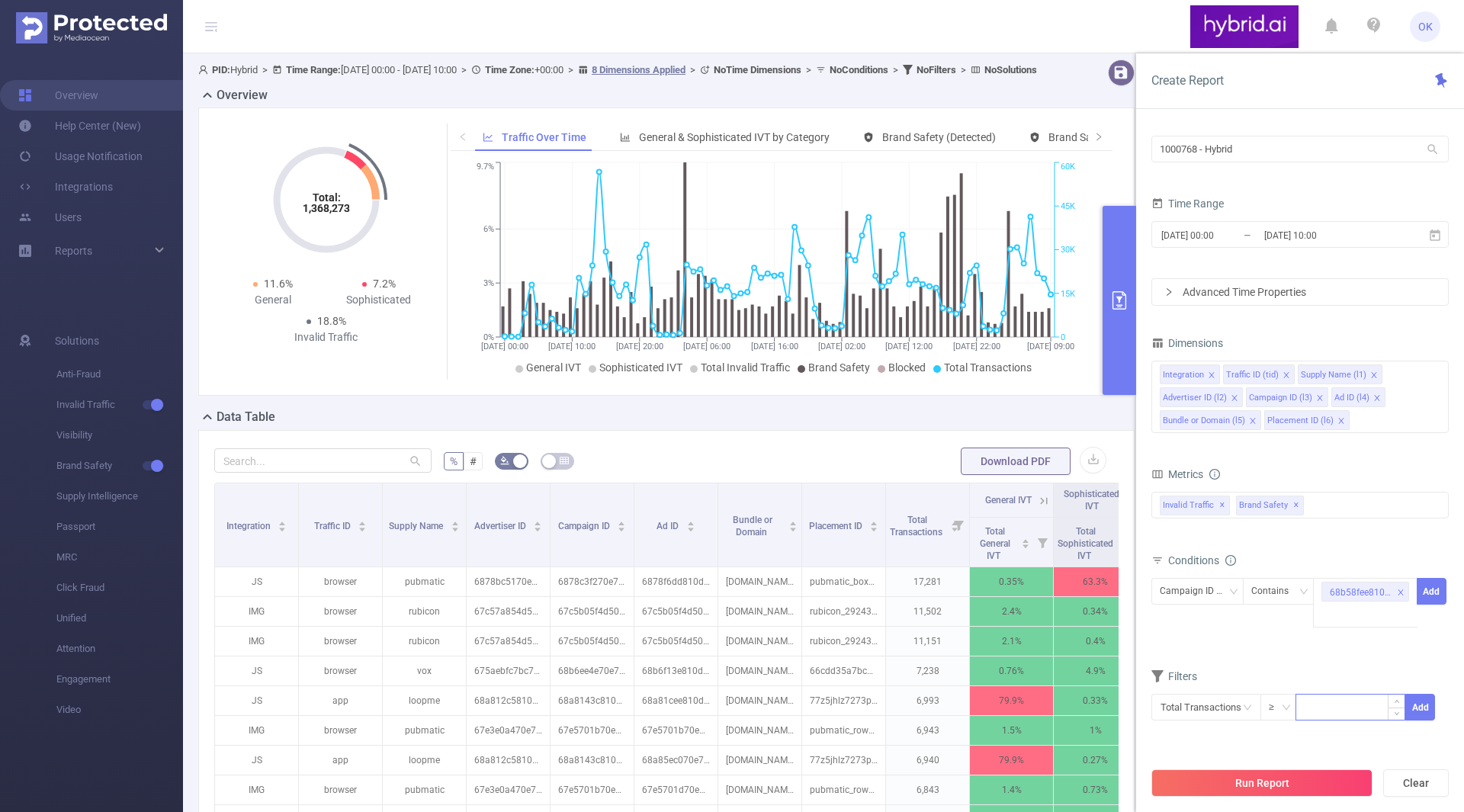
click at [1360, 709] on input at bounding box center [1350, 705] width 109 height 23
click at [1244, 703] on icon "icon: close-circle" at bounding box center [1247, 707] width 9 height 9
click at [1242, 703] on input "text" at bounding box center [1206, 707] width 109 height 27
click at [1223, 574] on li "Total Transactions" at bounding box center [1204, 568] width 106 height 24
click at [1239, 783] on button "Run Report" at bounding box center [1262, 783] width 221 height 28
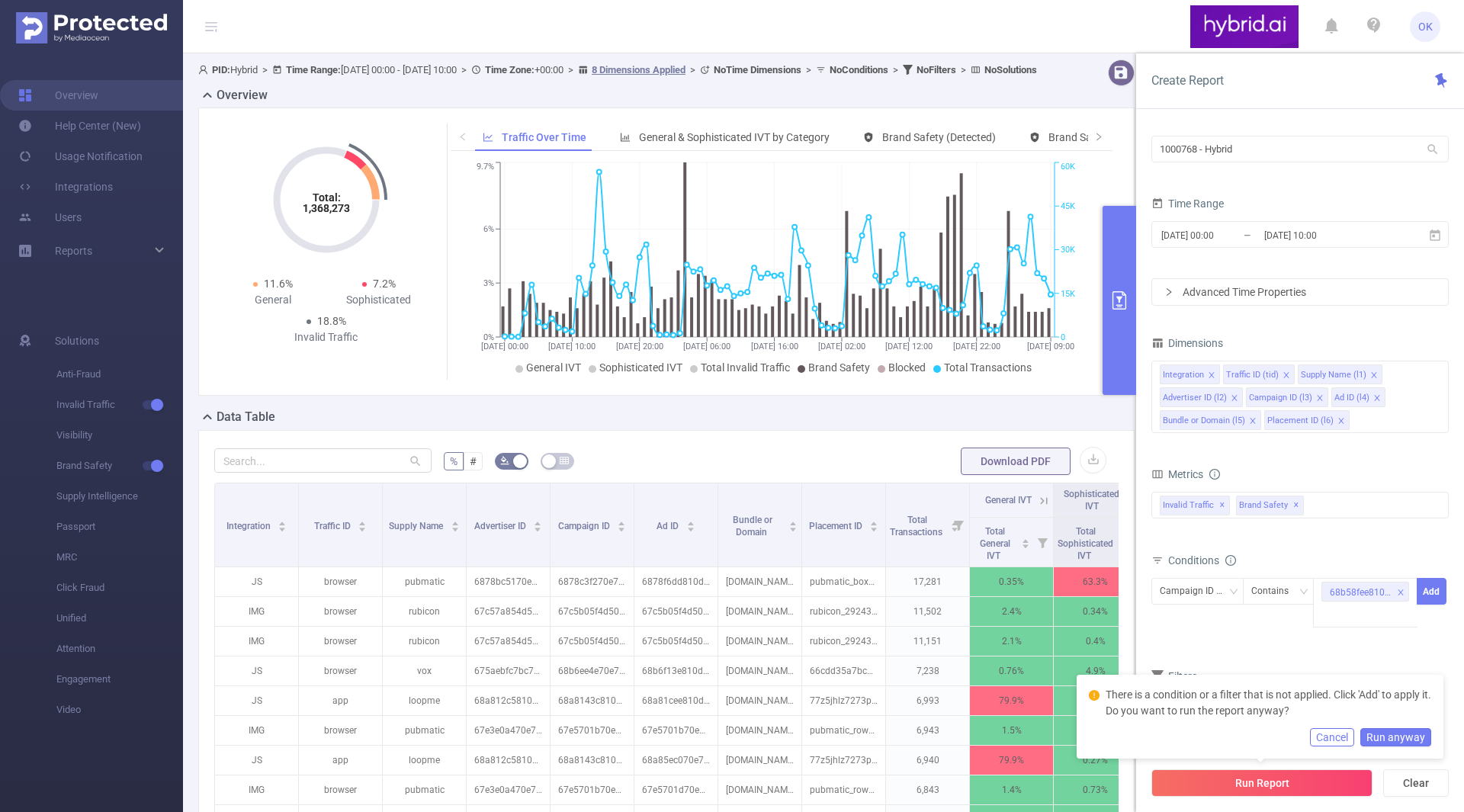
click at [1403, 735] on button "Run anyway" at bounding box center [1395, 737] width 71 height 18
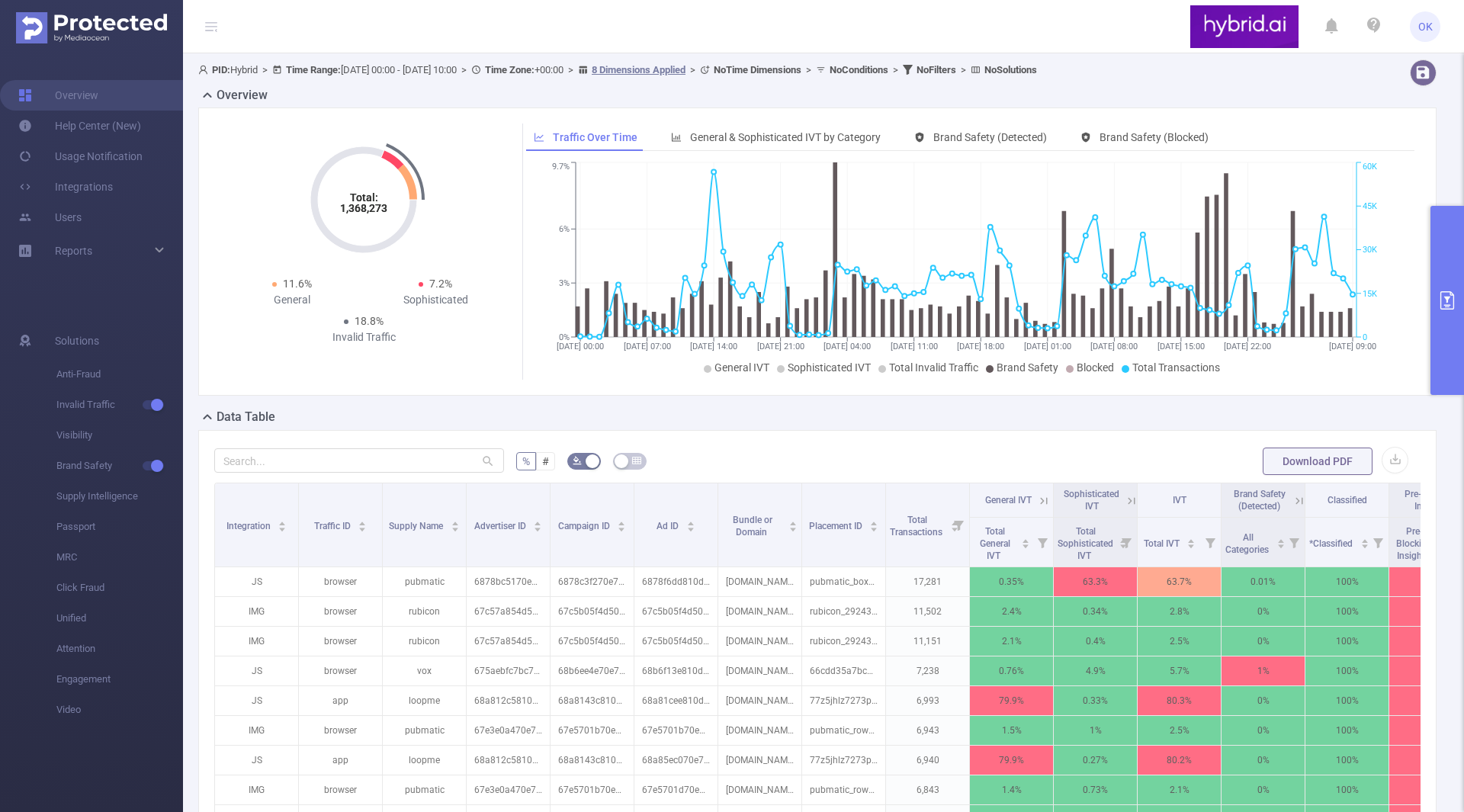
click at [1441, 348] on button "primary" at bounding box center [1447, 300] width 33 height 189
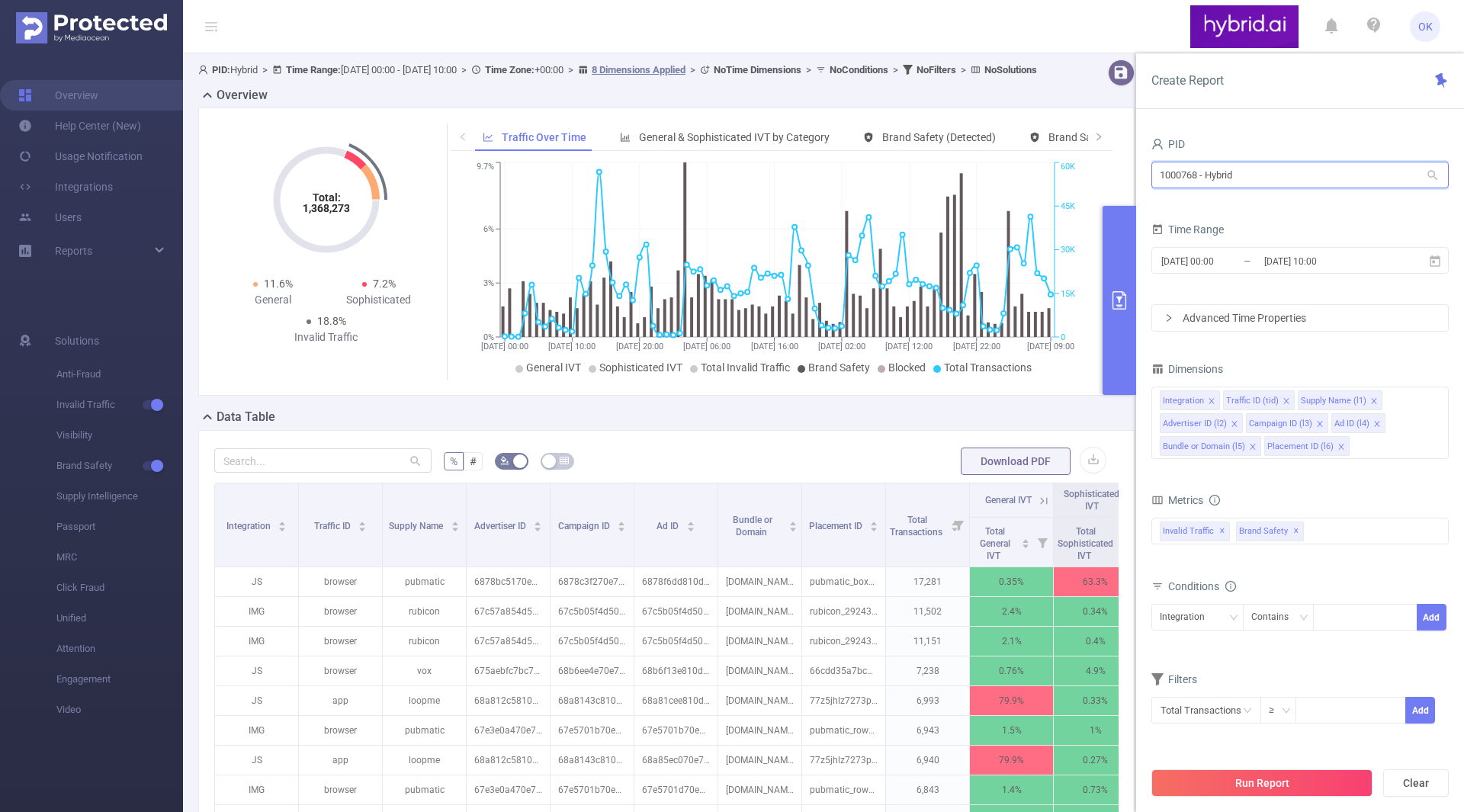
click at [1276, 178] on input "1000768 - Hybrid" at bounding box center [1300, 175] width 297 height 27
click at [1216, 258] on input "2025-09-01 00:00" at bounding box center [1222, 261] width 124 height 21
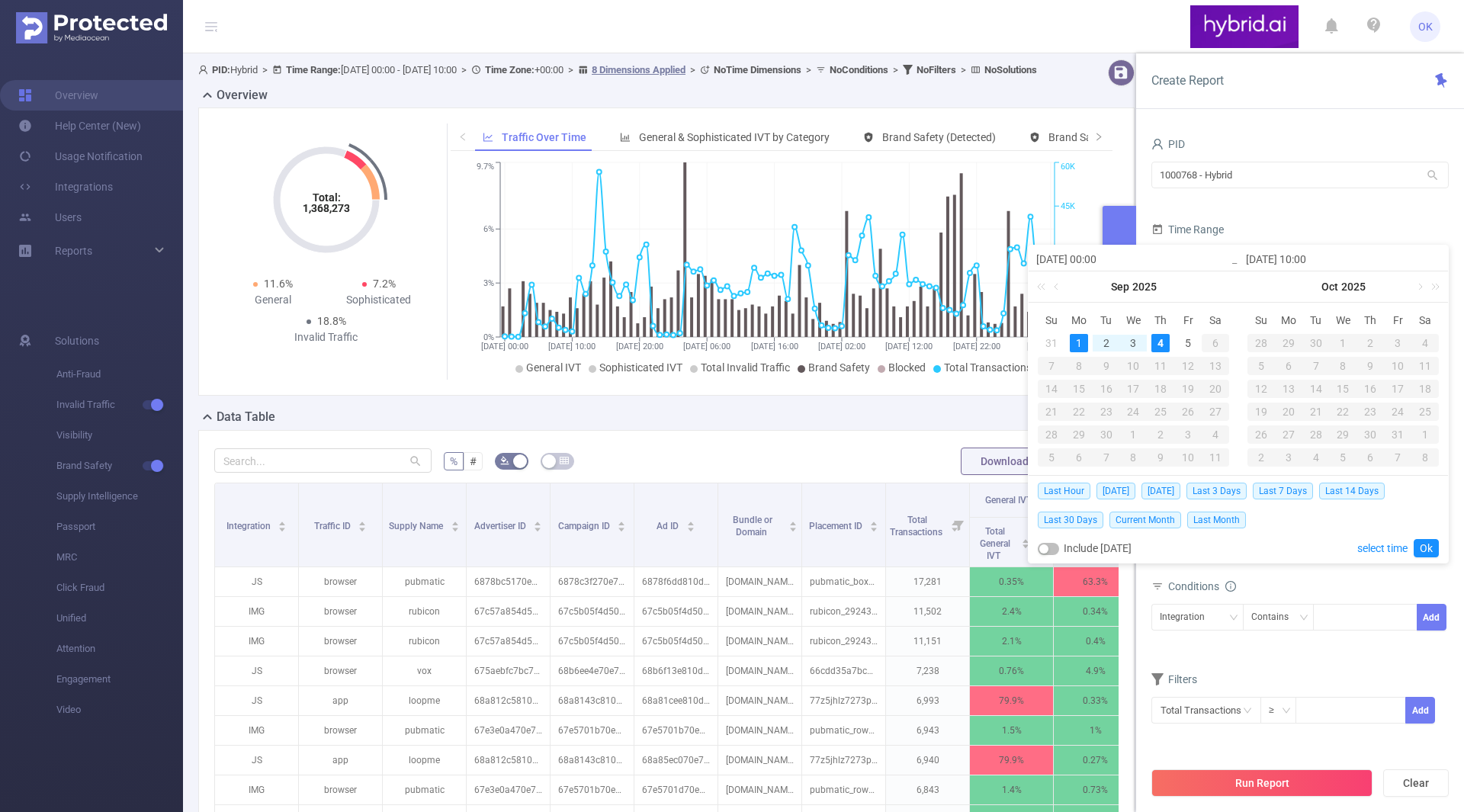
click at [1078, 342] on div "1" at bounding box center [1079, 343] width 18 height 18
click at [1162, 340] on div "4" at bounding box center [1161, 343] width 18 height 18
click at [1426, 546] on link "Ok" at bounding box center [1426, 548] width 25 height 18
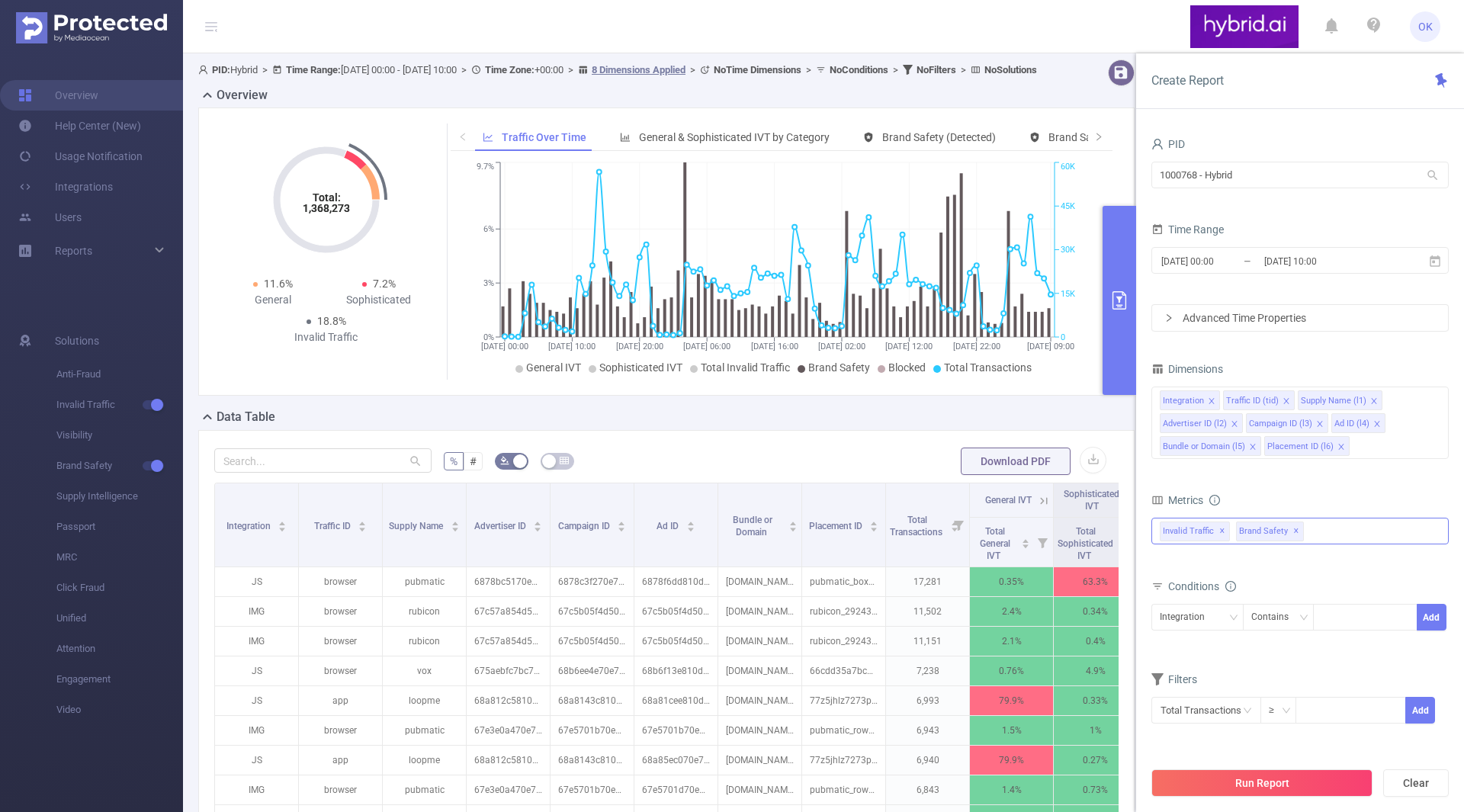
click at [1307, 532] on div "Invalid Traffic ✕ Brand Safety ✕" at bounding box center [1300, 531] width 297 height 27
click at [1172, 536] on span at bounding box center [1177, 537] width 13 height 13
click at [1263, 487] on form "Dimensions Integration Traffic ID (tid) Supply Name (l1) Advertiser ID (l2) Cam…" at bounding box center [1300, 551] width 297 height 385
click at [1212, 612] on div "Integration" at bounding box center [1187, 617] width 56 height 25
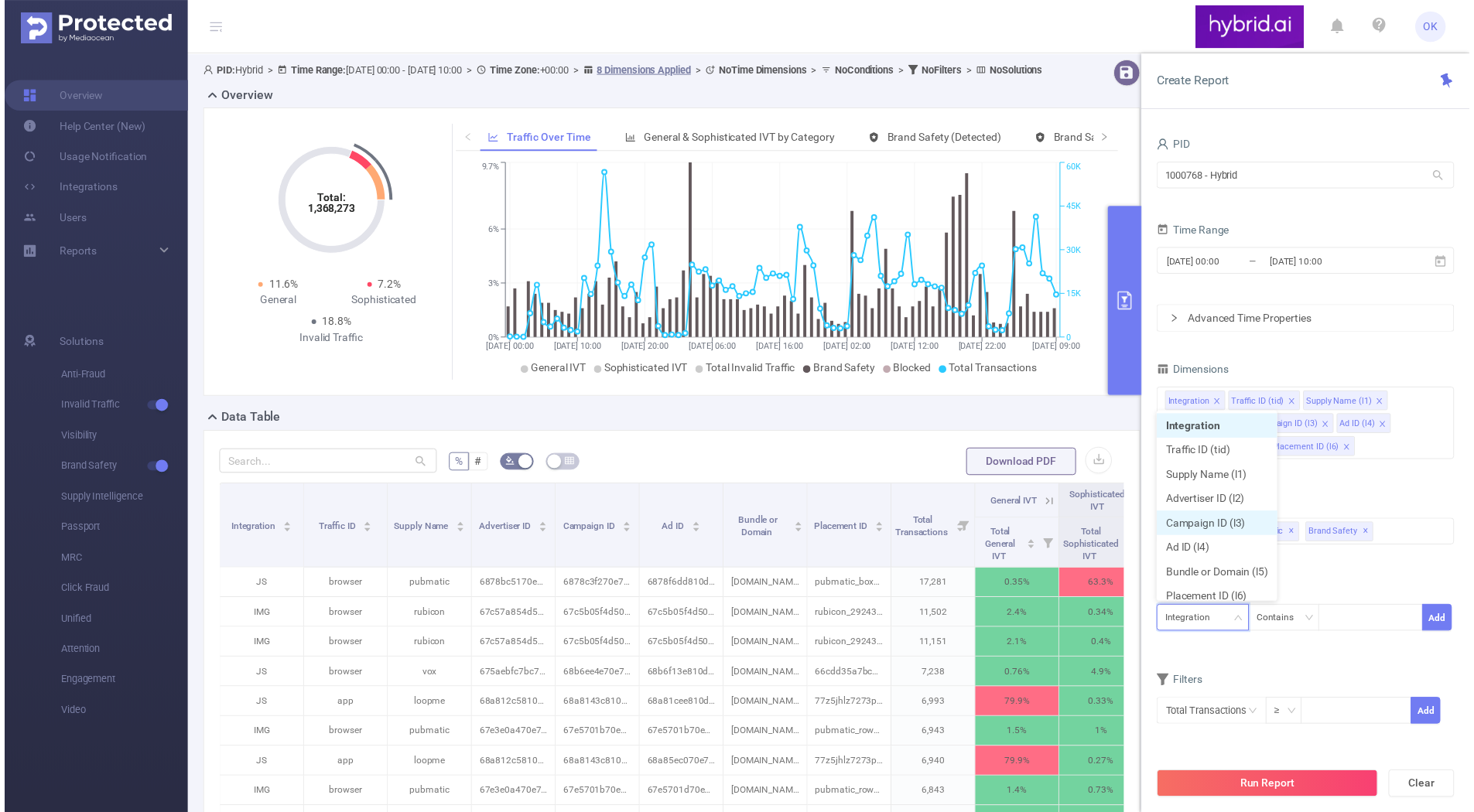
scroll to position [8, 0]
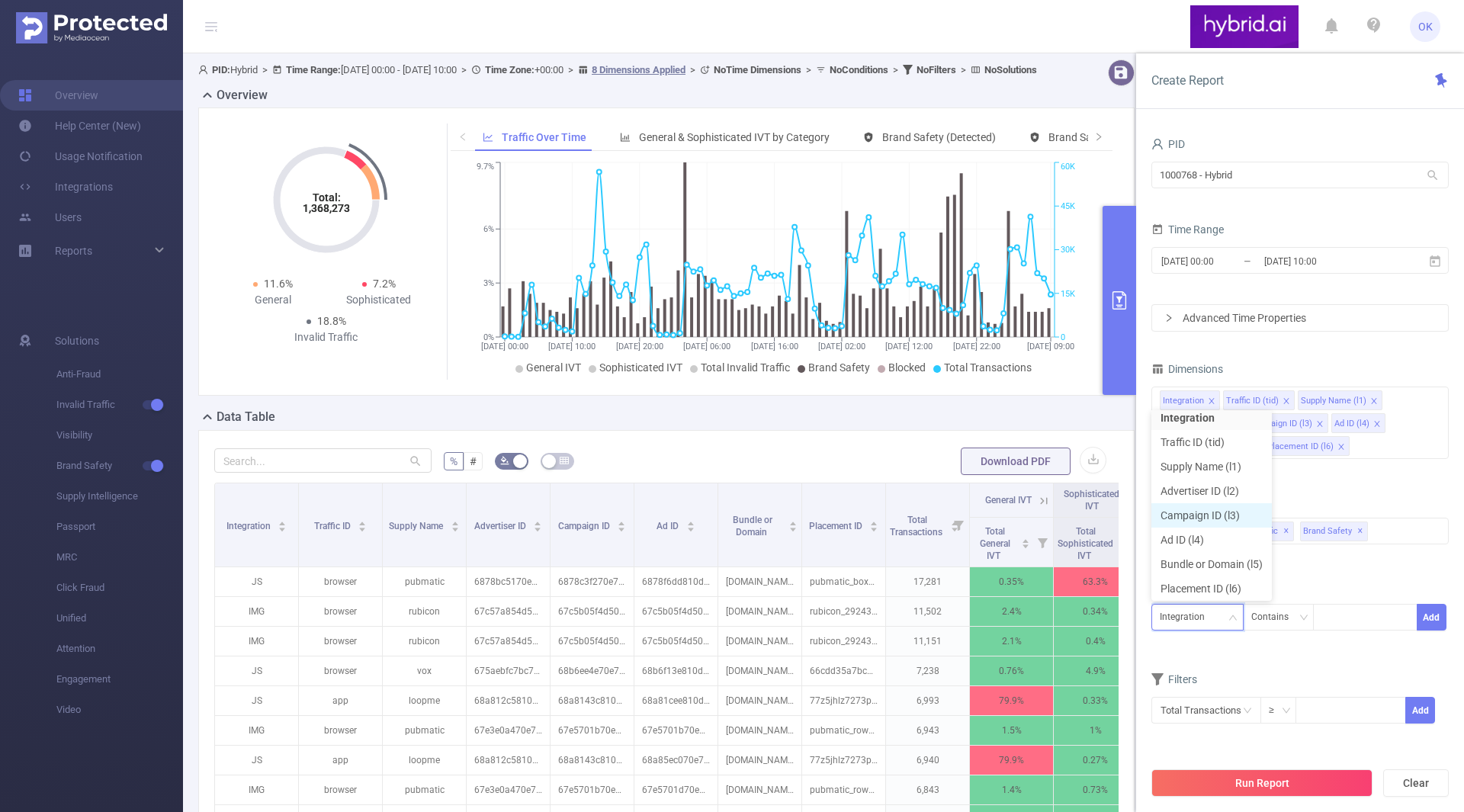
click at [1205, 518] on li "Campaign ID (l3)" at bounding box center [1212, 515] width 120 height 24
click at [1342, 614] on div at bounding box center [1365, 617] width 88 height 25
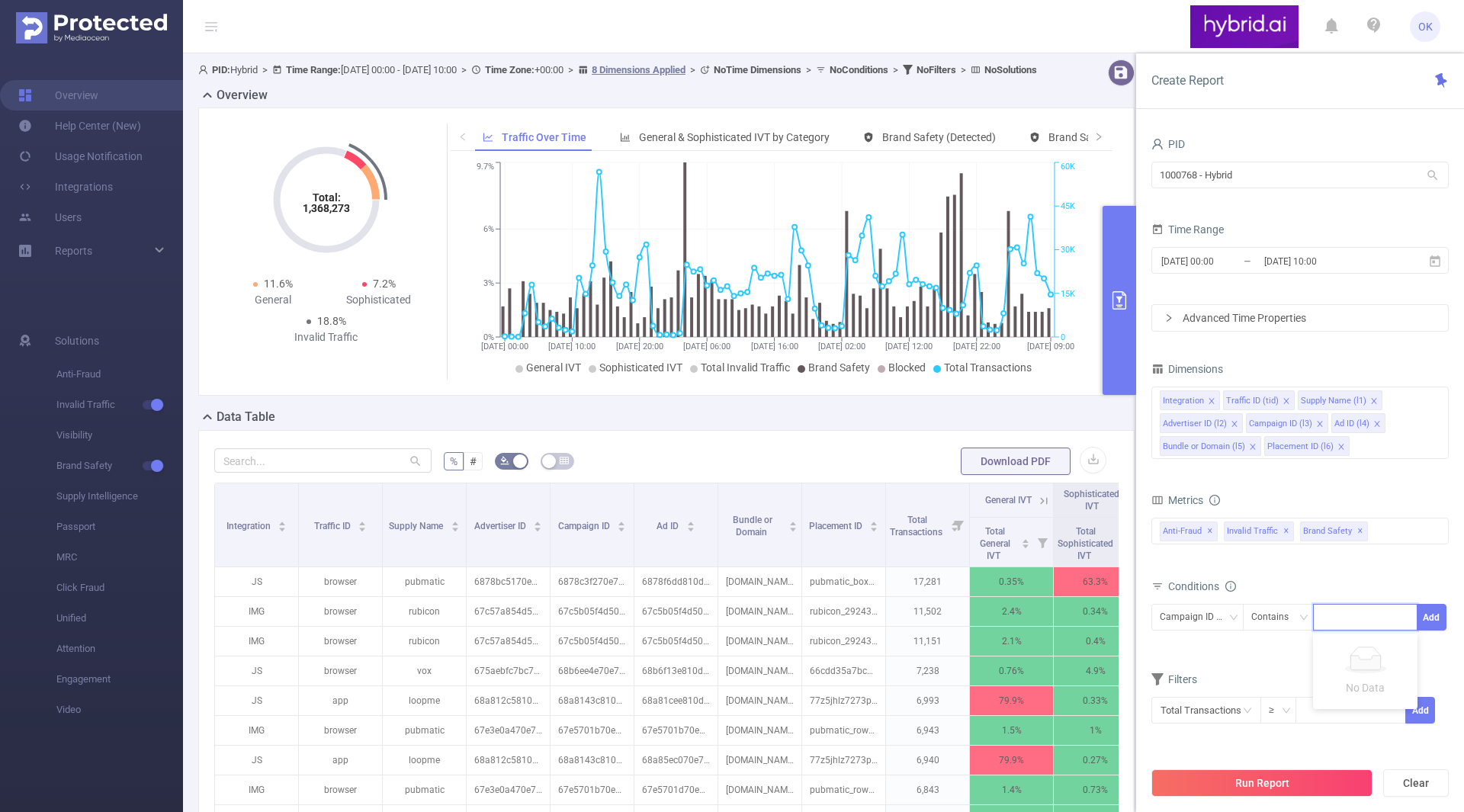
paste input "68b58fee810d984a4c50eff2"
type input "68b58fee810d984a4c50eff2"
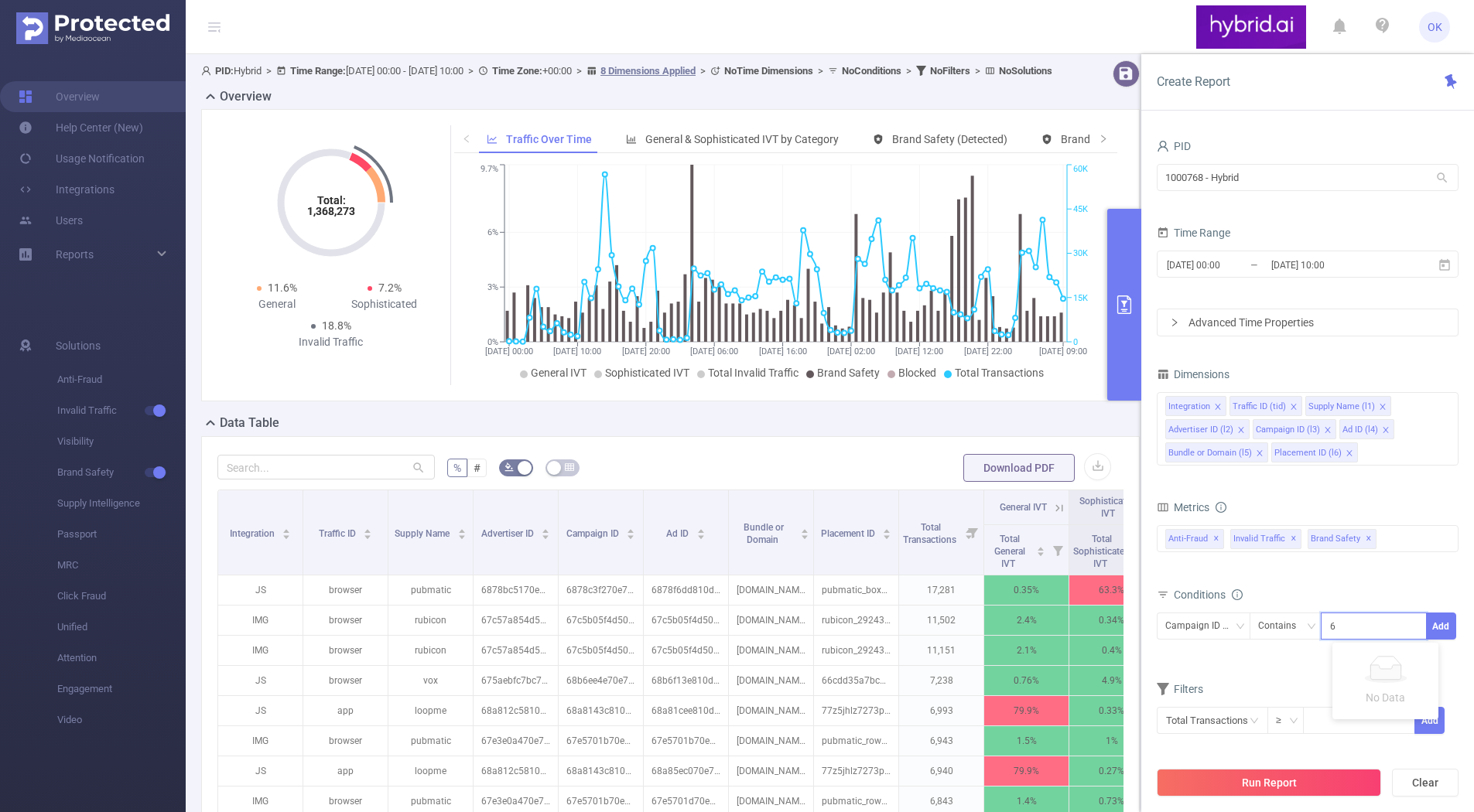
scroll to position [0, 31]
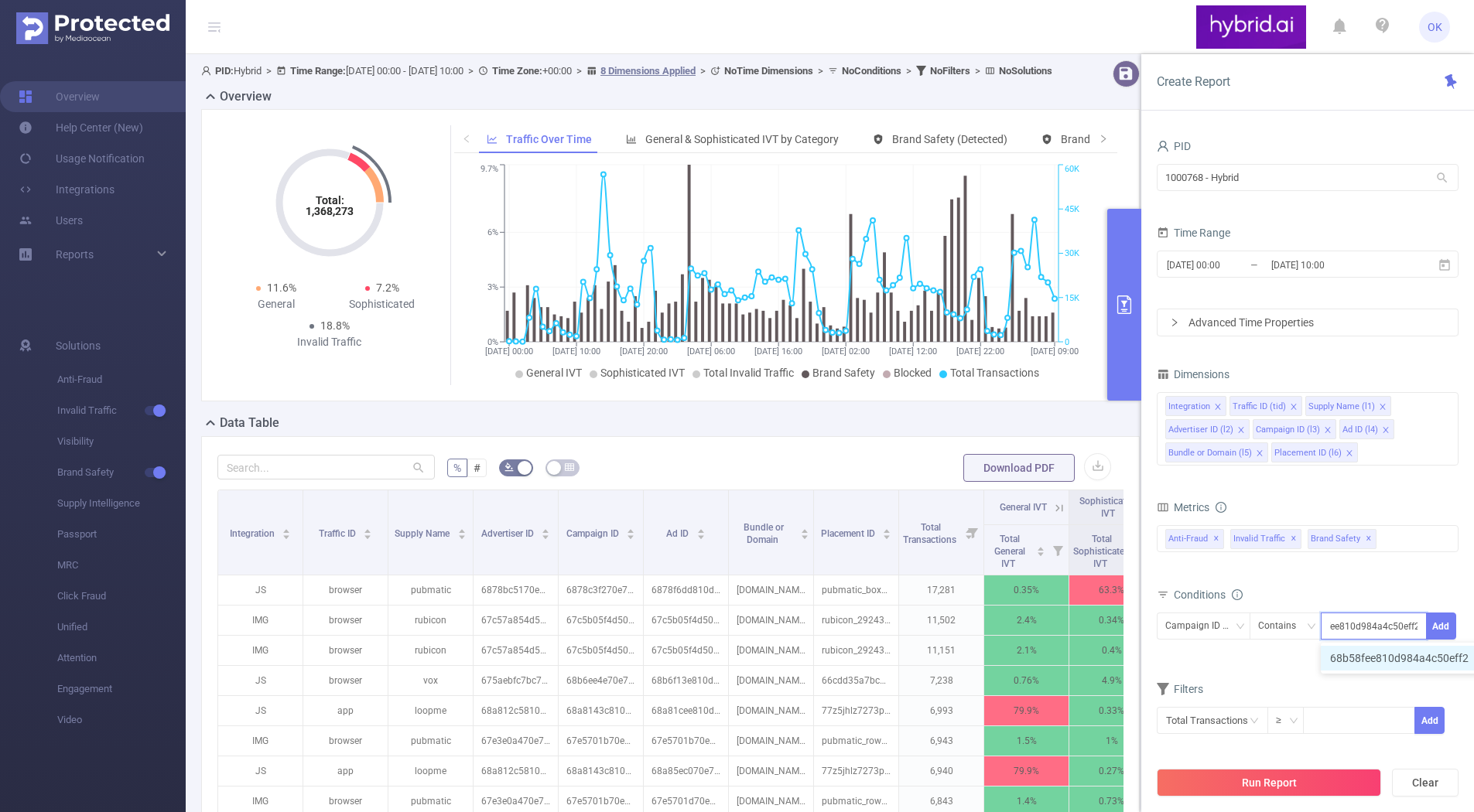
click at [1386, 655] on li "68b58fee810d984a4c50eff2" at bounding box center [1407, 658] width 172 height 25
click at [1244, 782] on button "Run Report" at bounding box center [1269, 782] width 225 height 28
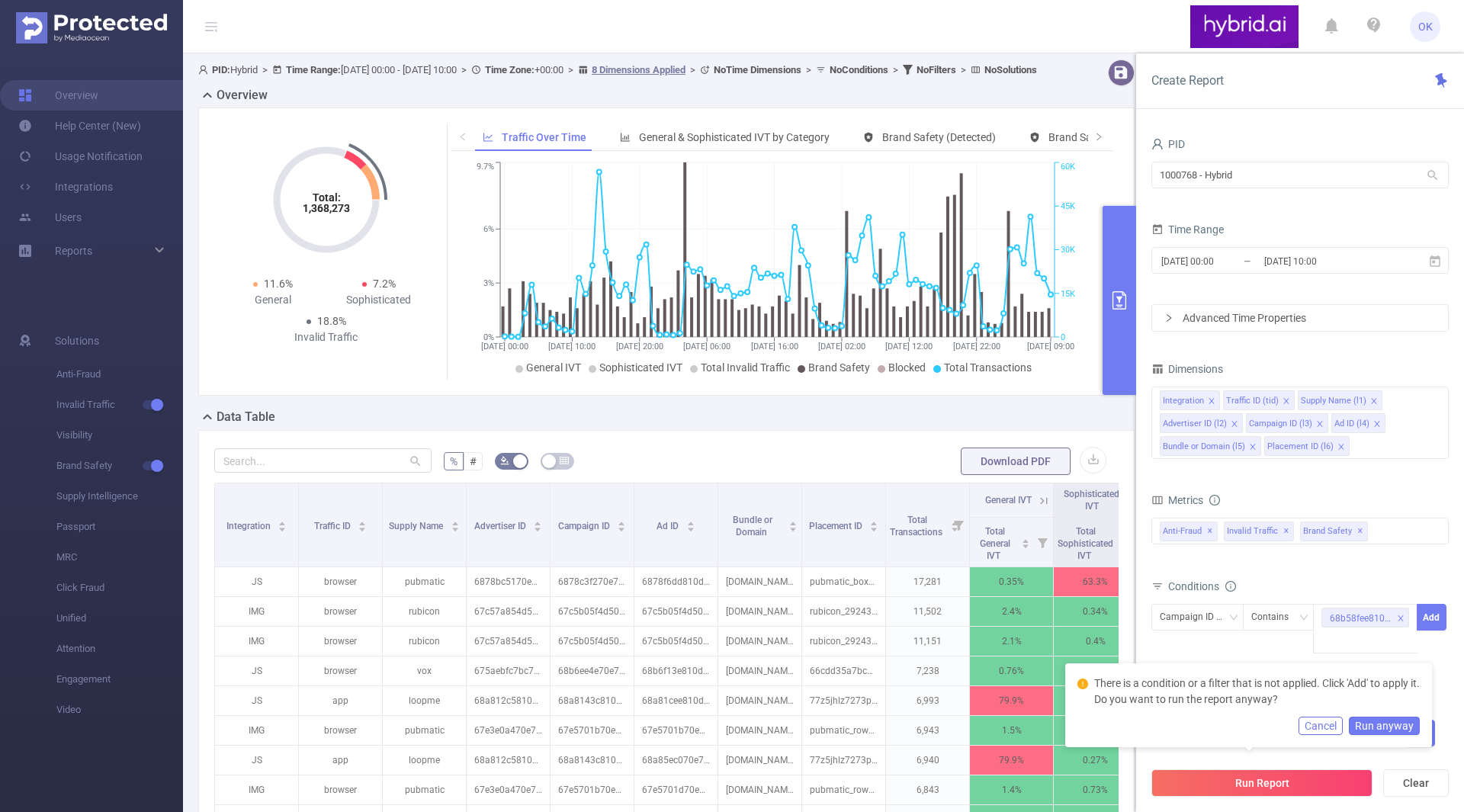
click at [1378, 731] on button "Run anyway" at bounding box center [1384, 726] width 71 height 18
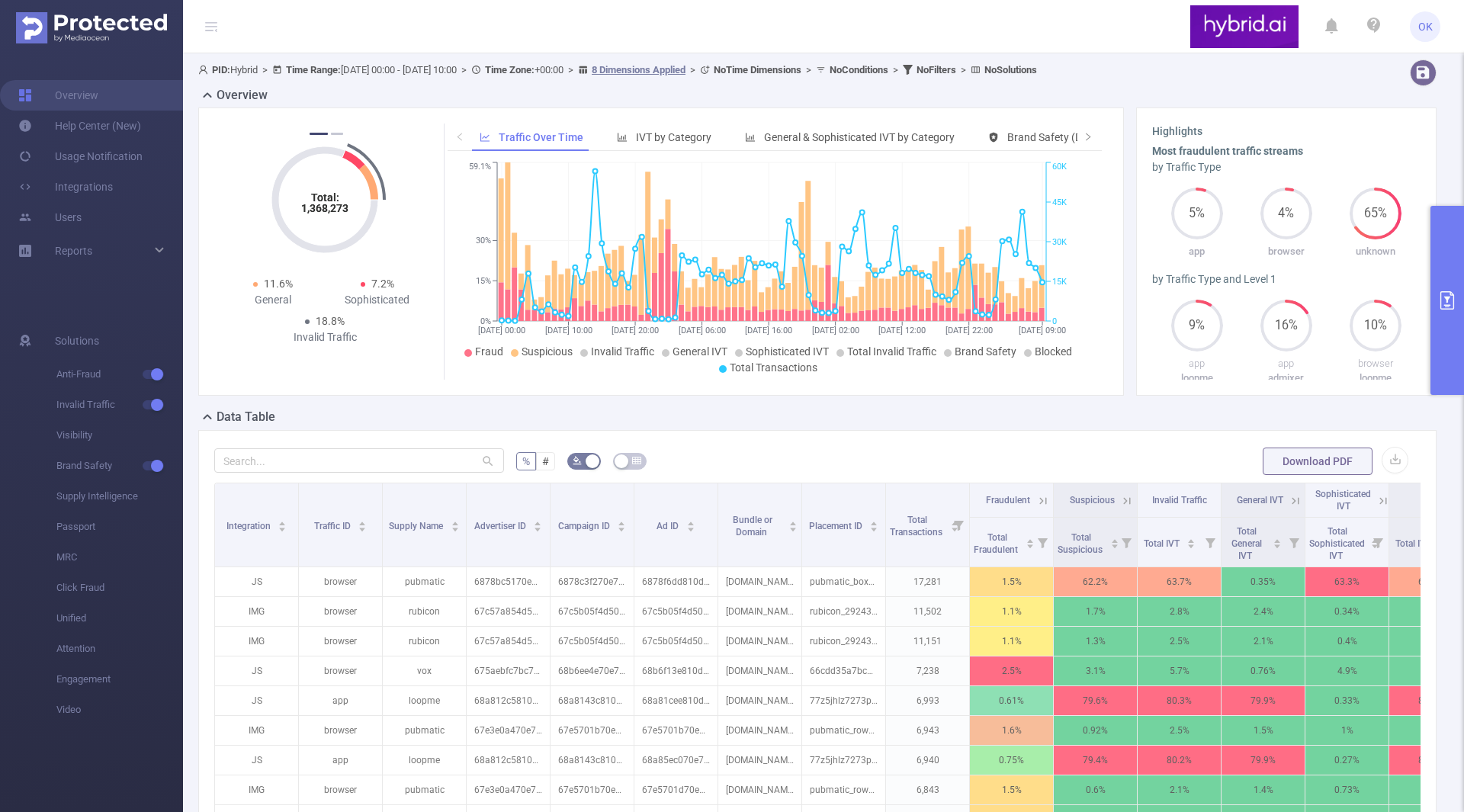
click at [1442, 317] on button "primary" at bounding box center [1447, 300] width 33 height 189
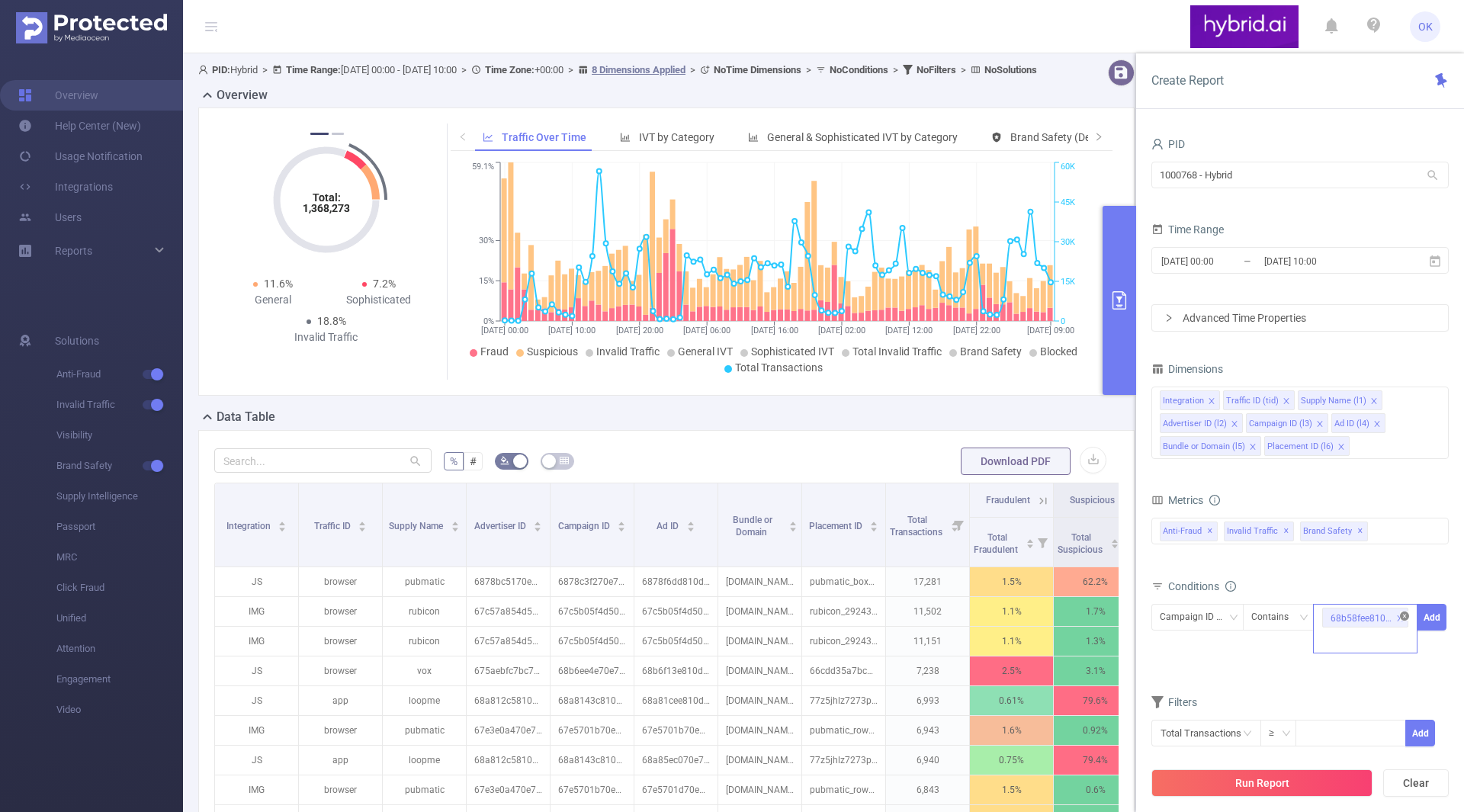
click at [1407, 618] on icon "icon: close-circle" at bounding box center [1404, 616] width 9 height 9
click at [1407, 618] on div at bounding box center [1365, 617] width 88 height 25
paste input "68b58fee810d984a4c50eff2"
type input "68b58fee810d984a4c50eff2"
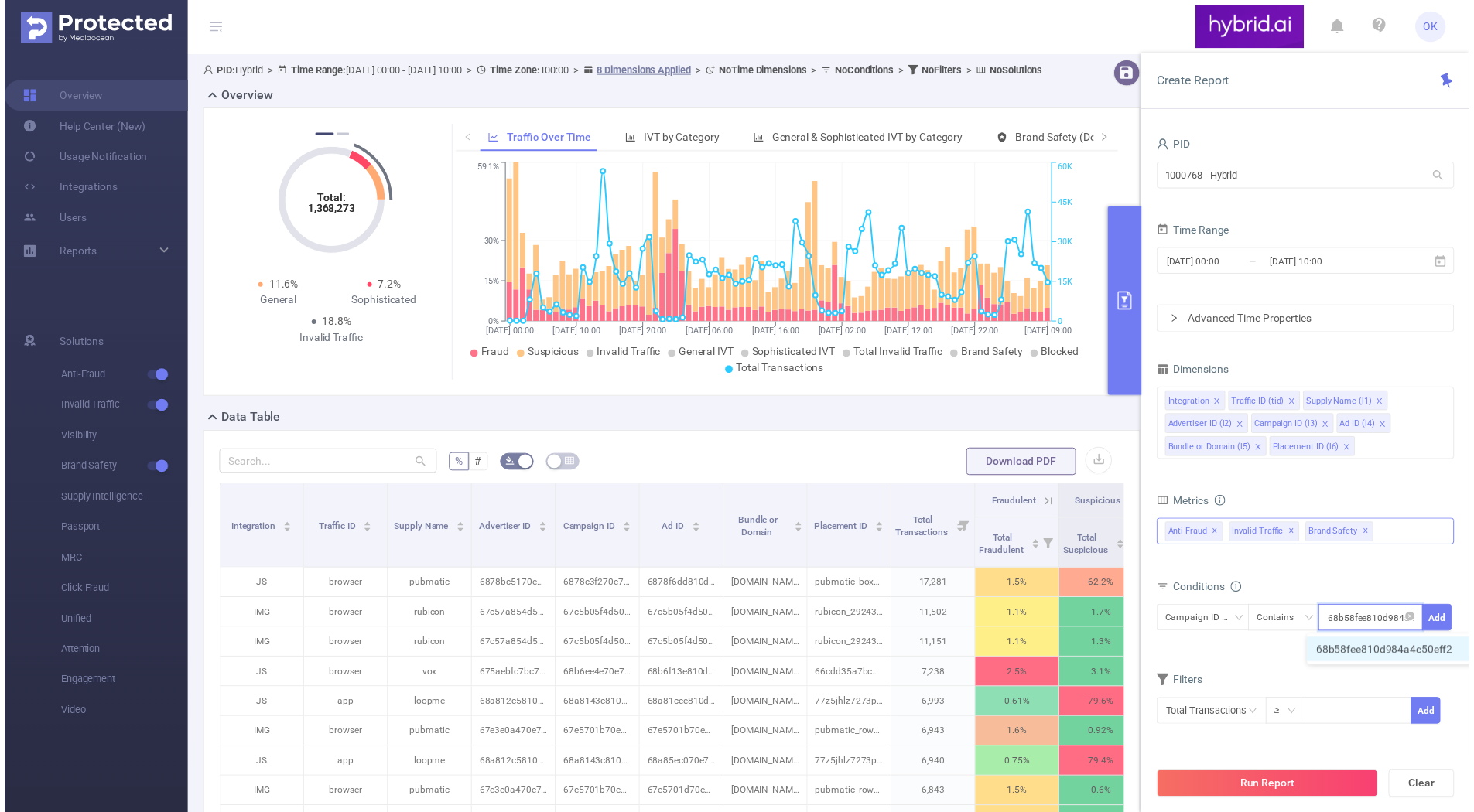
scroll to position [0, 31]
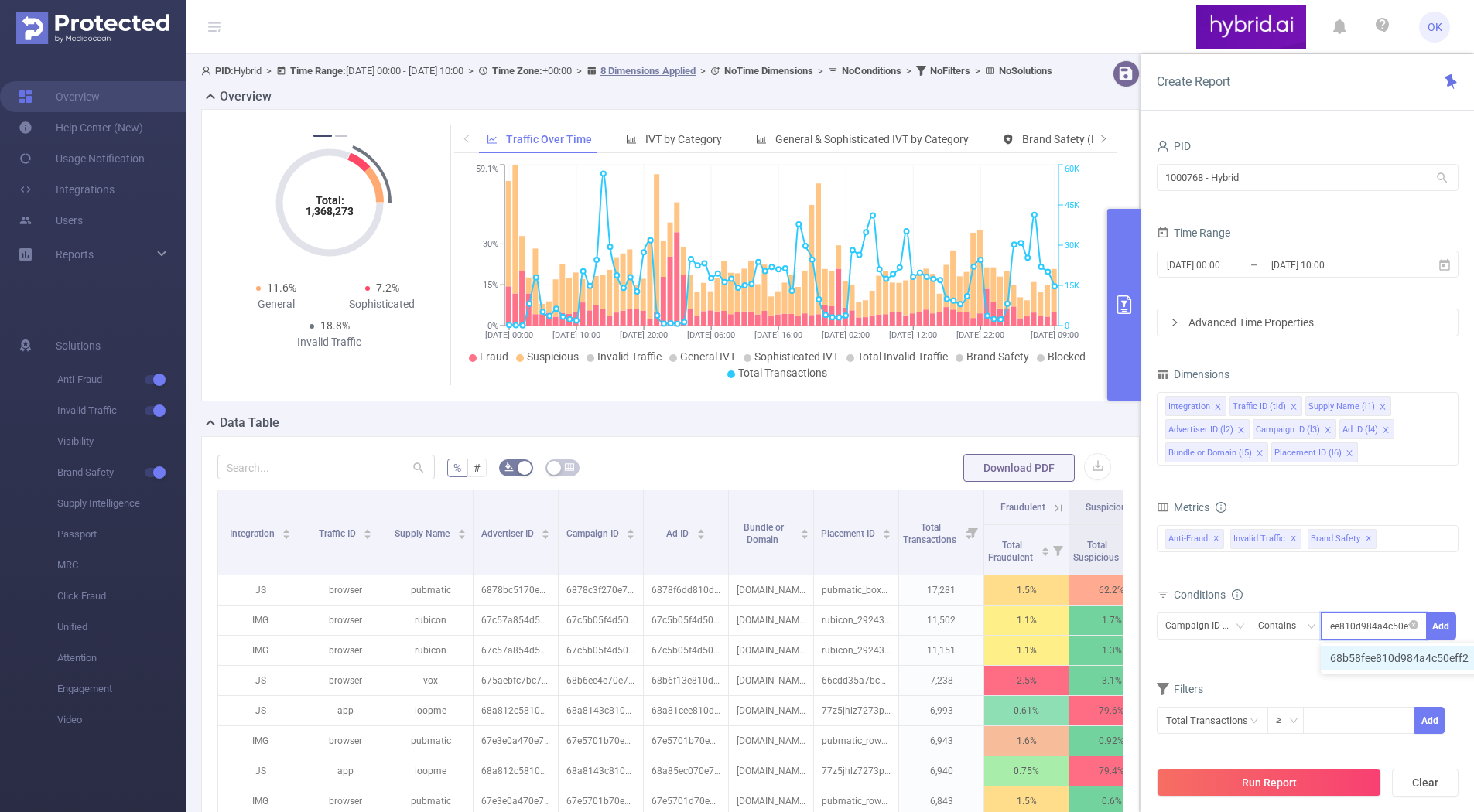
click at [1401, 659] on li "68b58fee810d984a4c50eff2" at bounding box center [1407, 658] width 172 height 25
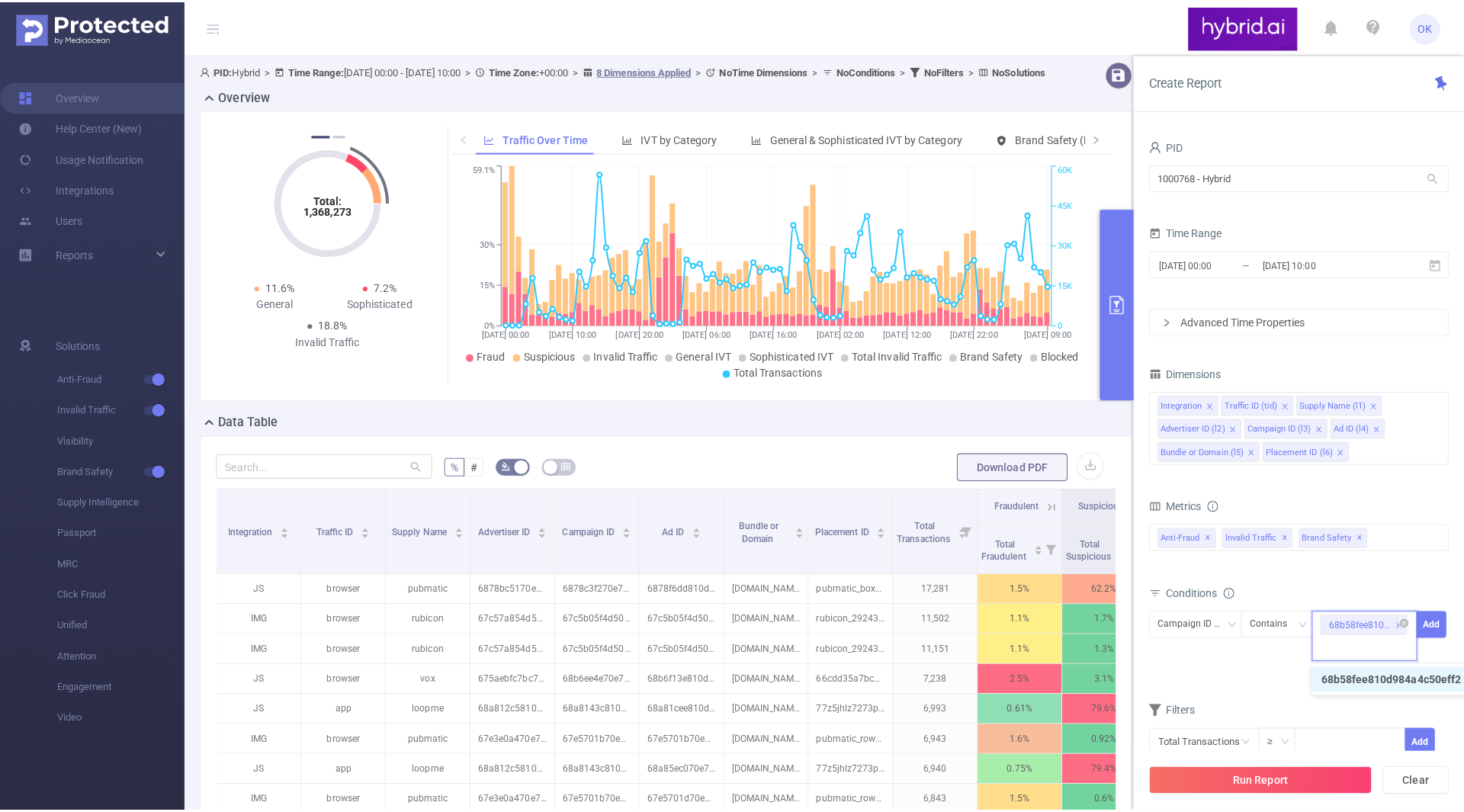
scroll to position [0, 0]
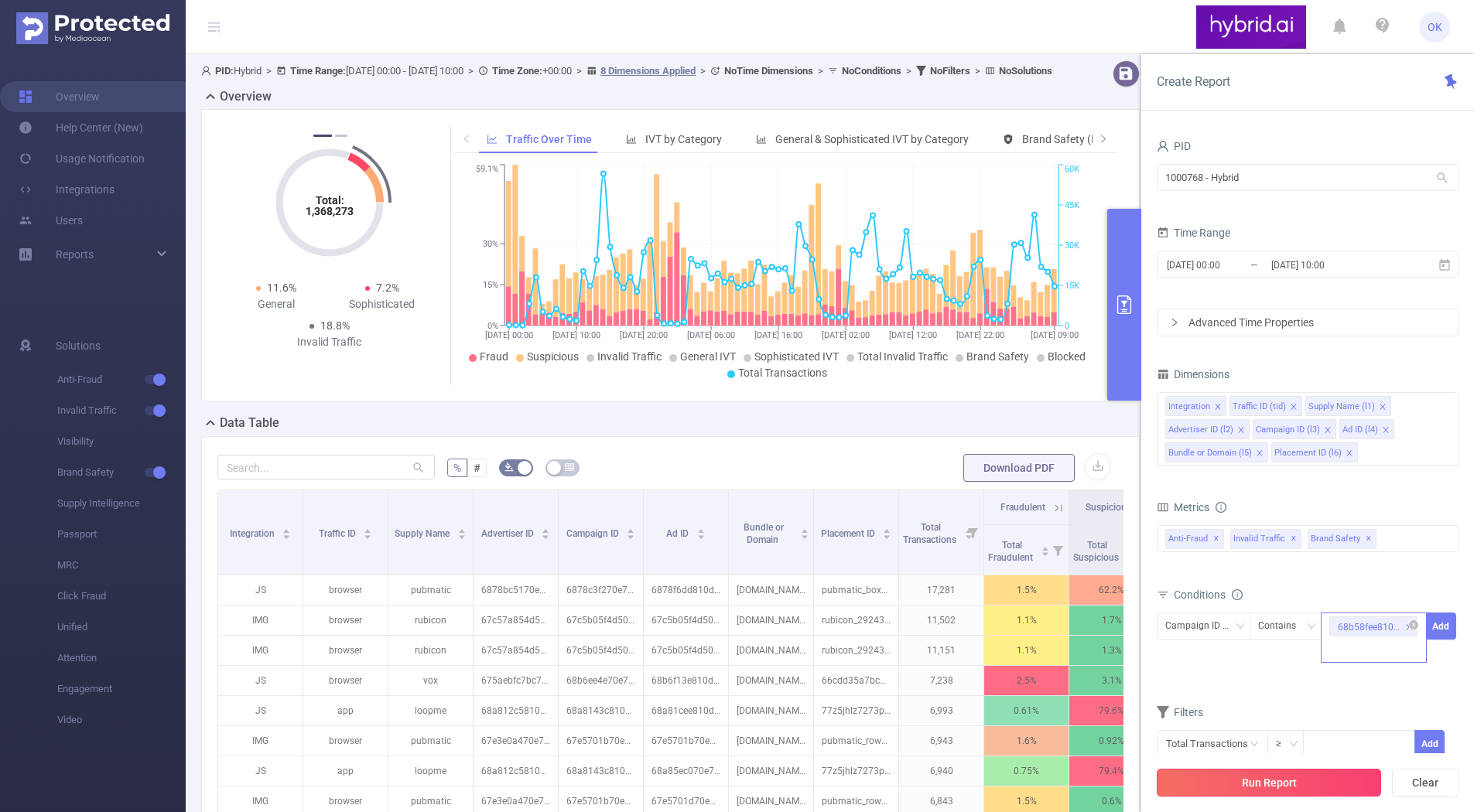
click at [1298, 782] on button "Run Report" at bounding box center [1269, 782] width 225 height 28
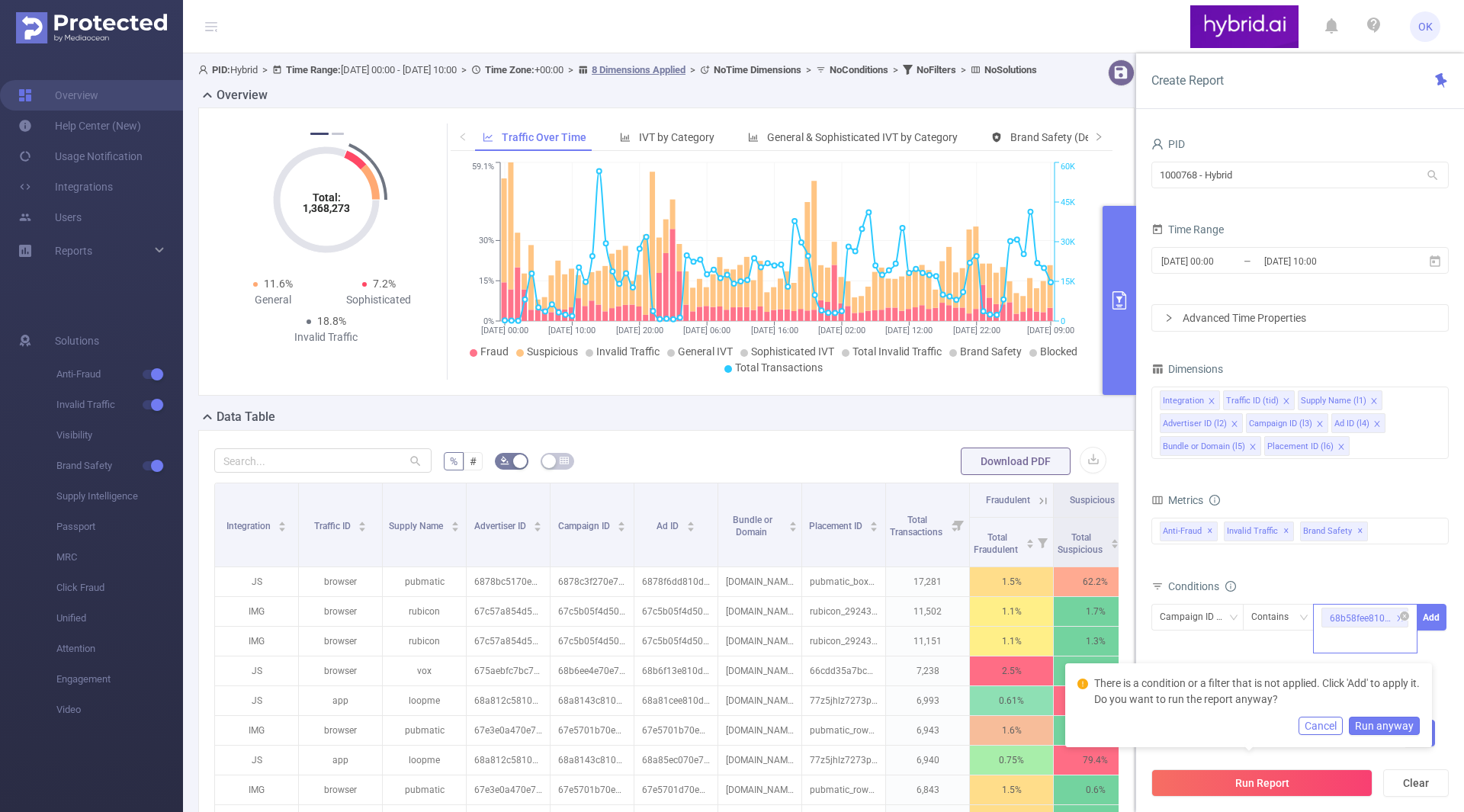
click at [1237, 317] on div "Advanced Time Properties" at bounding box center [1300, 317] width 296 height 26
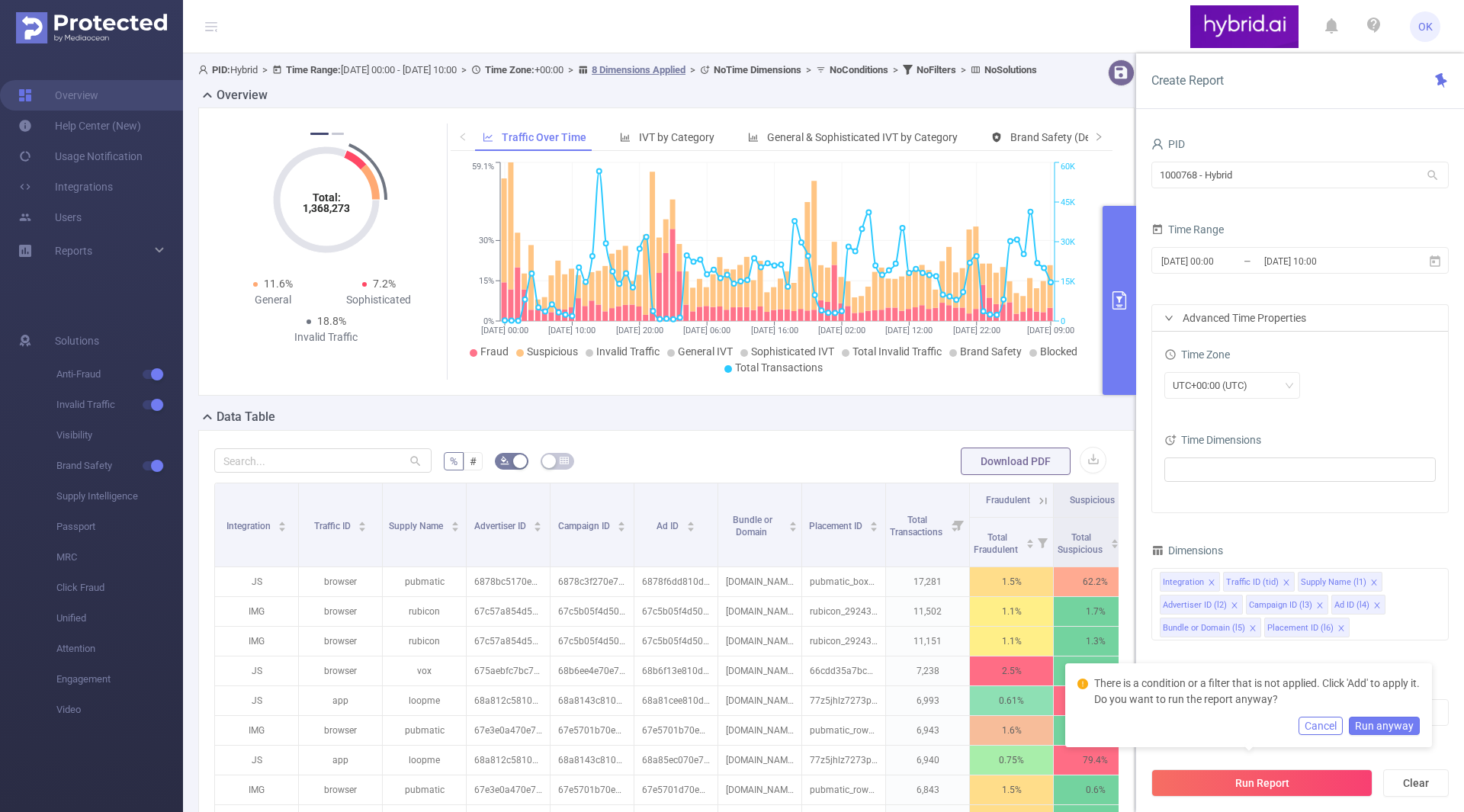
click at [1241, 318] on div "Advanced Time Properties" at bounding box center [1300, 317] width 296 height 26
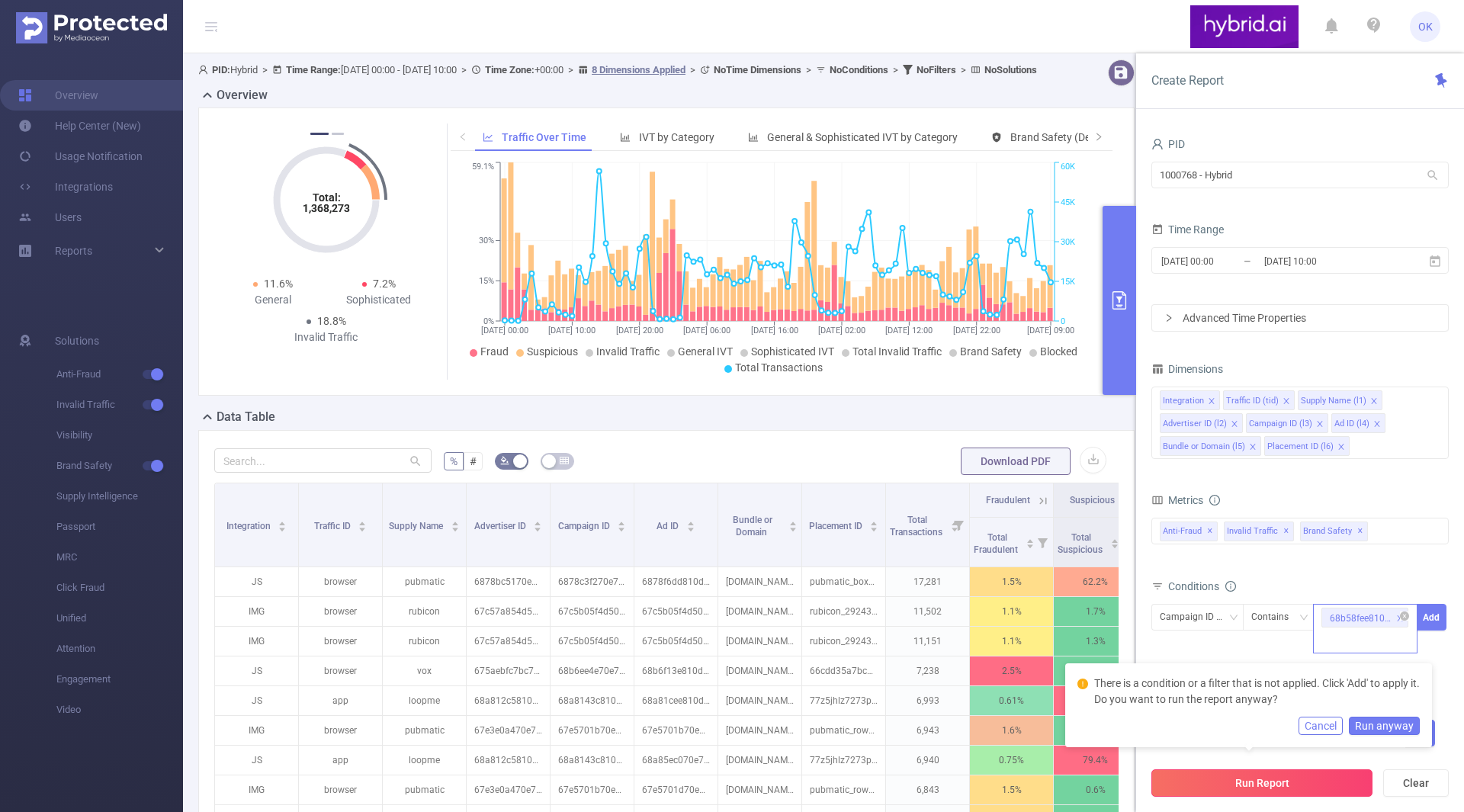
click at [1264, 787] on button "Run Report" at bounding box center [1262, 783] width 221 height 28
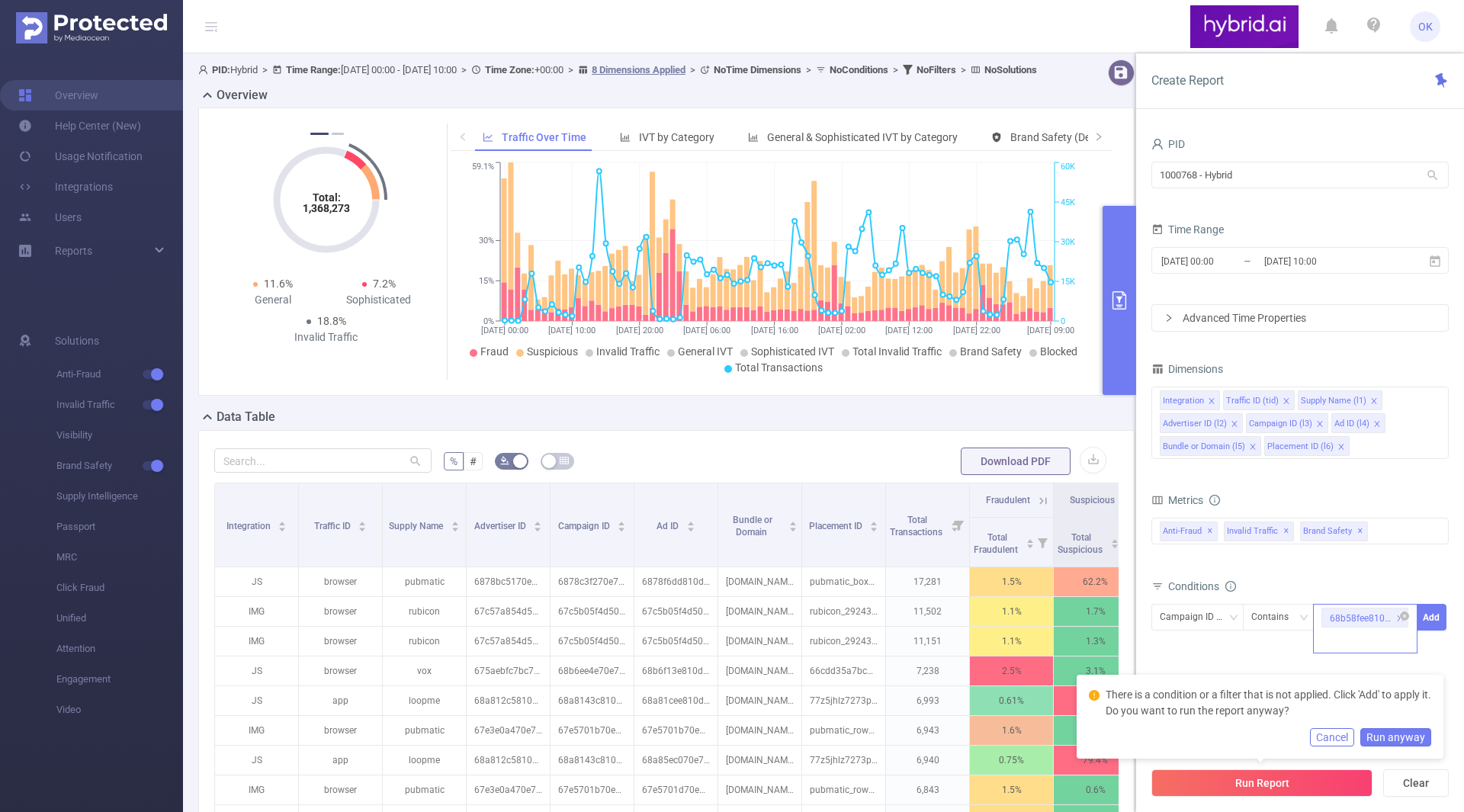
click at [1387, 741] on button "Run anyway" at bounding box center [1395, 737] width 71 height 18
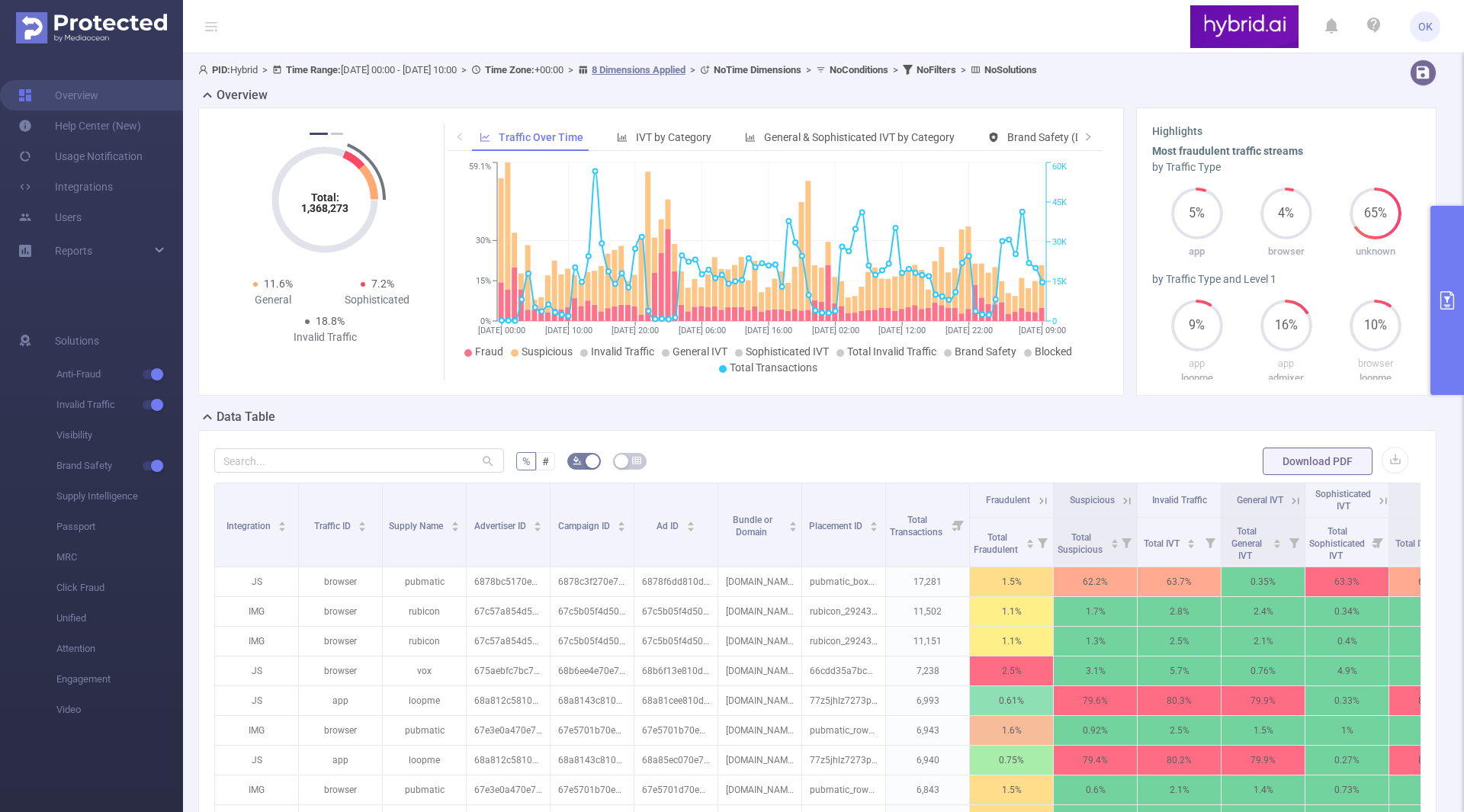
click at [1443, 297] on icon "primary" at bounding box center [1447, 301] width 18 height 18
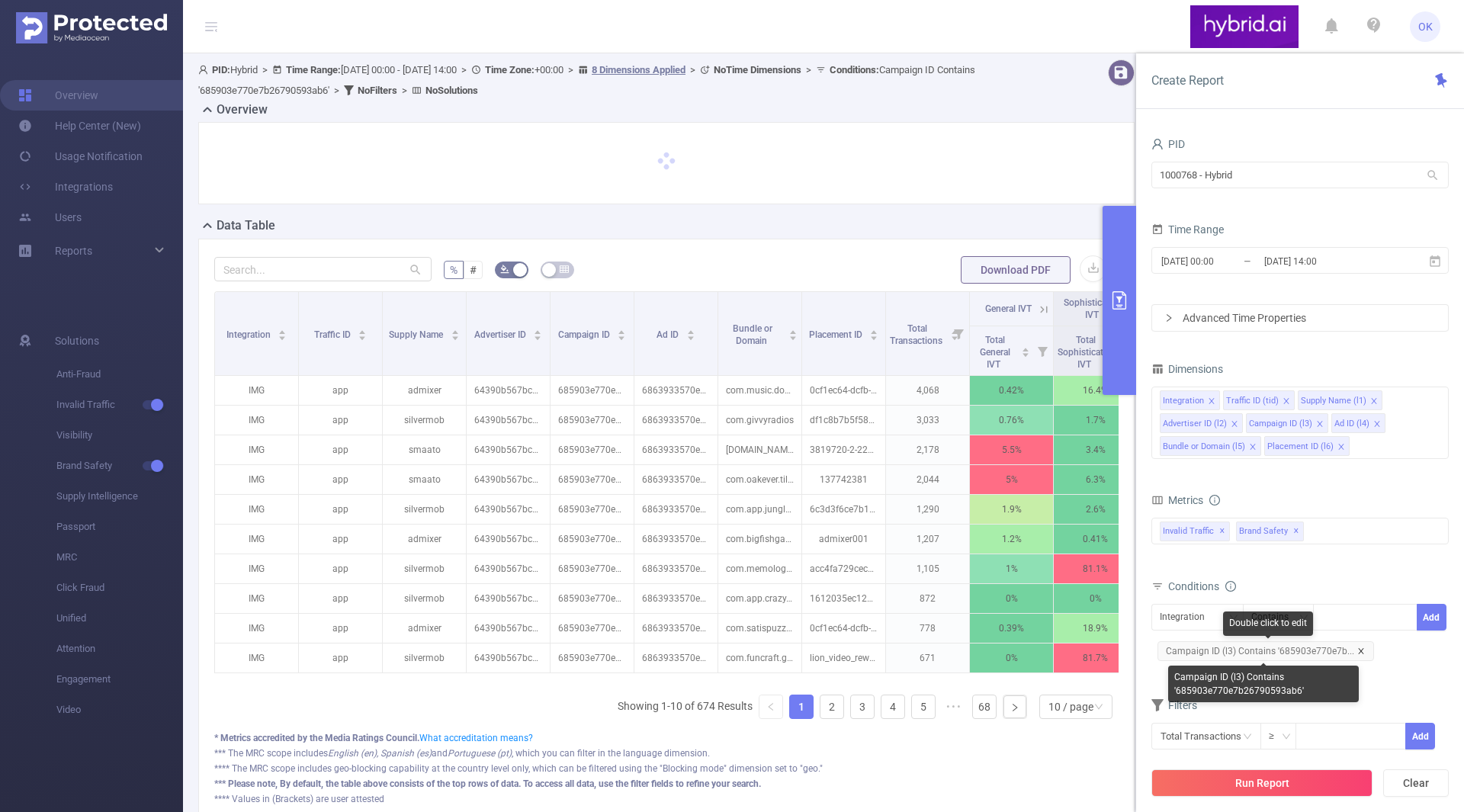
click at [1360, 649] on icon "icon: close" at bounding box center [1360, 651] width 8 height 8
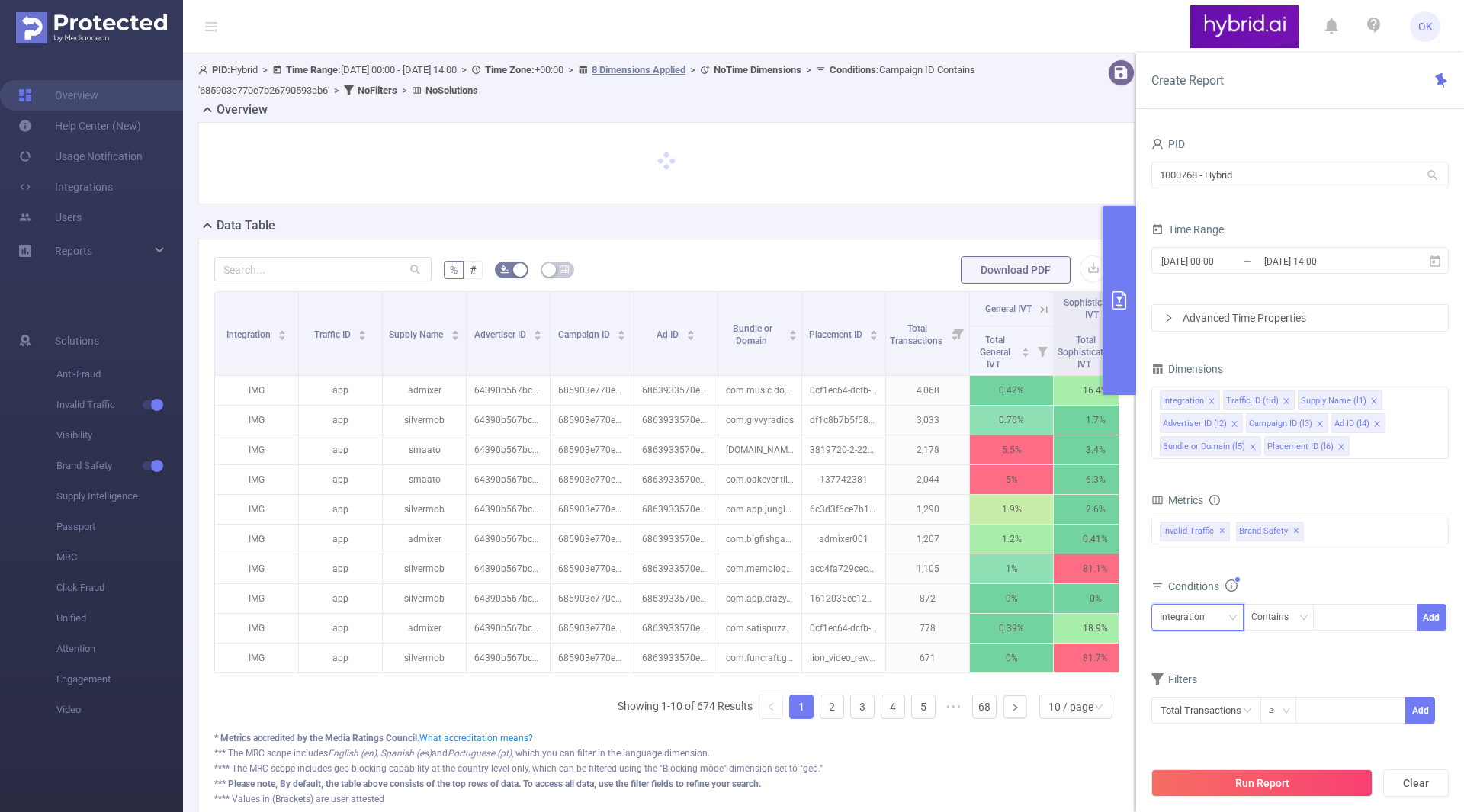
click at [1223, 619] on div "Integration" at bounding box center [1197, 617] width 75 height 25
click at [1218, 527] on li "Campaign ID (l3)" at bounding box center [1212, 522] width 120 height 24
click at [1353, 616] on div at bounding box center [1365, 617] width 88 height 25
paste input "68b58fee810d984a4c50eff2"
type input "68b58fee810d984a4c50eff2"
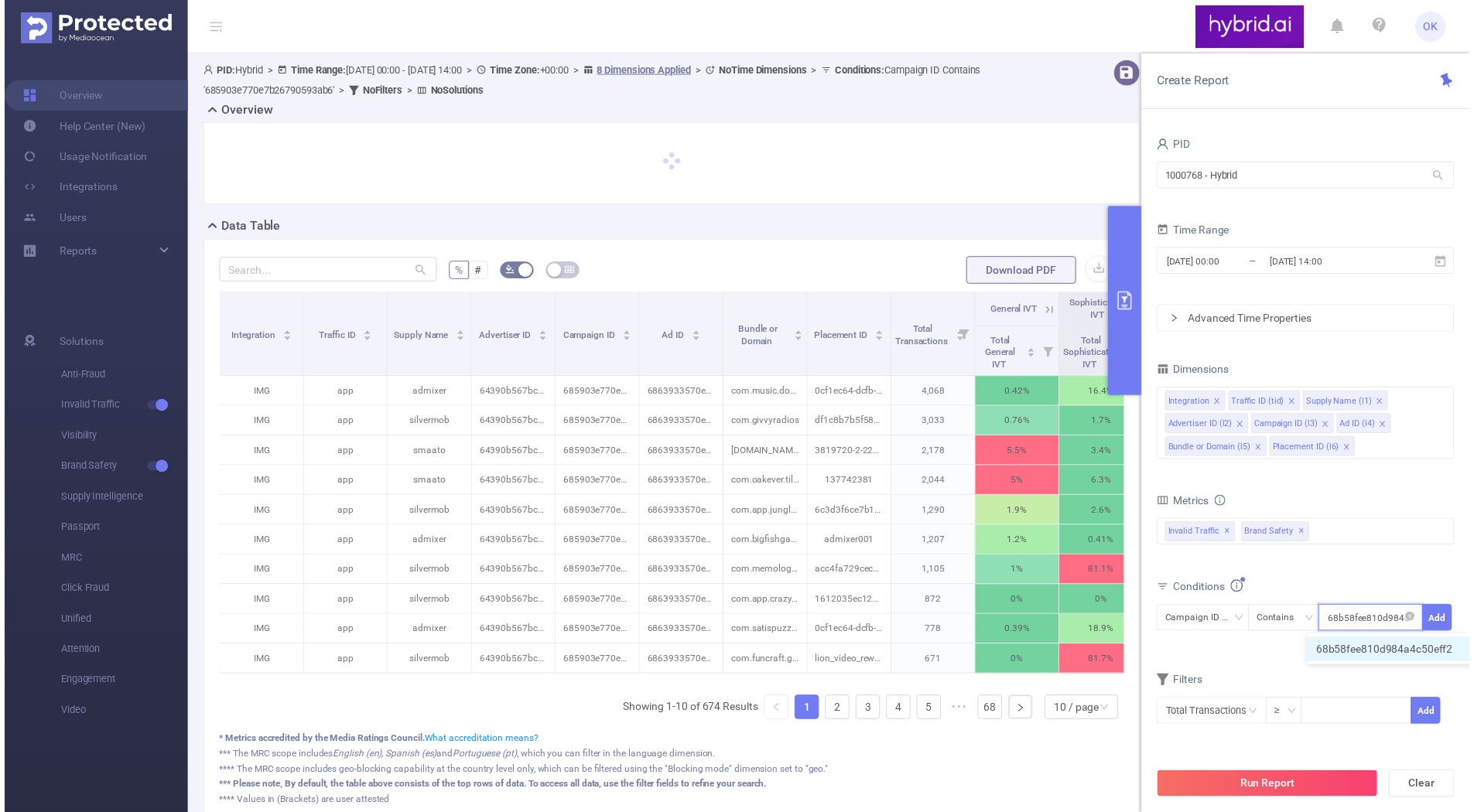
scroll to position [0, 31]
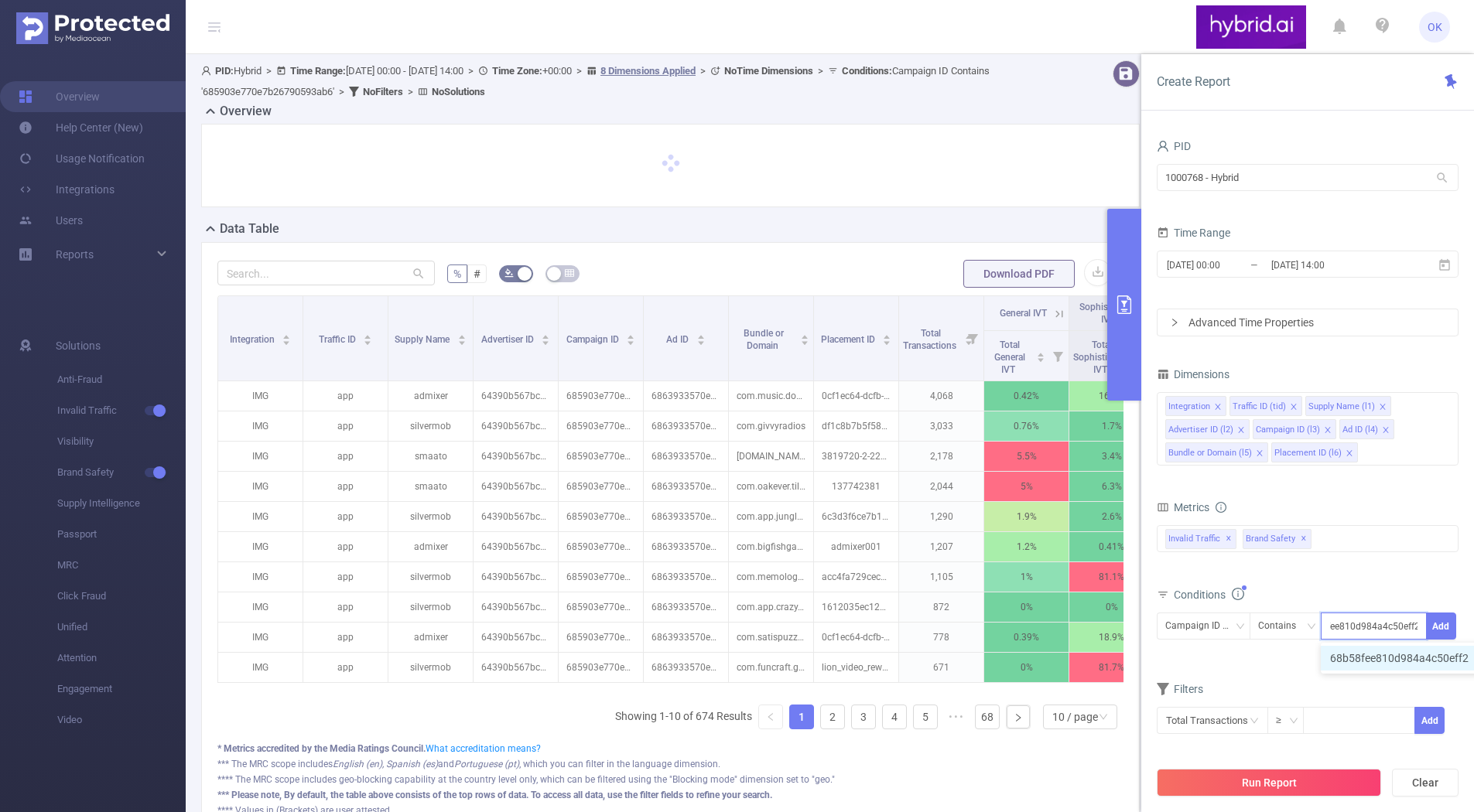
click at [1433, 654] on li "68b58fee810d984a4c50eff2" at bounding box center [1407, 658] width 172 height 25
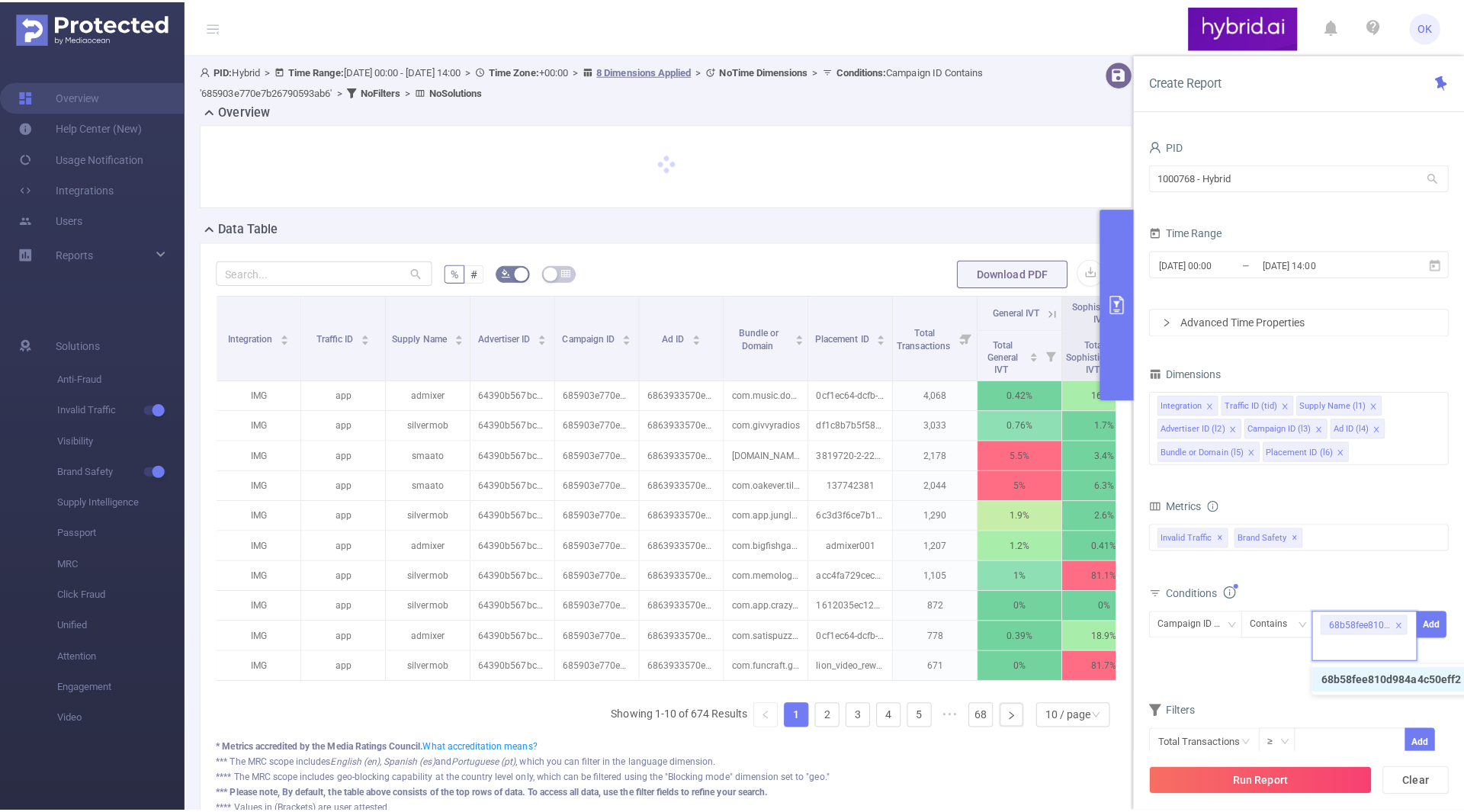
scroll to position [0, 0]
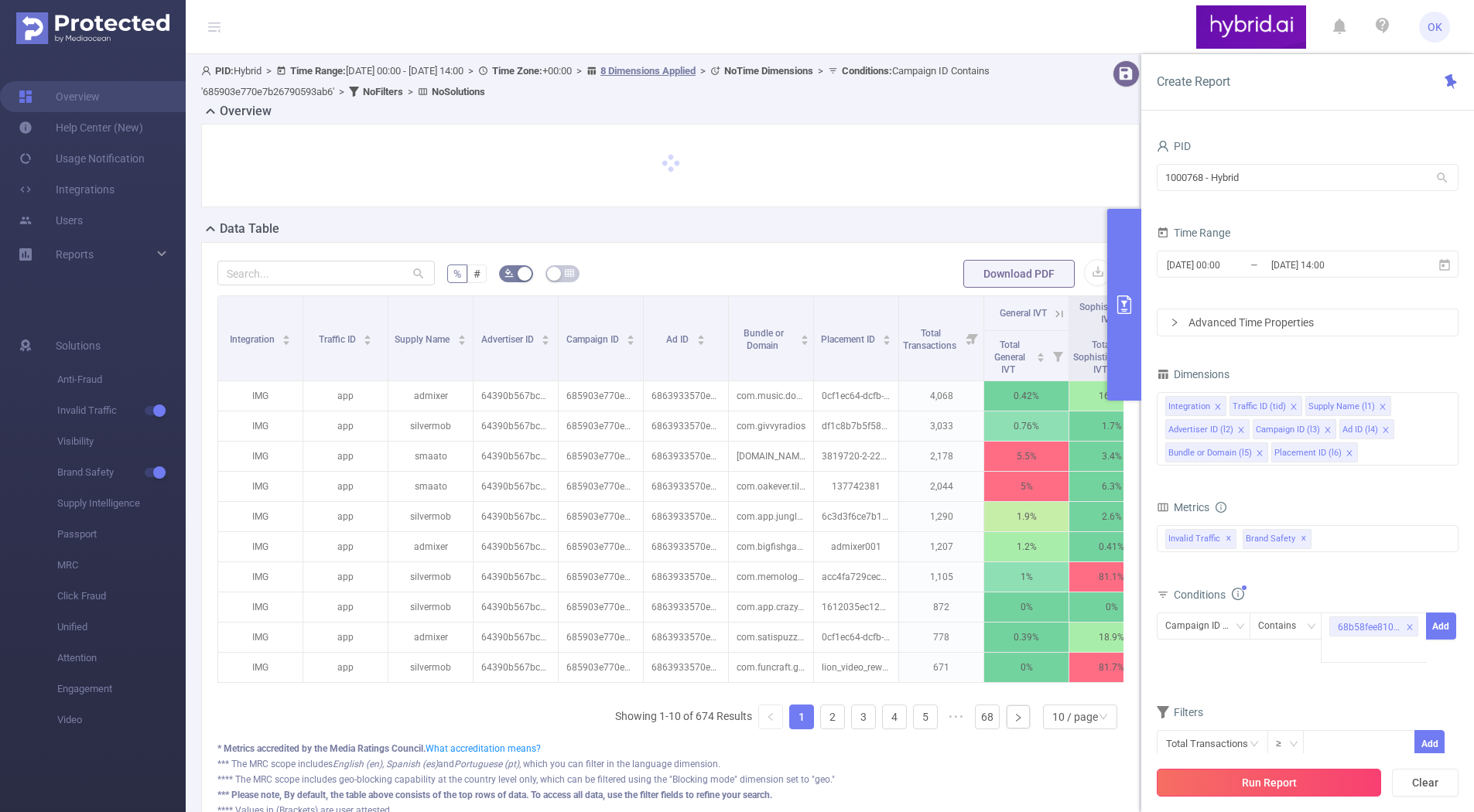
click at [1263, 782] on button "Run Report" at bounding box center [1269, 782] width 225 height 28
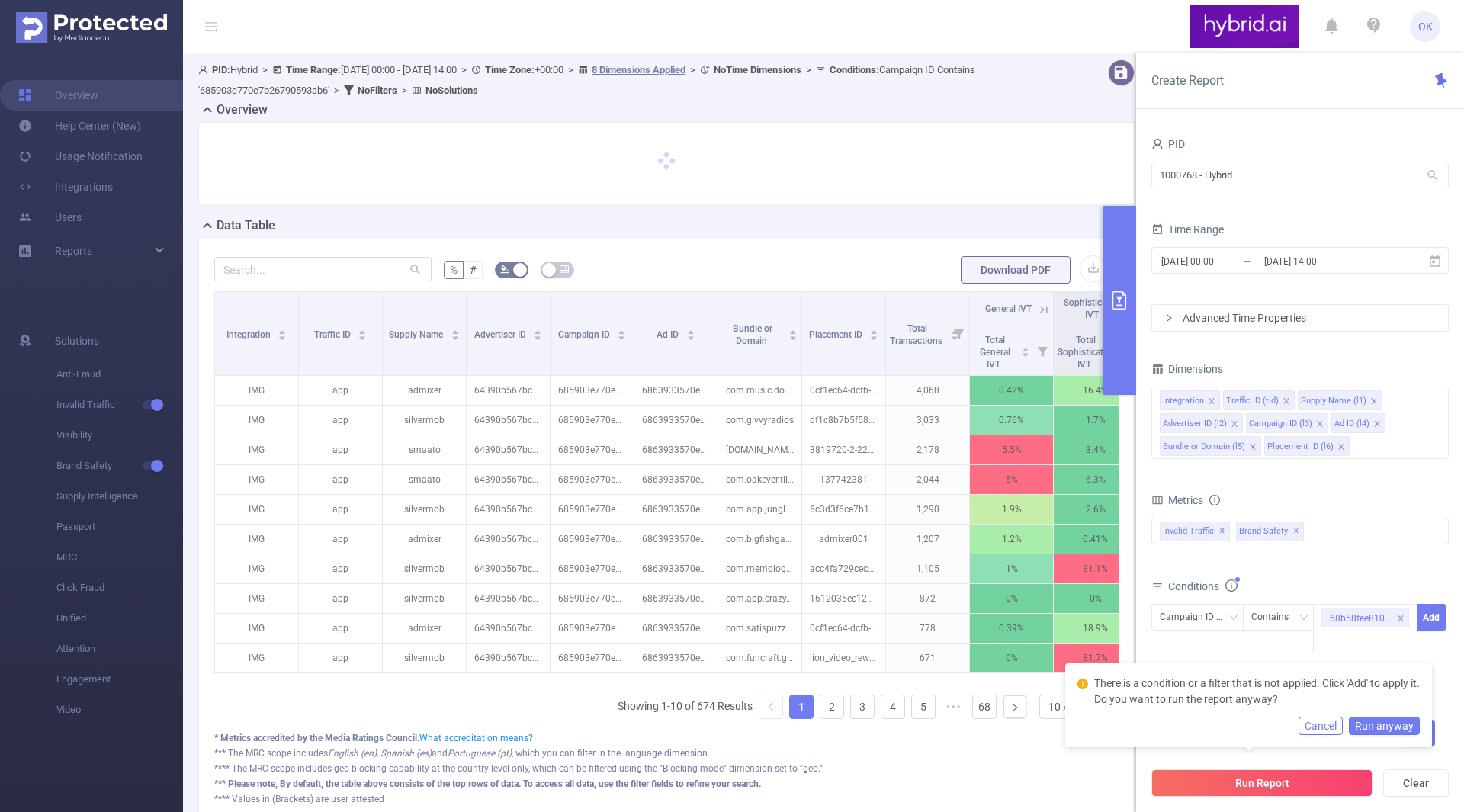
click at [1406, 723] on button "Run anyway" at bounding box center [1384, 726] width 71 height 18
